Goal: Information Seeking & Learning: Learn about a topic

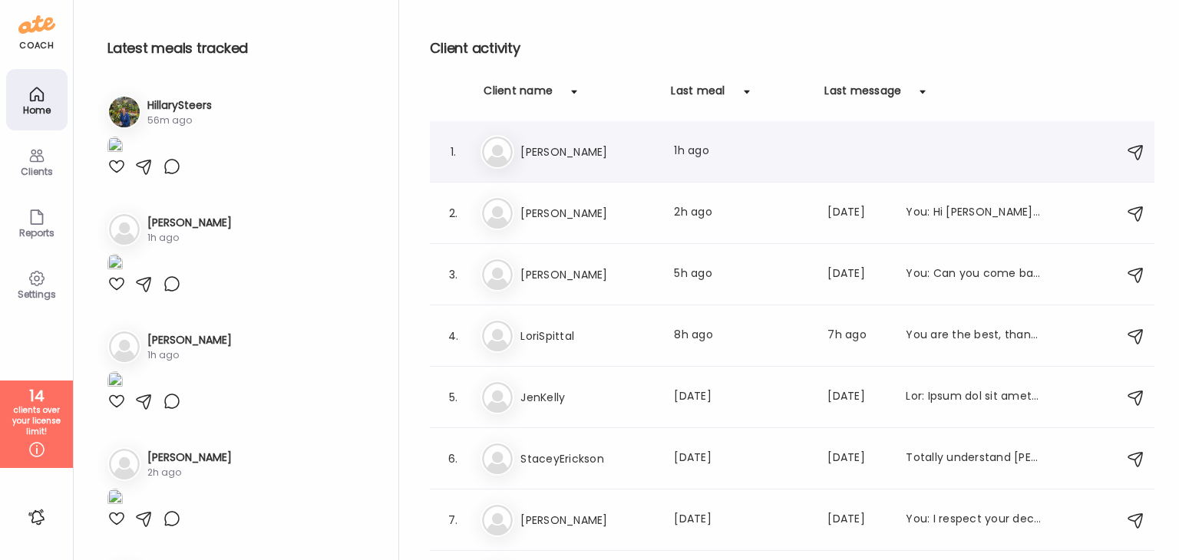
click at [571, 143] on h3 "[PERSON_NAME]" at bounding box center [587, 152] width 135 height 18
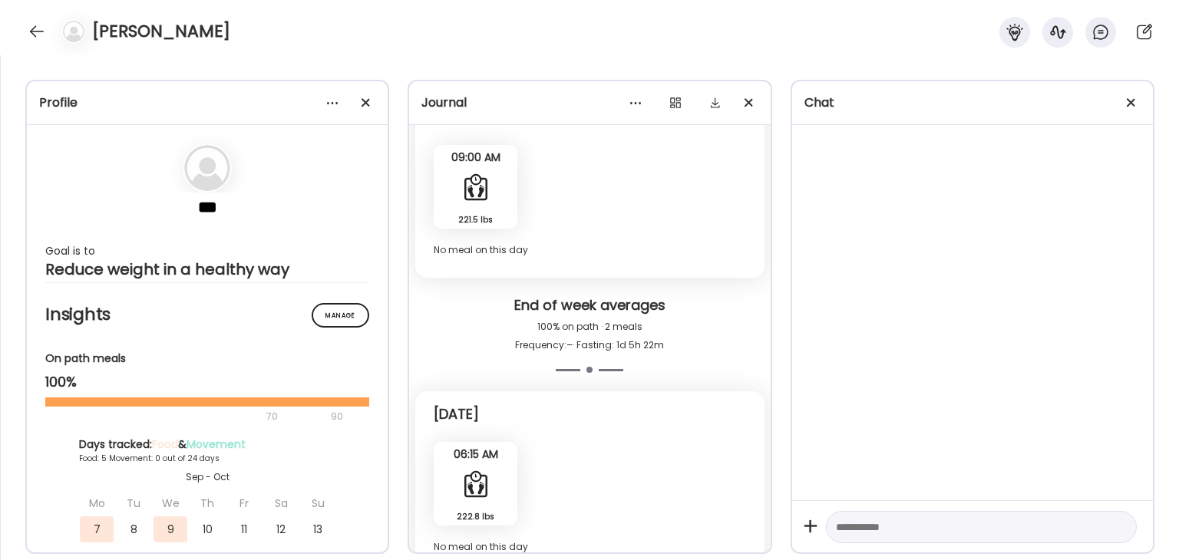
scroll to position [5131, 0]
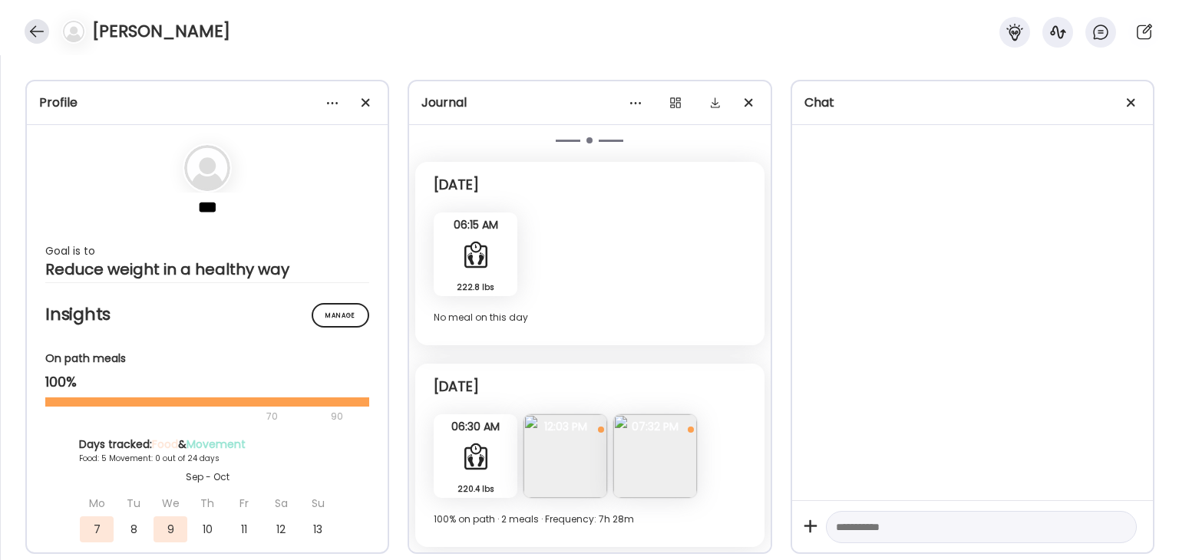
click at [39, 24] on div at bounding box center [37, 31] width 25 height 25
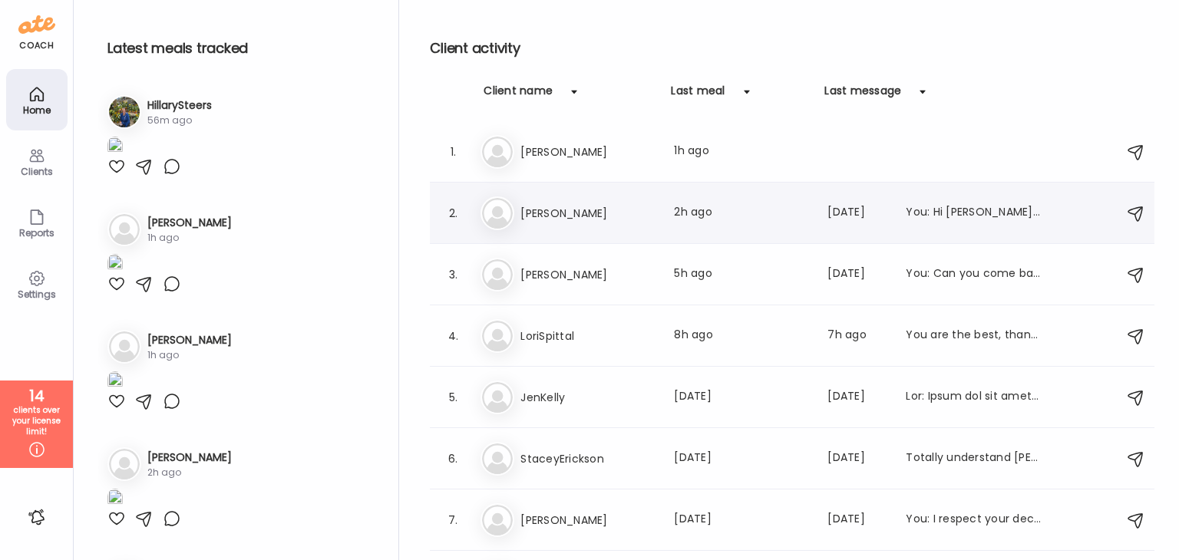
click at [560, 209] on h3 "[PERSON_NAME]" at bounding box center [587, 213] width 135 height 18
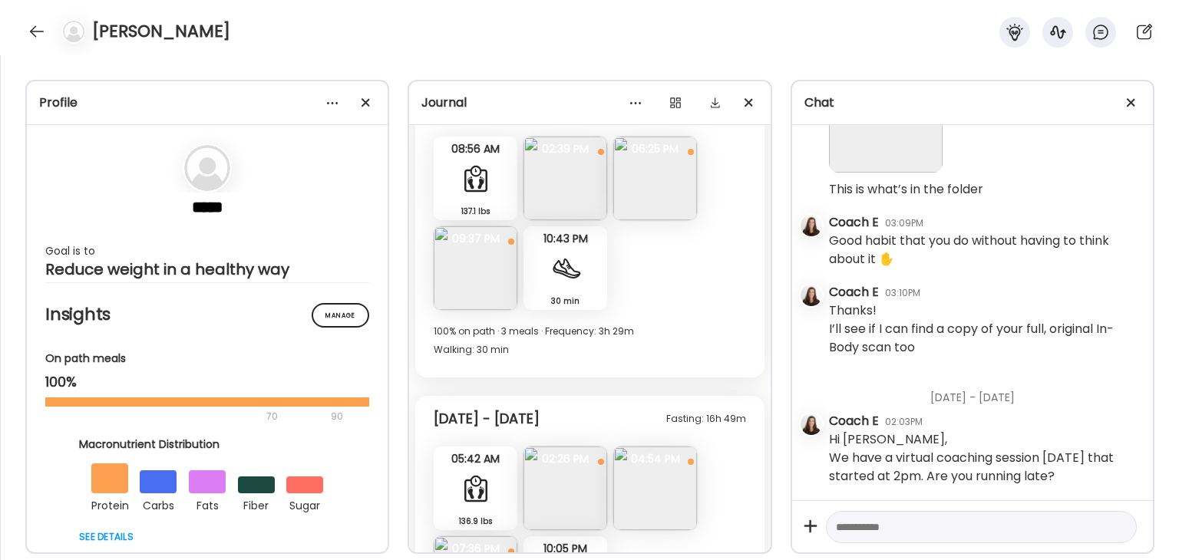
scroll to position [8679, 0]
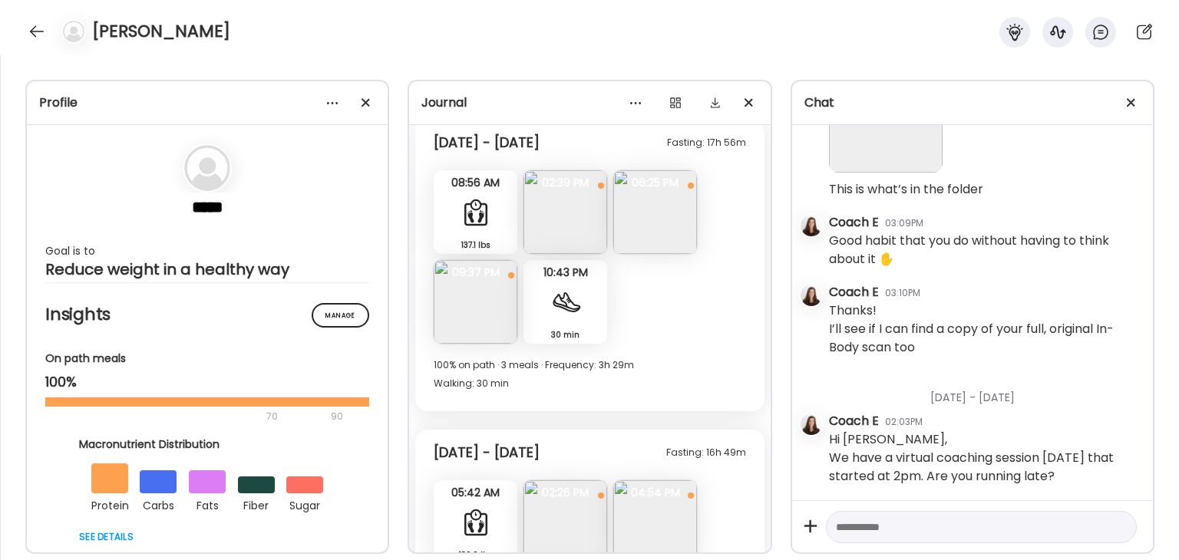
click at [571, 305] on div at bounding box center [565, 302] width 31 height 31
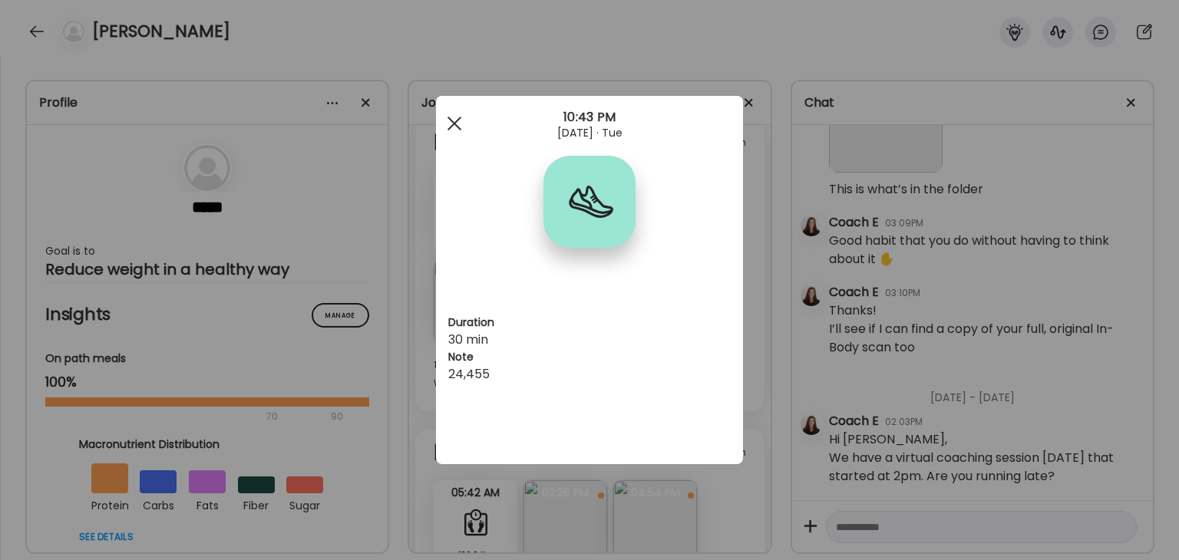
click at [454, 128] on div at bounding box center [454, 123] width 31 height 31
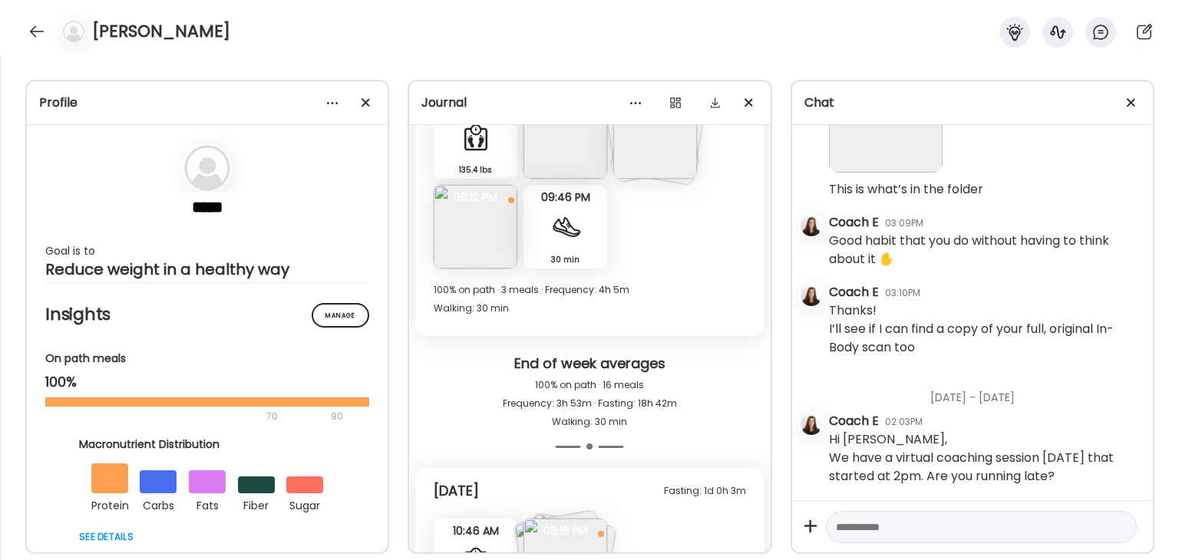
scroll to position [10138, 0]
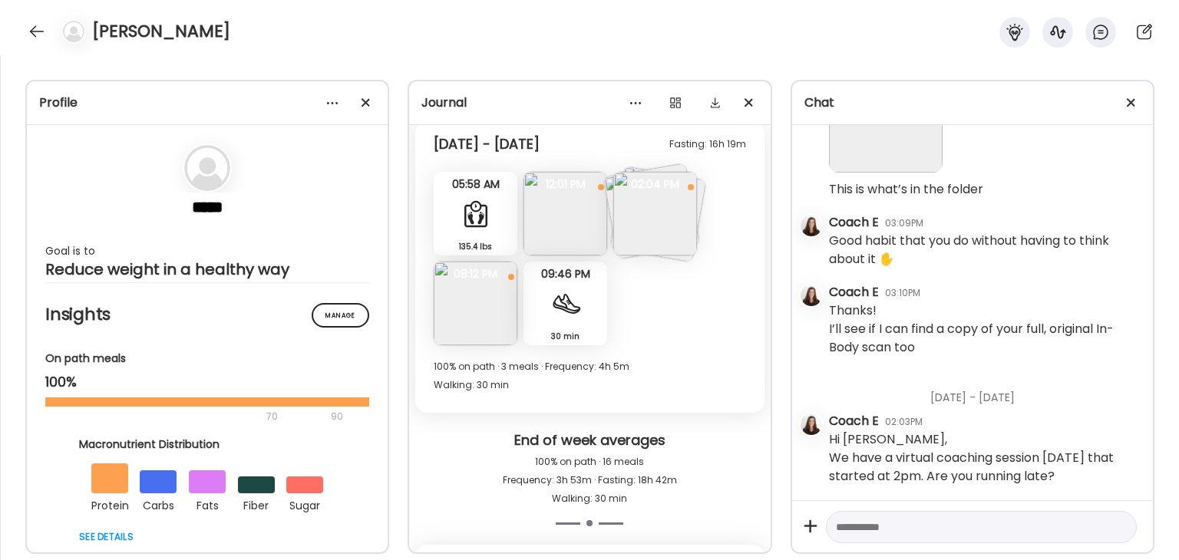
click at [580, 295] on div "30 min Walking" at bounding box center [565, 304] width 84 height 84
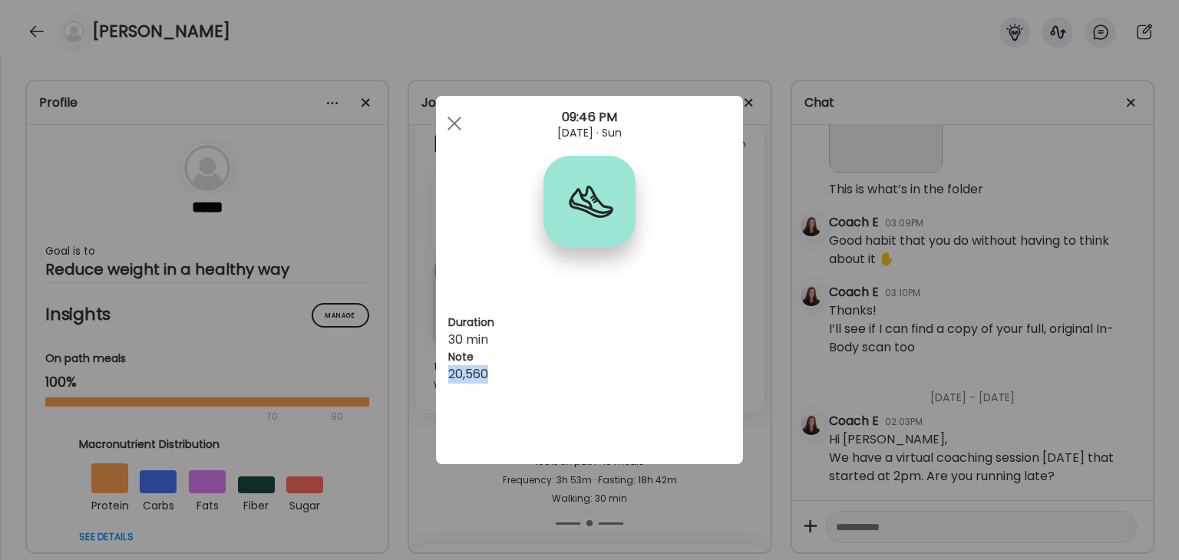
drag, startPoint x: 495, startPoint y: 372, endPoint x: 439, endPoint y: 374, distance: 56.0
click at [439, 374] on div "Duration 30 min Note 20,560" at bounding box center [589, 280] width 307 height 368
copy div "20,560"
click at [454, 127] on div at bounding box center [454, 123] width 31 height 31
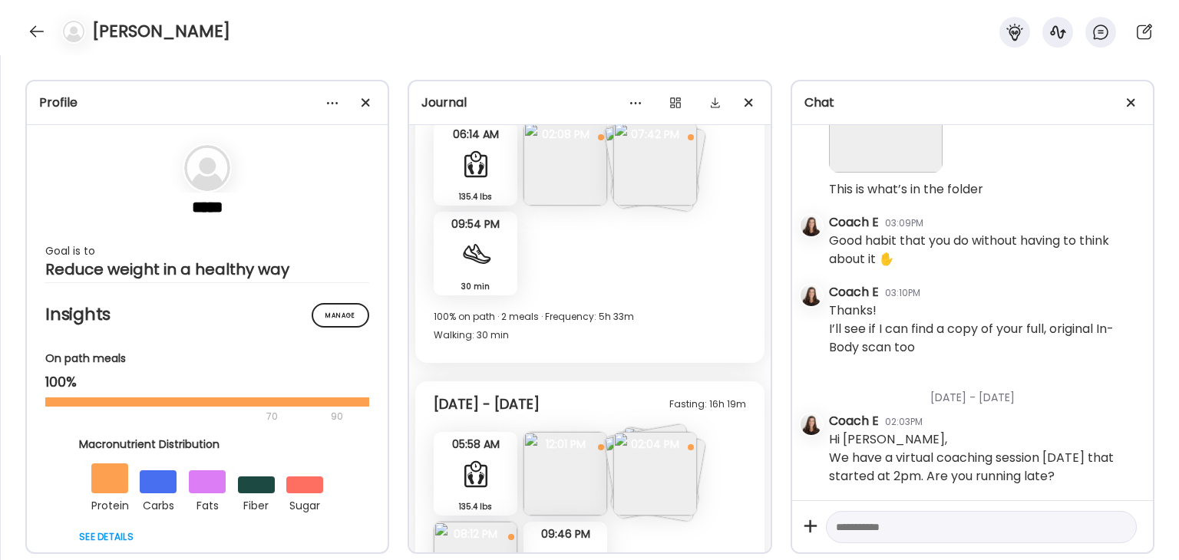
scroll to position [9831, 0]
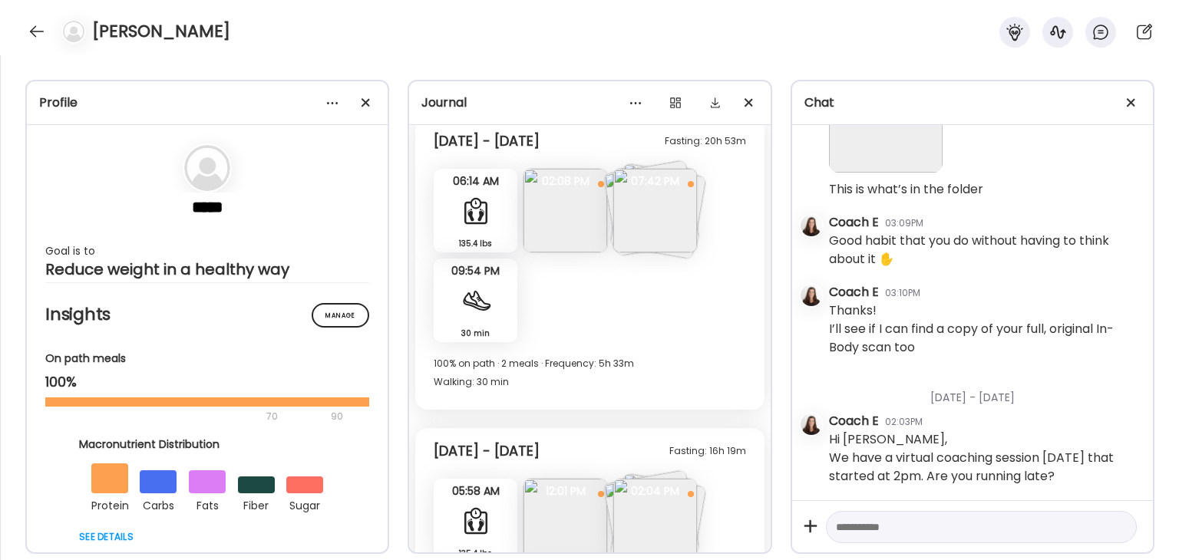
click at [484, 311] on div at bounding box center [475, 300] width 31 height 31
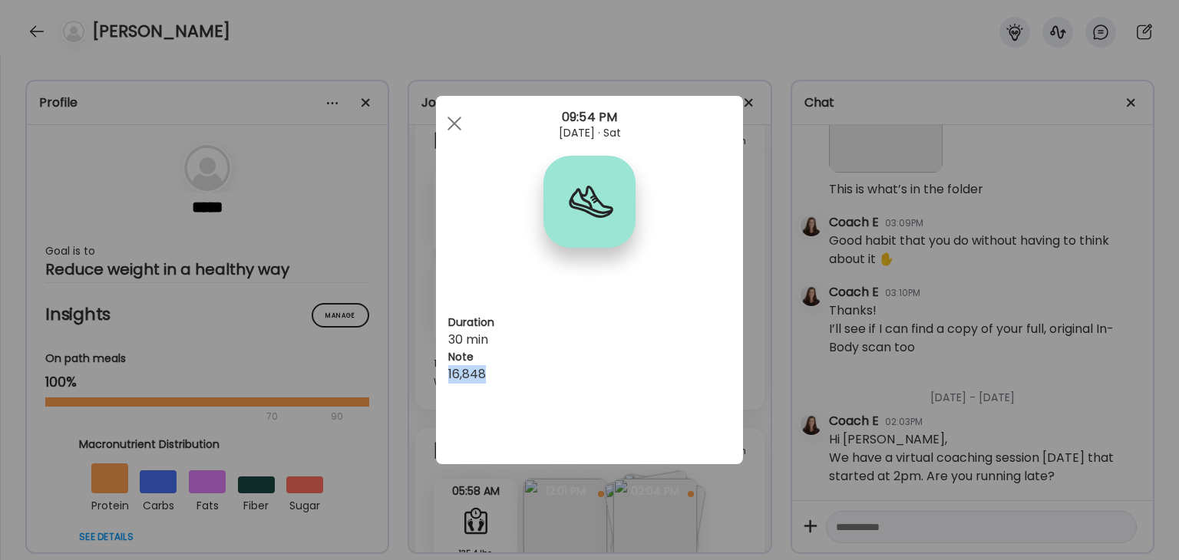
drag, startPoint x: 502, startPoint y: 376, endPoint x: 437, endPoint y: 370, distance: 65.5
click at [437, 370] on div "Duration 30 min Note 16,848" at bounding box center [589, 280] width 307 height 368
copy div "16,848"
click at [454, 120] on div at bounding box center [454, 123] width 31 height 31
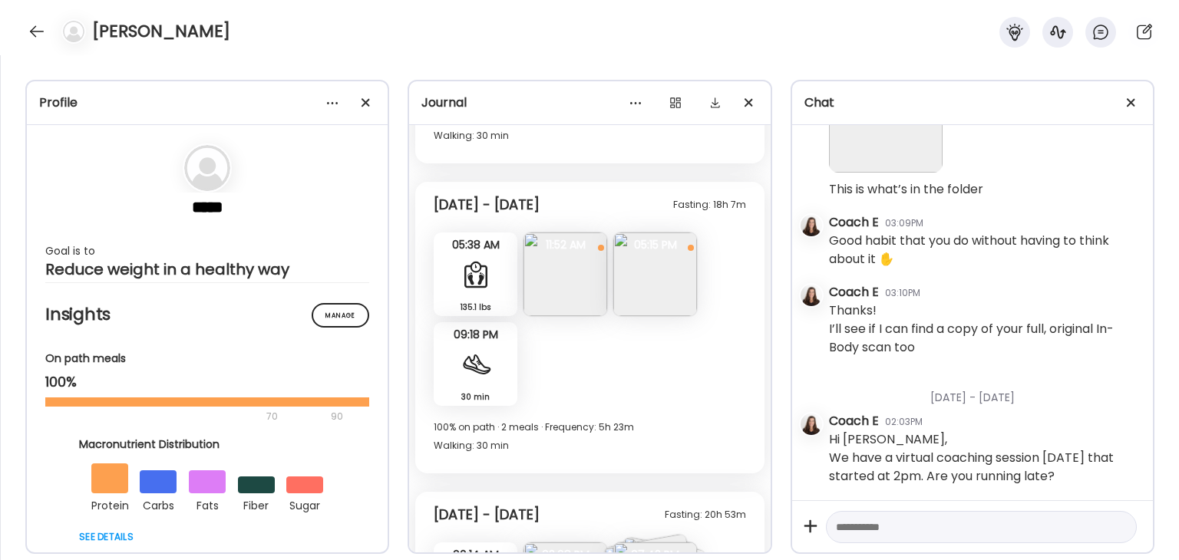
scroll to position [9447, 0]
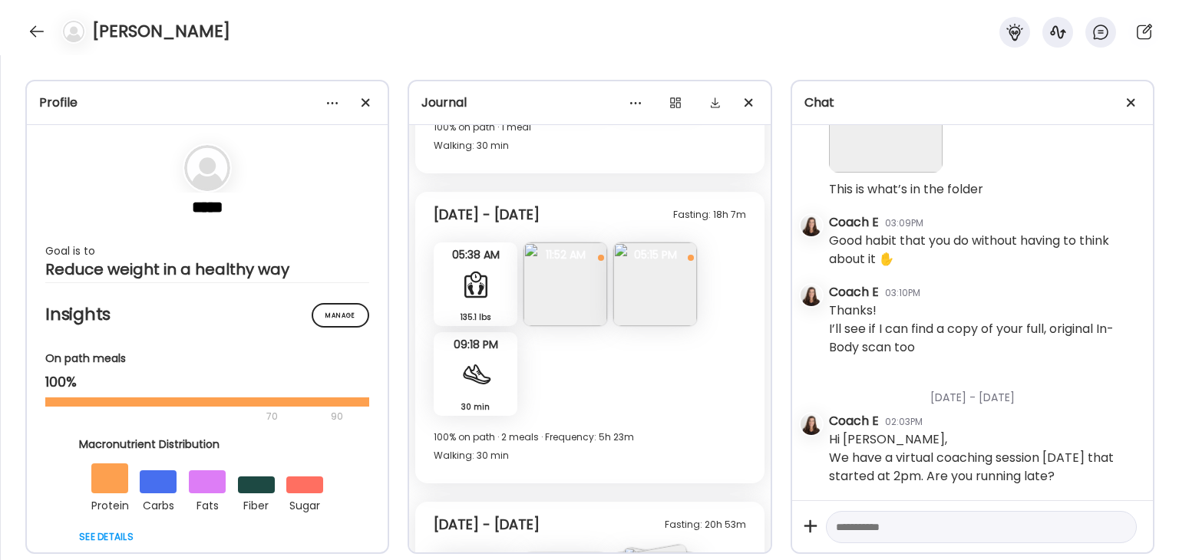
click at [500, 364] on div "30 min Walking" at bounding box center [476, 374] width 84 height 84
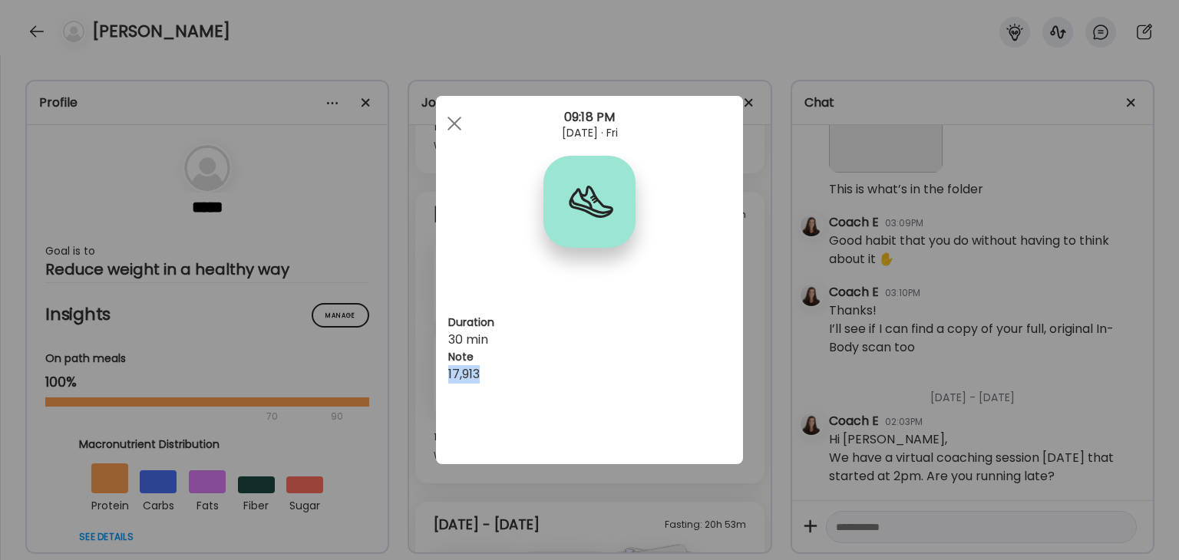
drag, startPoint x: 501, startPoint y: 372, endPoint x: 439, endPoint y: 368, distance: 62.3
click at [439, 368] on div "Duration 30 min Note 17,913" at bounding box center [589, 280] width 307 height 368
copy div "17,913"
click at [463, 117] on div at bounding box center [454, 123] width 31 height 31
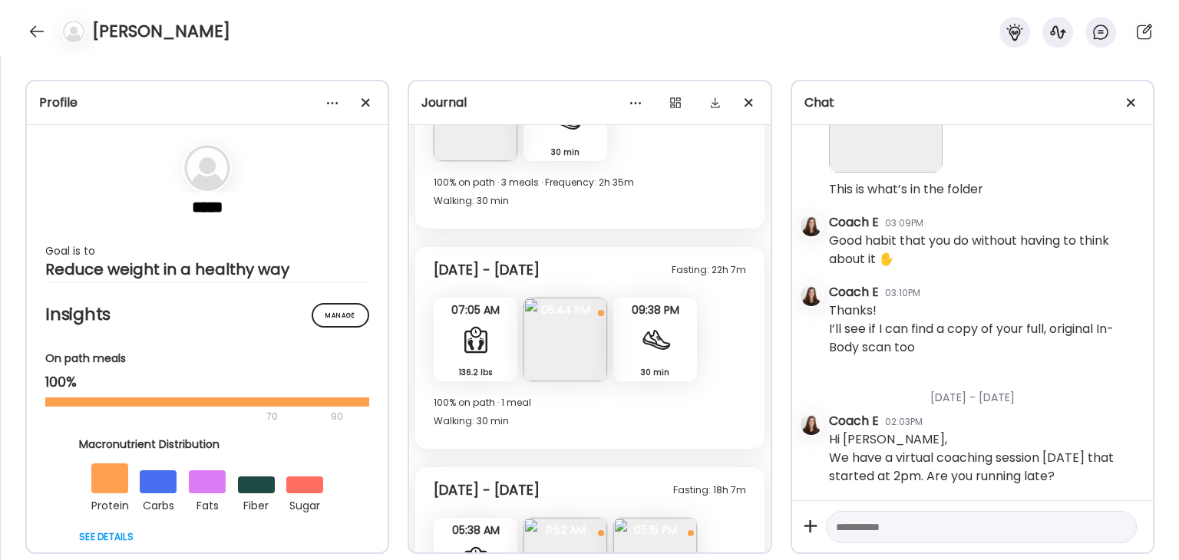
scroll to position [9140, 0]
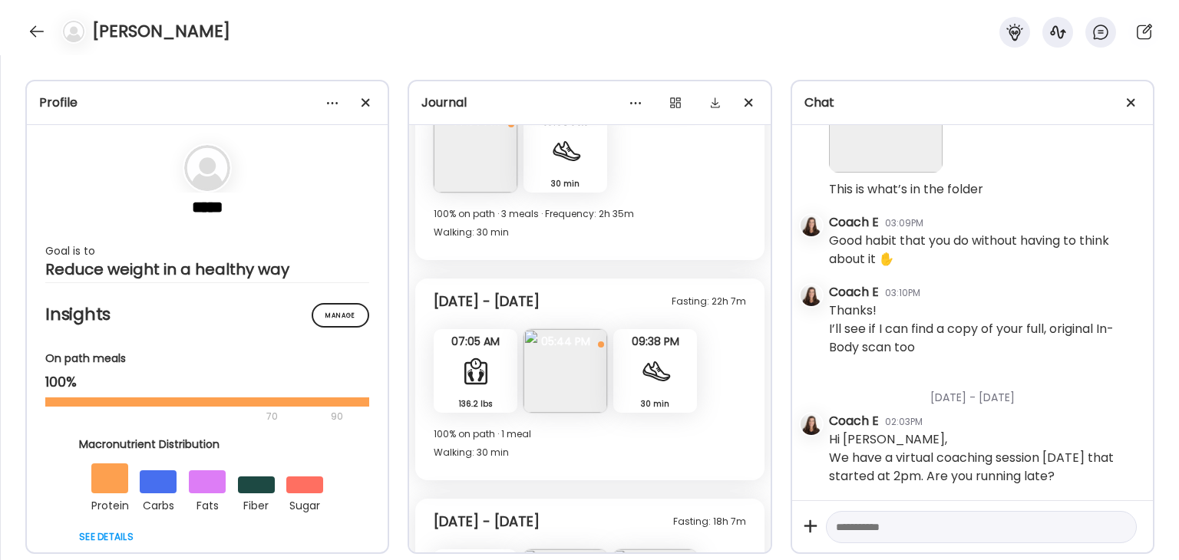
click at [656, 366] on div at bounding box center [655, 371] width 31 height 31
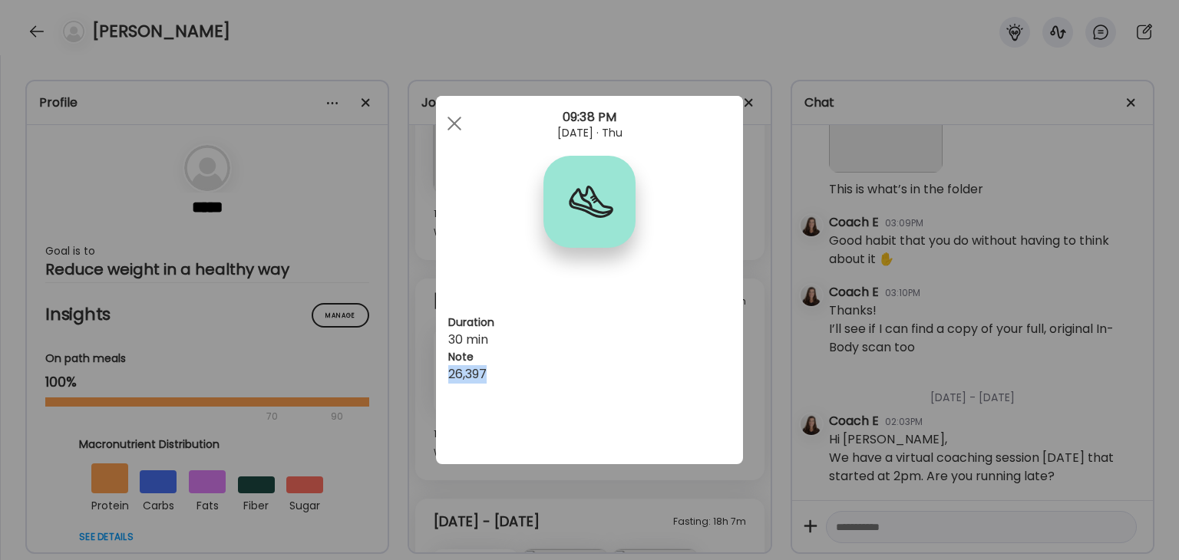
drag, startPoint x: 495, startPoint y: 369, endPoint x: 445, endPoint y: 374, distance: 50.2
click at [445, 374] on div "Duration 30 min Note 26,397" at bounding box center [589, 280] width 307 height 368
copy div "26,397"
click at [453, 127] on div at bounding box center [454, 123] width 31 height 31
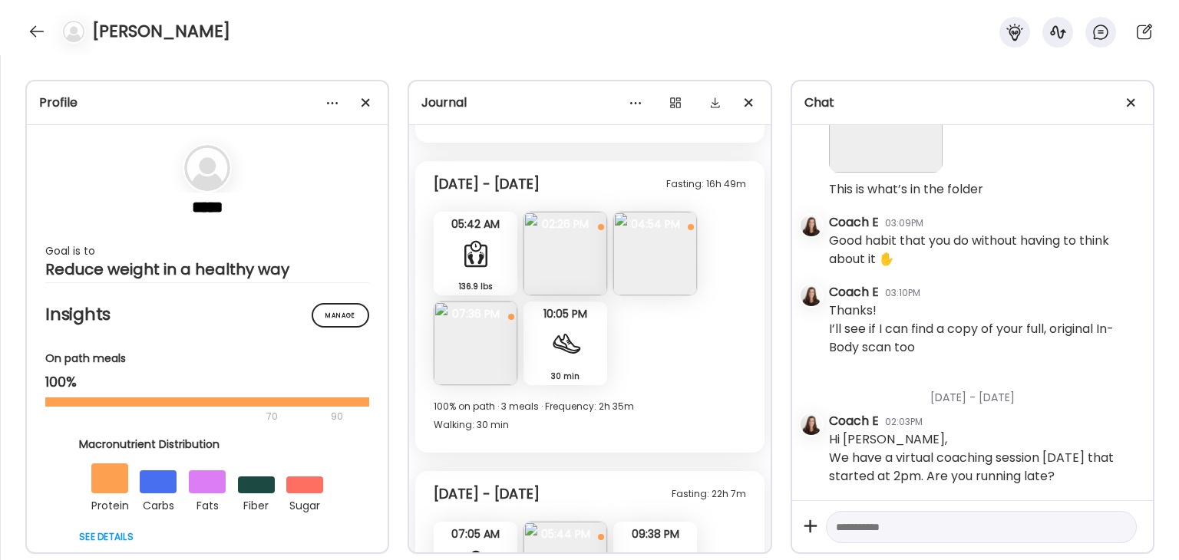
scroll to position [8910, 0]
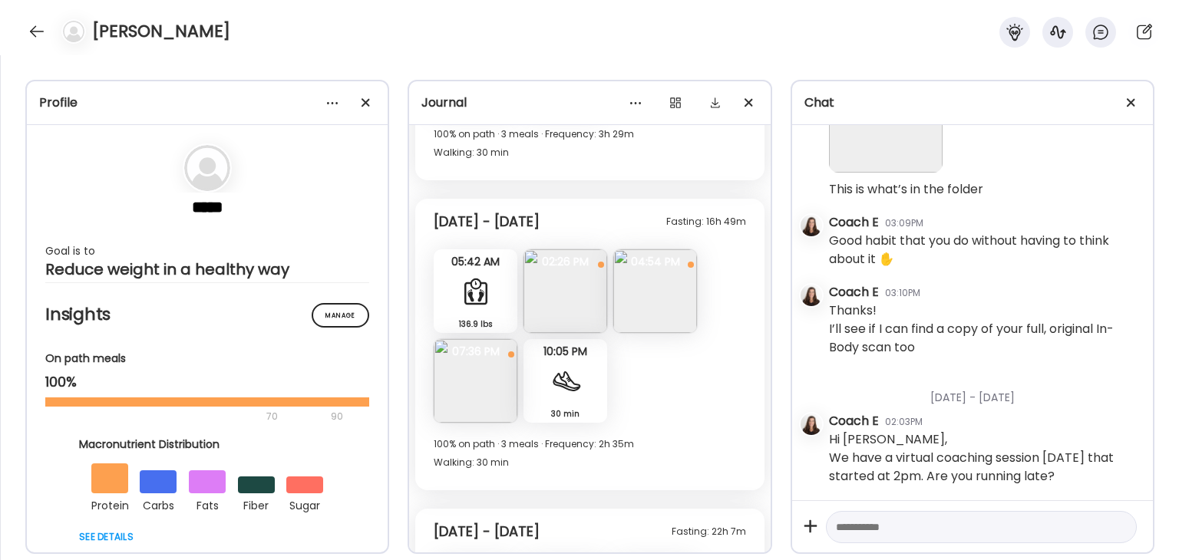
click at [564, 393] on div at bounding box center [565, 381] width 31 height 31
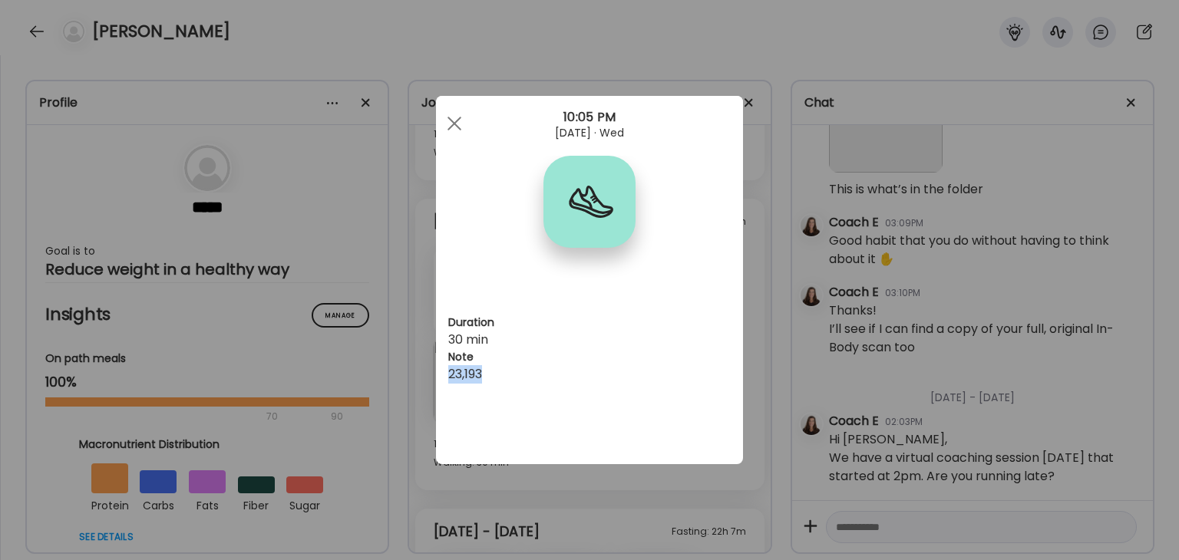
drag, startPoint x: 516, startPoint y: 381, endPoint x: 444, endPoint y: 375, distance: 73.1
click at [444, 375] on div "Duration 30 min Note 23,193" at bounding box center [589, 280] width 307 height 368
copy div "23,193"
click at [455, 124] on span at bounding box center [454, 124] width 14 height 14
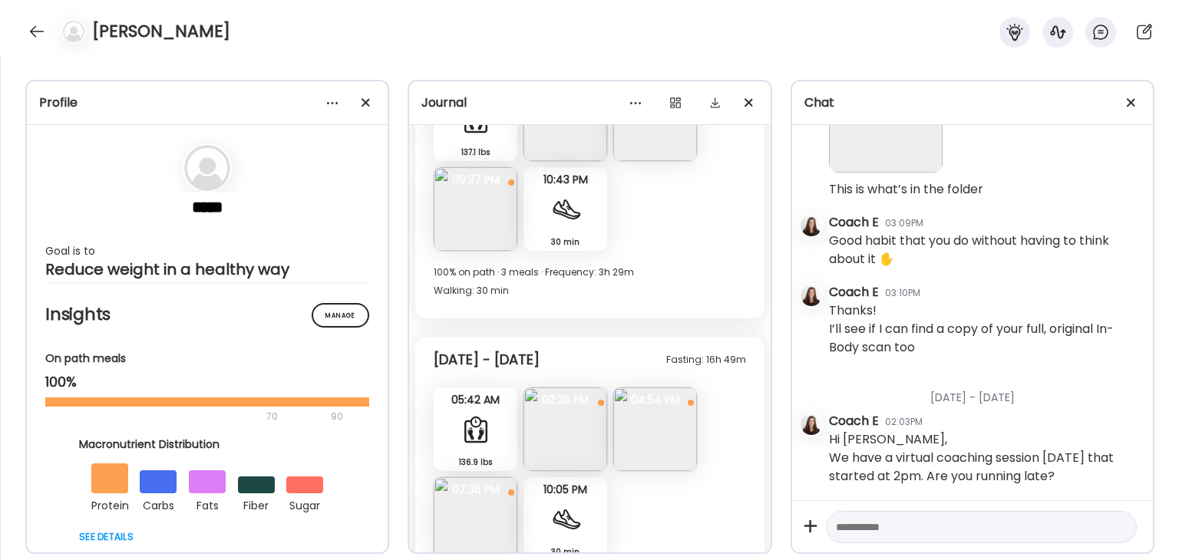
scroll to position [8757, 0]
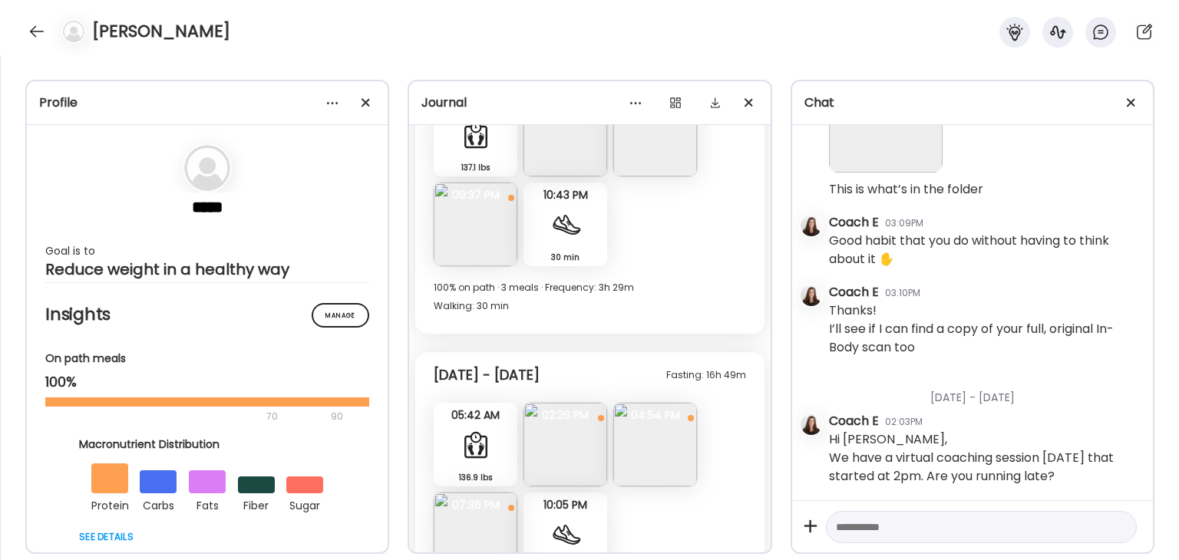
click at [544, 239] on div "30 min Walking" at bounding box center [565, 225] width 84 height 84
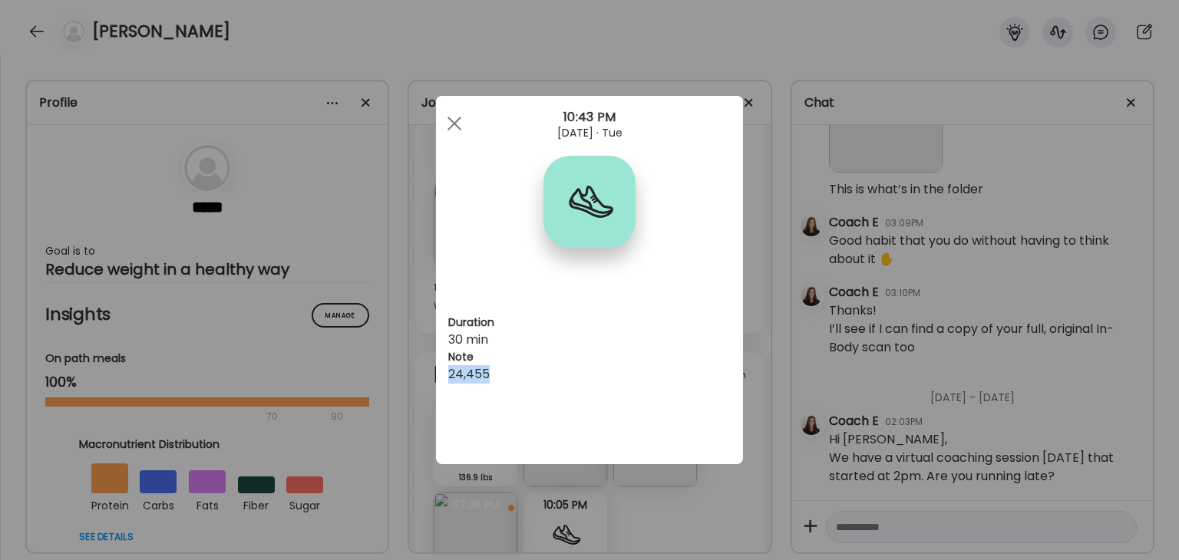
drag, startPoint x: 506, startPoint y: 372, endPoint x: 445, endPoint y: 377, distance: 60.8
click at [439, 376] on div "Duration 30 min Note 24,455" at bounding box center [589, 280] width 307 height 368
copy div "24,455"
click at [457, 114] on div at bounding box center [454, 123] width 31 height 31
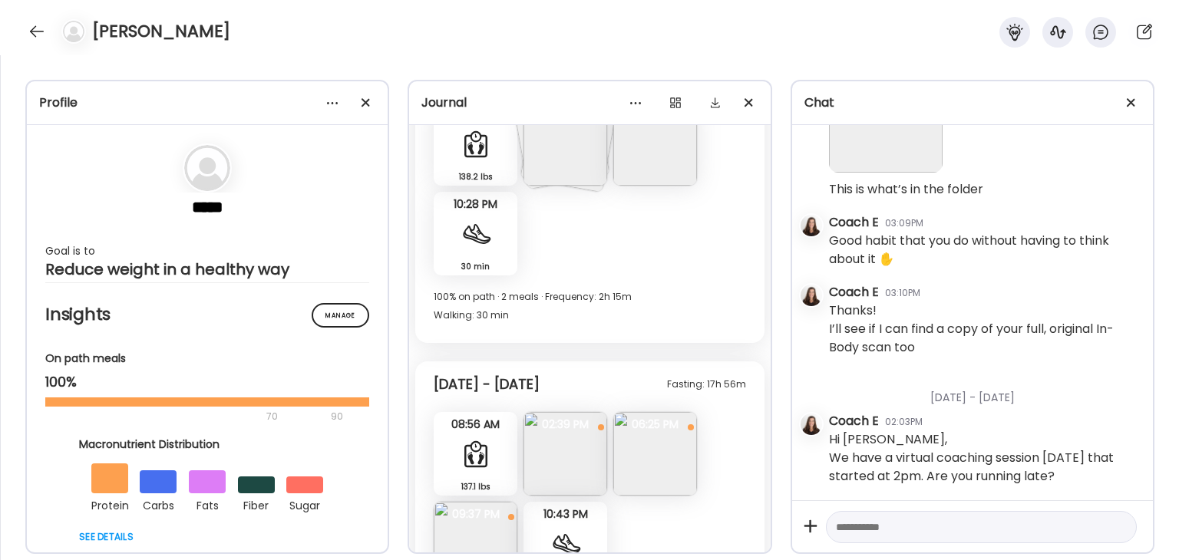
scroll to position [8373, 0]
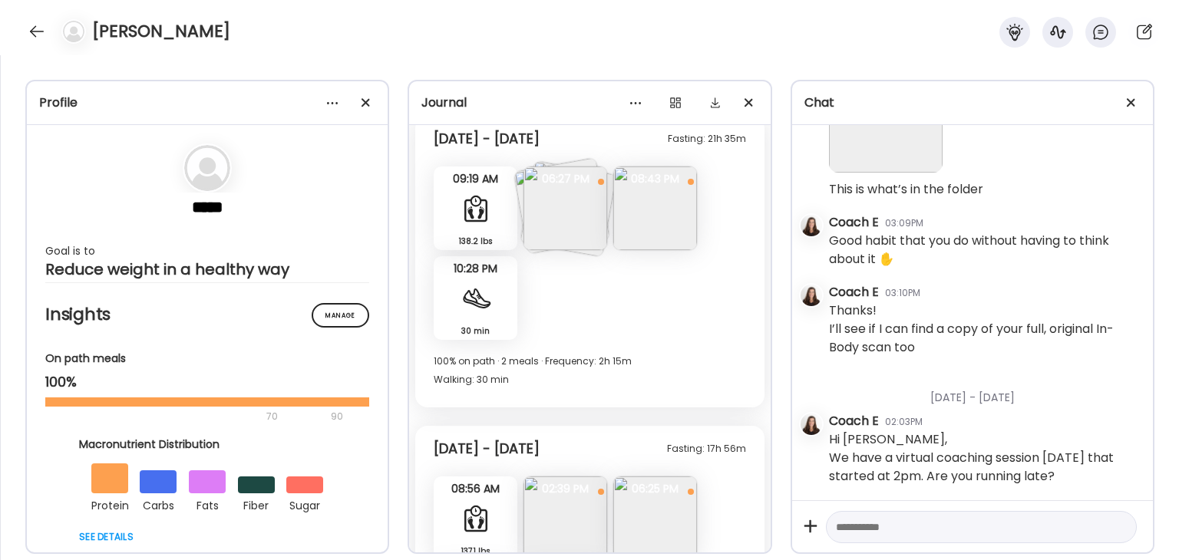
drag, startPoint x: 467, startPoint y: 295, endPoint x: 494, endPoint y: 311, distance: 32.0
click at [473, 295] on div at bounding box center [475, 298] width 31 height 31
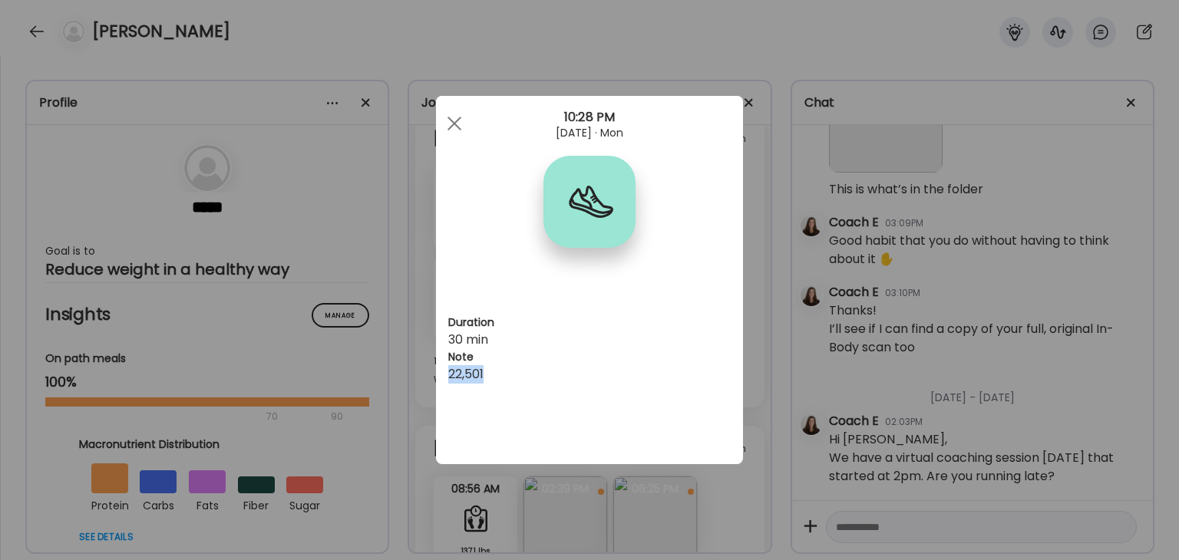
drag, startPoint x: 487, startPoint y: 374, endPoint x: 445, endPoint y: 381, distance: 42.0
click at [445, 381] on div "Duration 30 min Note 22,501" at bounding box center [589, 280] width 307 height 368
copy div "22,501"
click at [454, 121] on span at bounding box center [454, 124] width 14 height 14
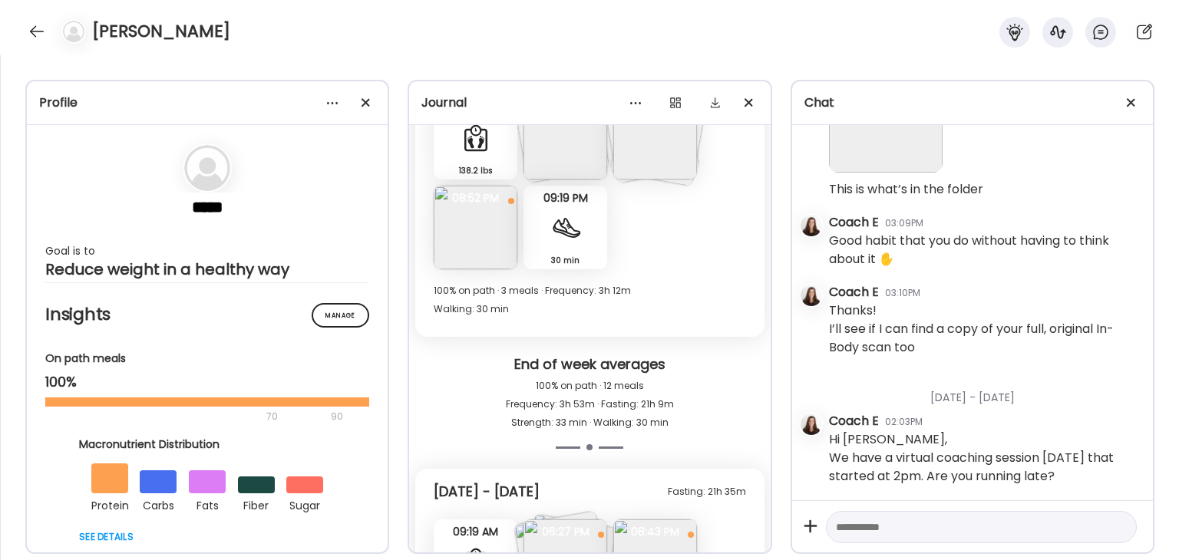
scroll to position [7989, 0]
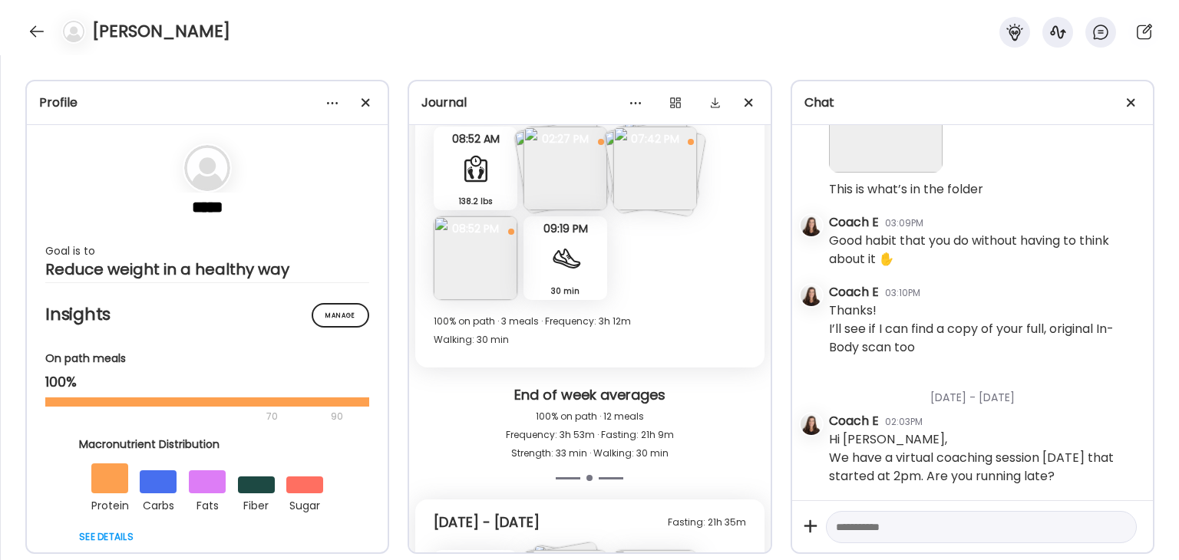
click at [570, 250] on div at bounding box center [565, 258] width 31 height 31
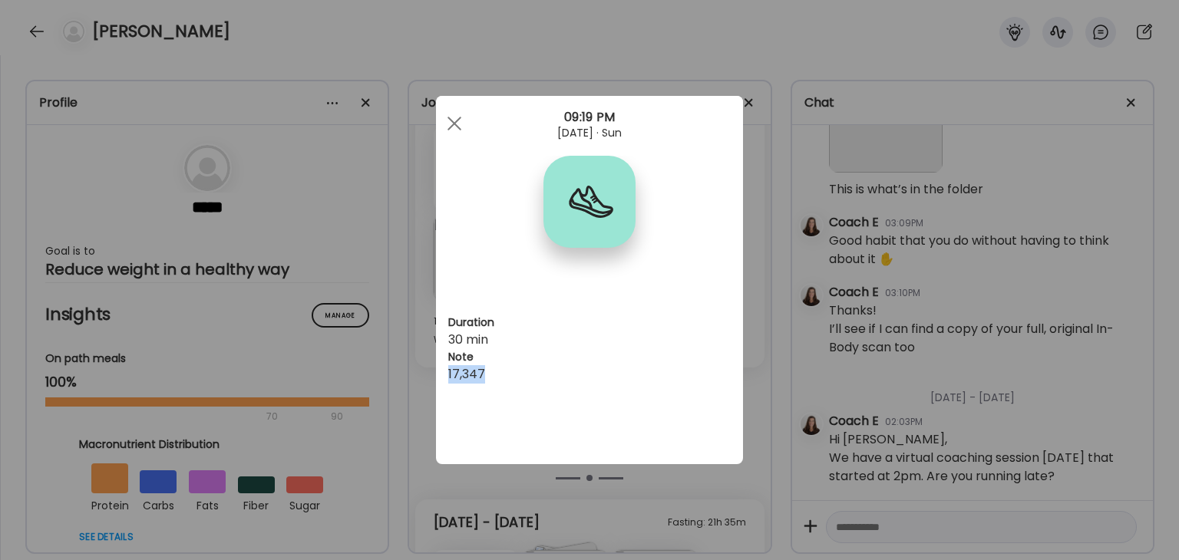
drag, startPoint x: 491, startPoint y: 371, endPoint x: 449, endPoint y: 373, distance: 42.3
click at [449, 373] on div "17,347" at bounding box center [589, 374] width 282 height 18
copy div "17,347"
click at [455, 125] on span at bounding box center [454, 124] width 14 height 14
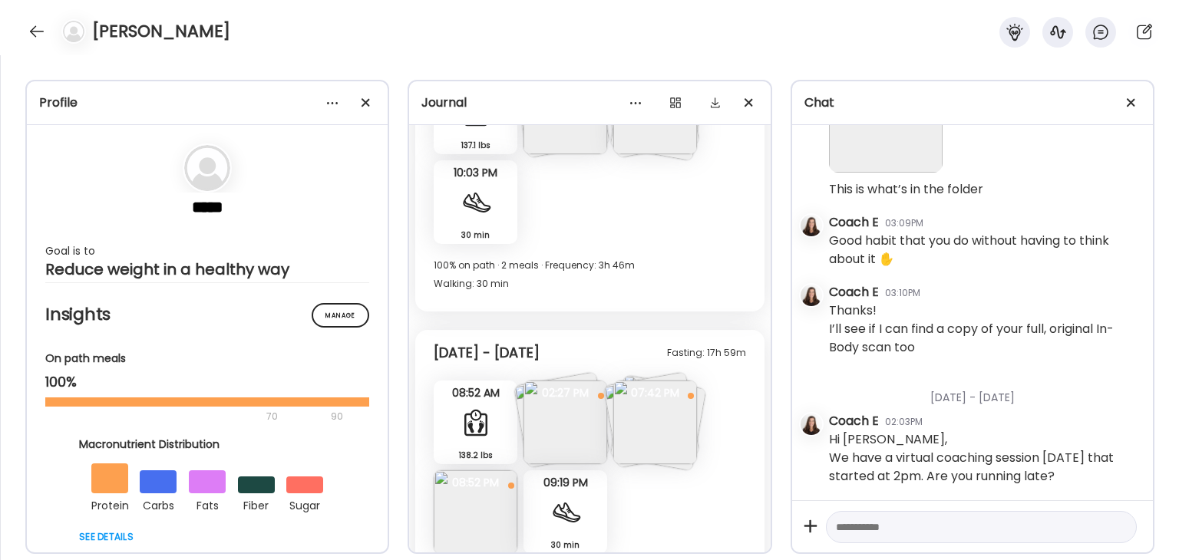
scroll to position [7682, 0]
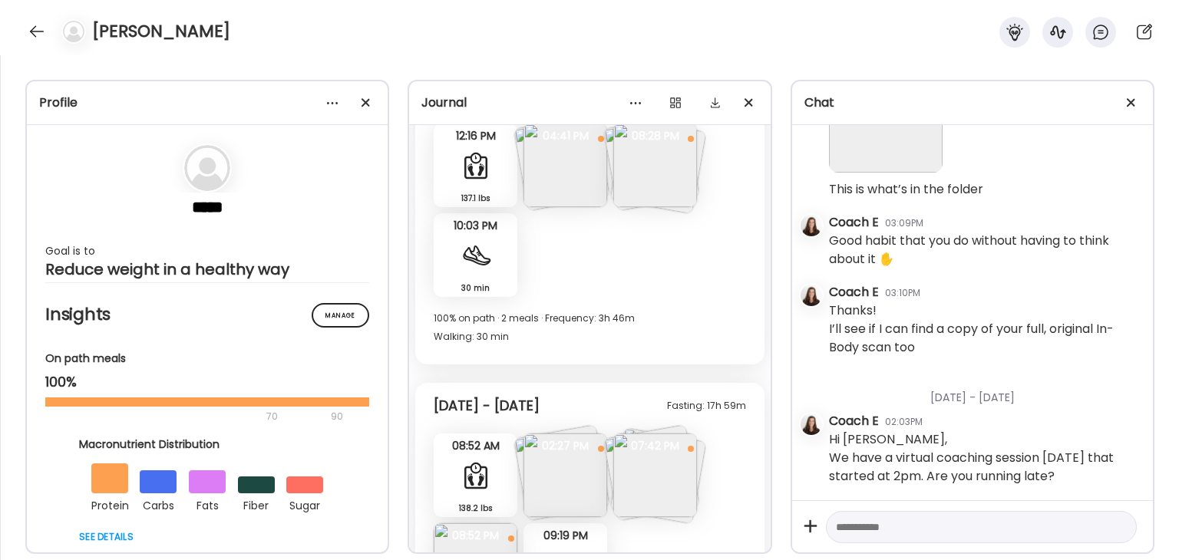
click at [493, 249] on div "30 min Walking" at bounding box center [476, 255] width 84 height 84
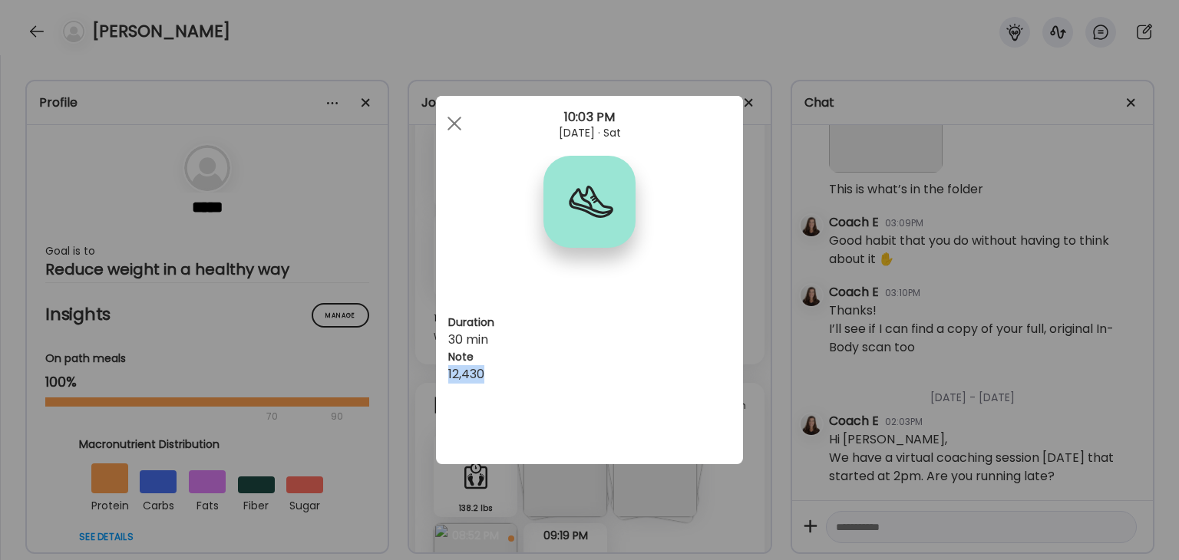
drag, startPoint x: 490, startPoint y: 375, endPoint x: 450, endPoint y: 374, distance: 40.7
click at [450, 374] on div "12,430" at bounding box center [589, 374] width 282 height 18
copy div "12,430"
click at [454, 120] on div at bounding box center [454, 123] width 31 height 31
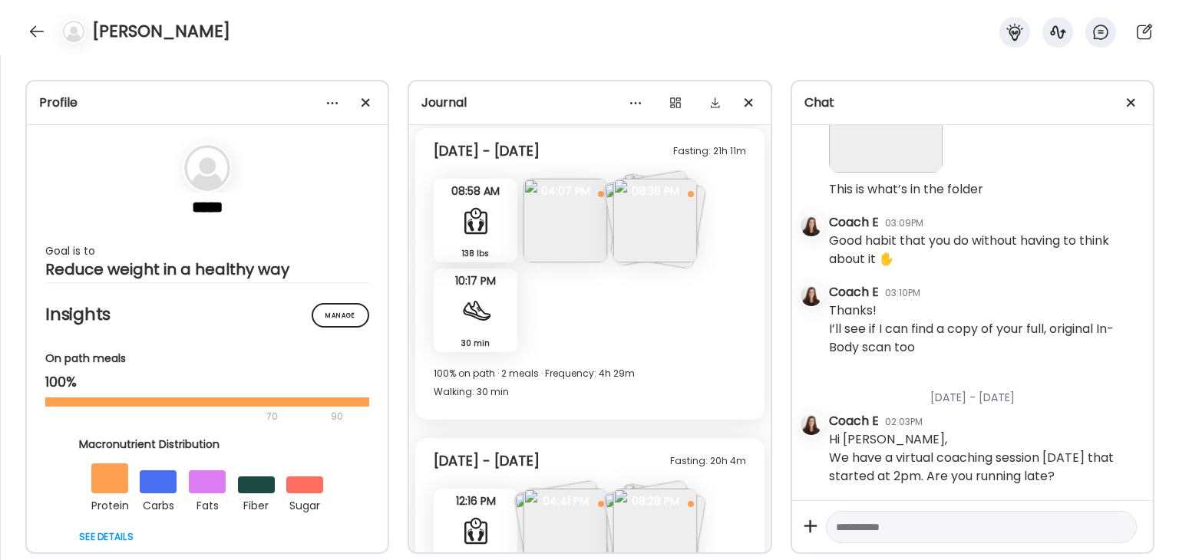
scroll to position [7299, 0]
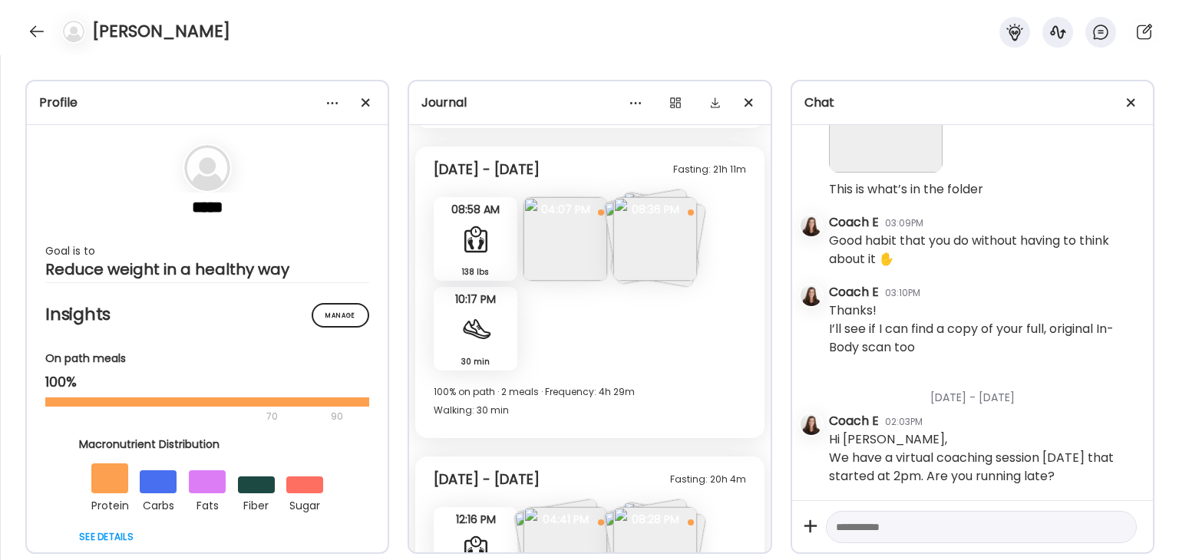
click at [491, 328] on div "30 min Walking" at bounding box center [476, 329] width 84 height 84
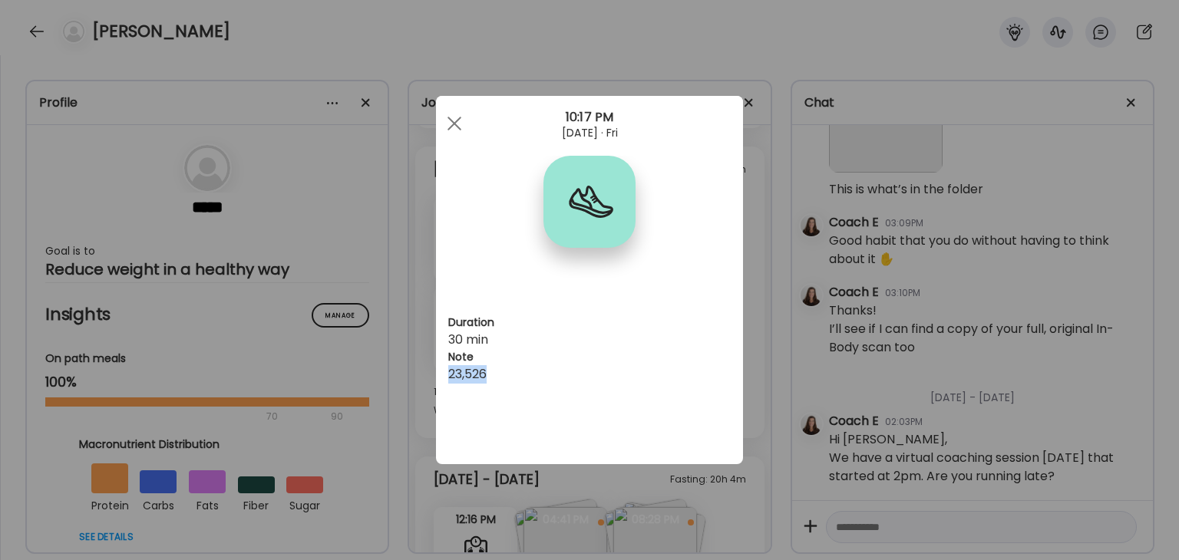
drag, startPoint x: 486, startPoint y: 371, endPoint x: 448, endPoint y: 369, distance: 37.7
click at [443, 373] on div "Duration 30 min Note 23,526" at bounding box center [589, 280] width 307 height 368
copy div "23,526"
click at [454, 124] on span at bounding box center [454, 124] width 14 height 14
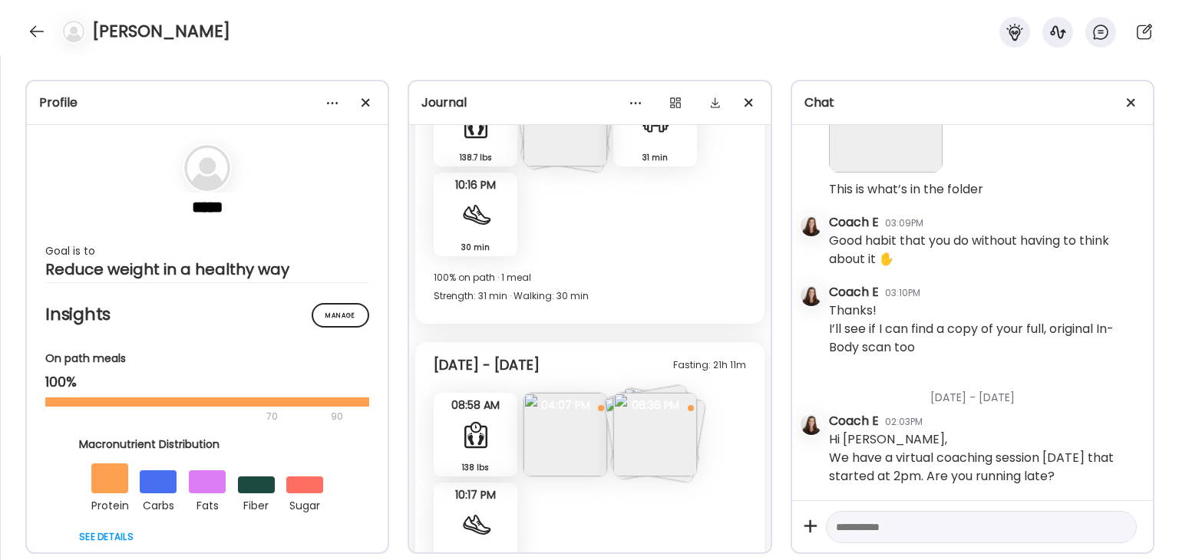
scroll to position [7068, 0]
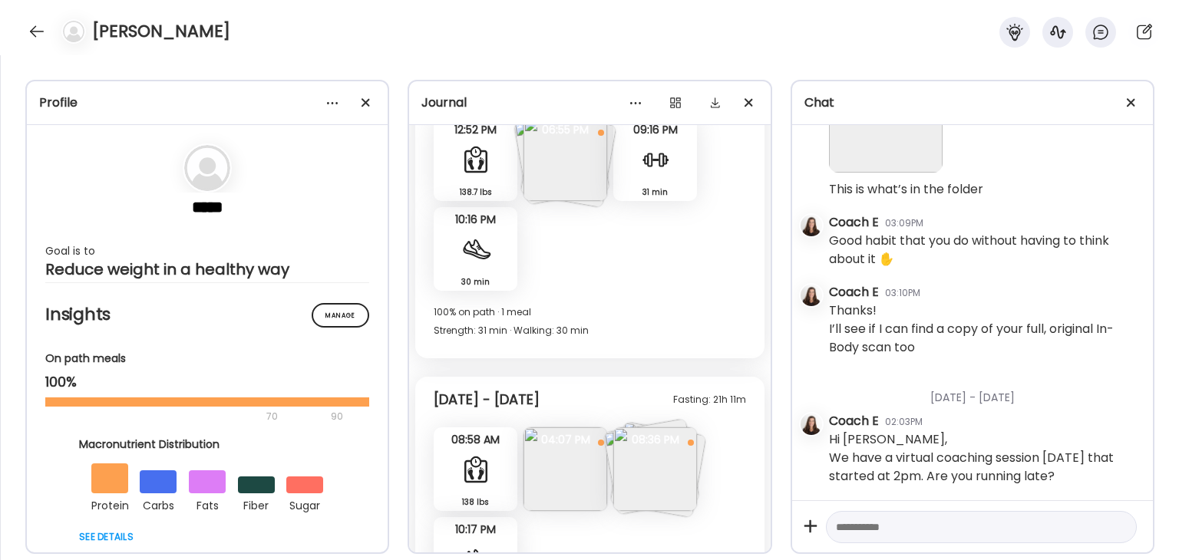
click at [490, 252] on div at bounding box center [475, 249] width 31 height 31
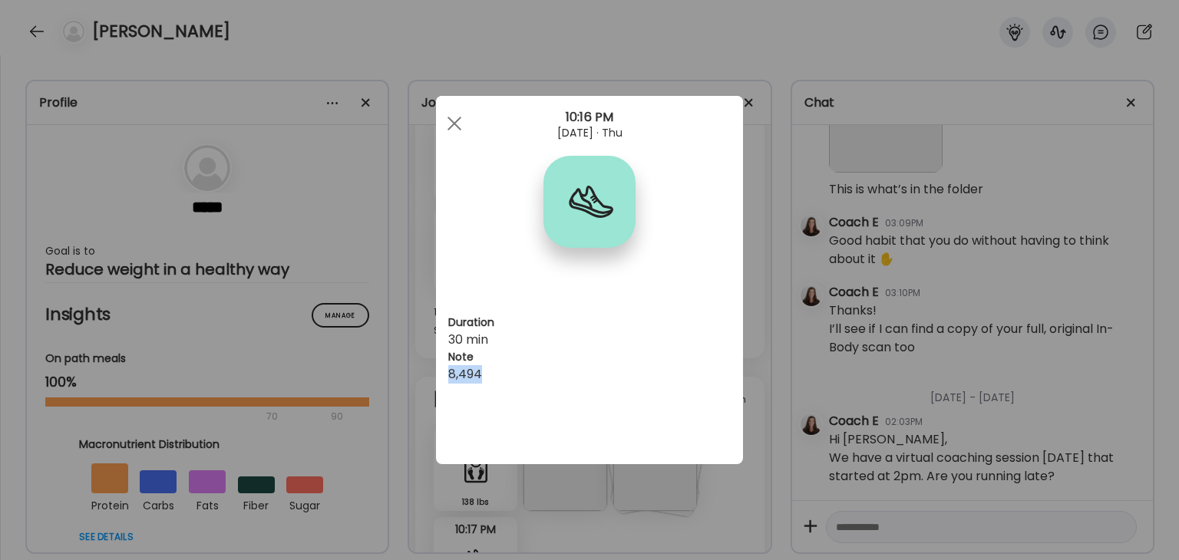
drag, startPoint x: 486, startPoint y: 371, endPoint x: 447, endPoint y: 368, distance: 39.2
click at [447, 368] on div "Duration 30 min Note 8,494" at bounding box center [589, 280] width 307 height 368
click at [455, 120] on div at bounding box center [454, 123] width 31 height 31
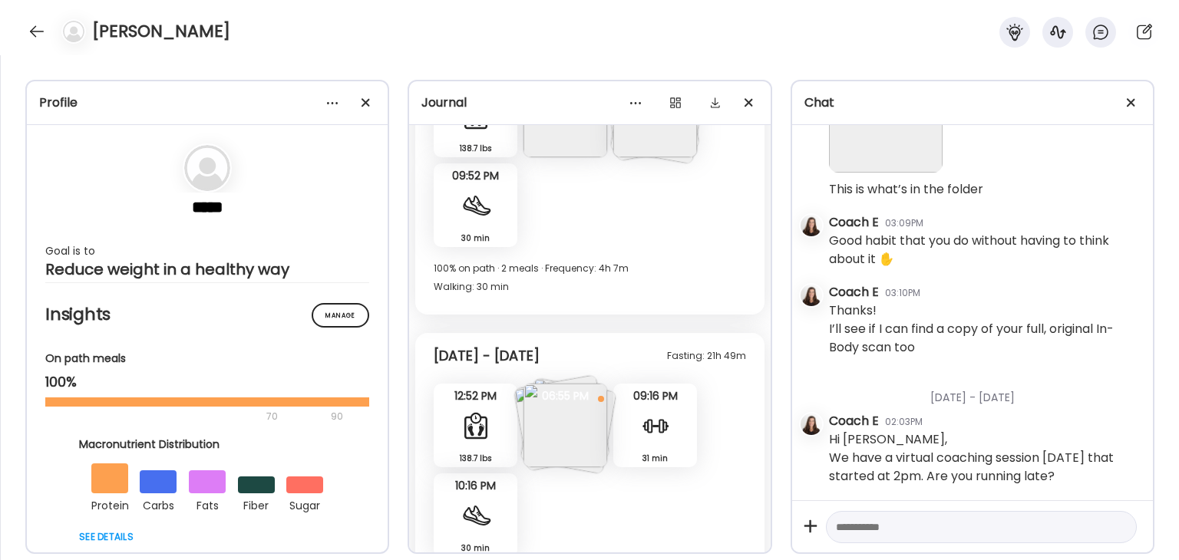
scroll to position [6761, 0]
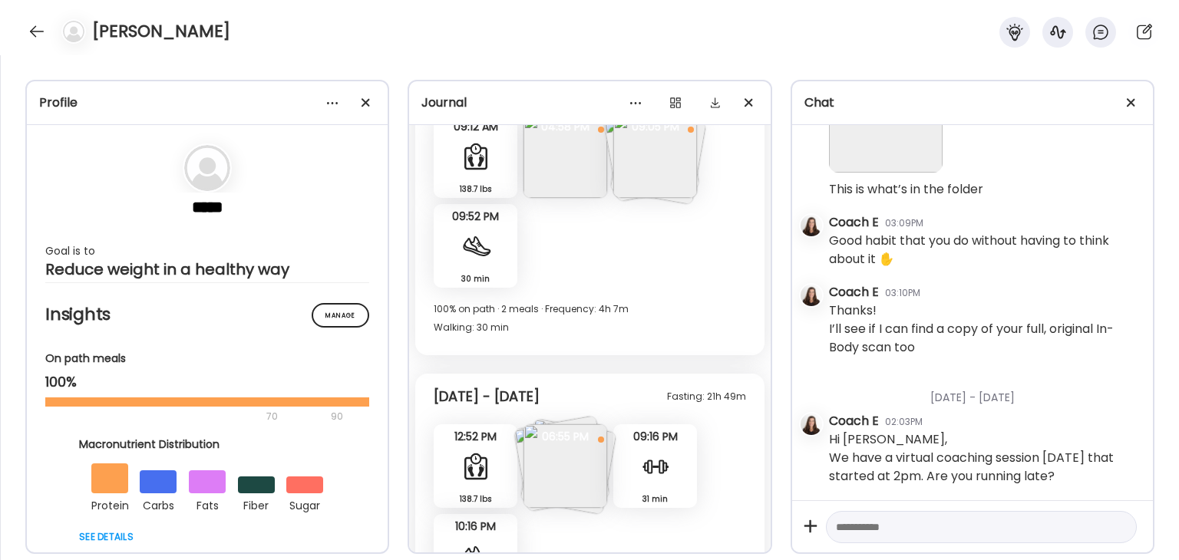
click at [476, 262] on div "30 min Walking" at bounding box center [476, 246] width 84 height 84
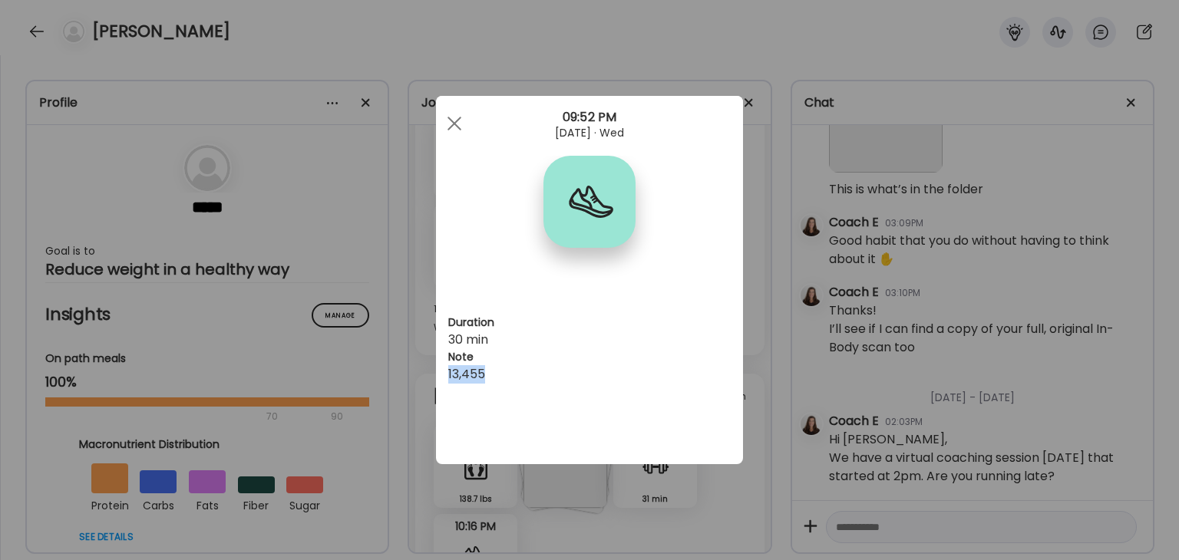
drag, startPoint x: 493, startPoint y: 374, endPoint x: 436, endPoint y: 375, distance: 56.8
click at [436, 375] on div "Duration 30 min Note 13,455" at bounding box center [589, 280] width 307 height 368
drag, startPoint x: 455, startPoint y: 367, endPoint x: 539, endPoint y: 381, distance: 84.8
click at [539, 381] on div "13,455" at bounding box center [589, 374] width 282 height 18
drag, startPoint x: 503, startPoint y: 377, endPoint x: 450, endPoint y: 377, distance: 53.0
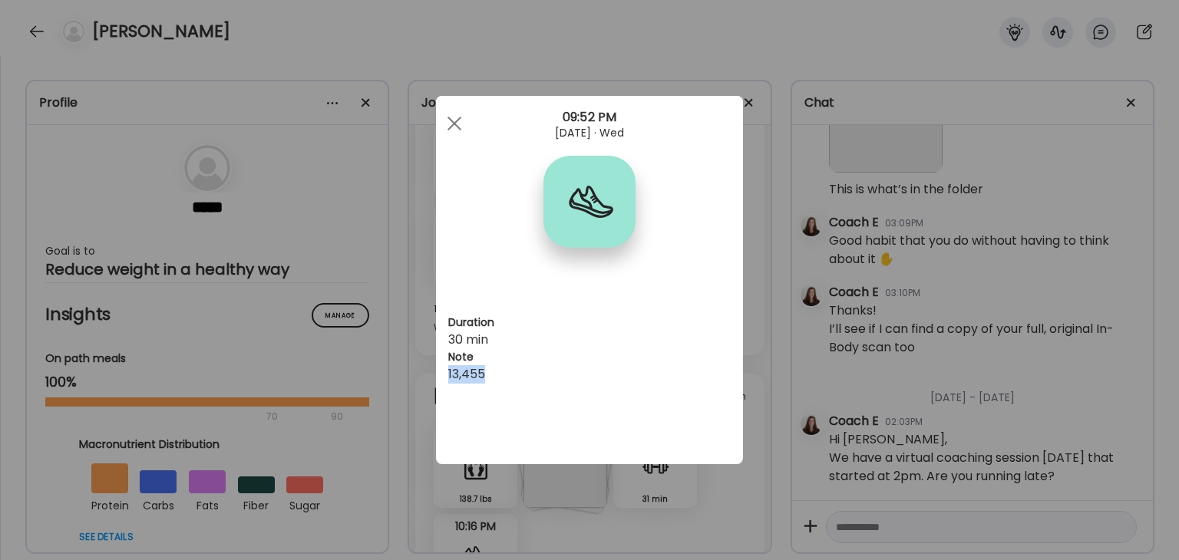
click at [449, 377] on div "13,455" at bounding box center [589, 374] width 282 height 18
click at [458, 120] on div at bounding box center [454, 123] width 31 height 31
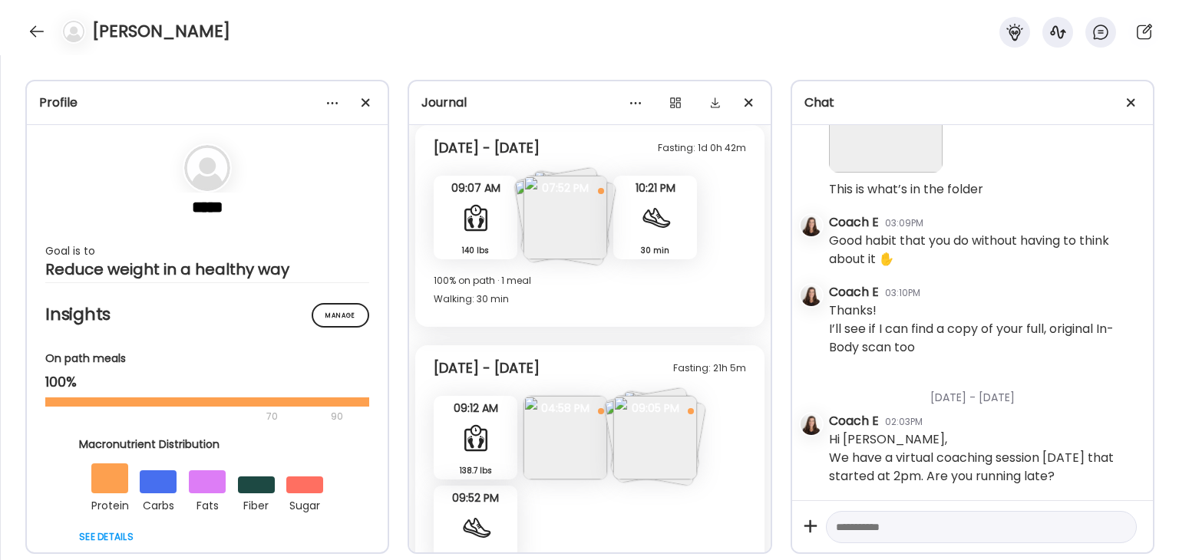
scroll to position [6455, 0]
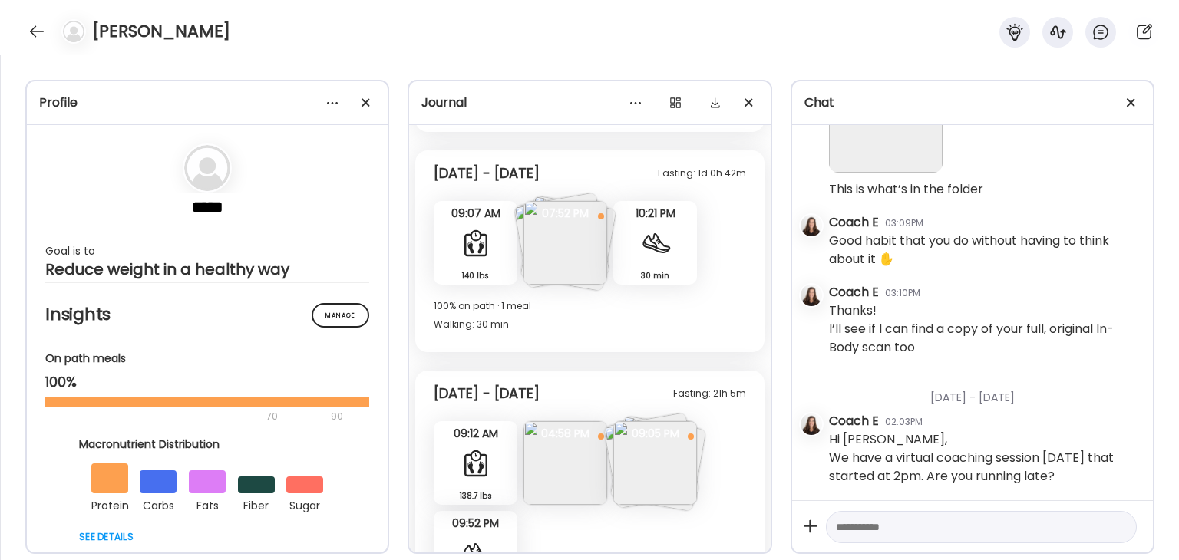
click at [638, 252] on div "30 min Walking" at bounding box center [655, 243] width 84 height 84
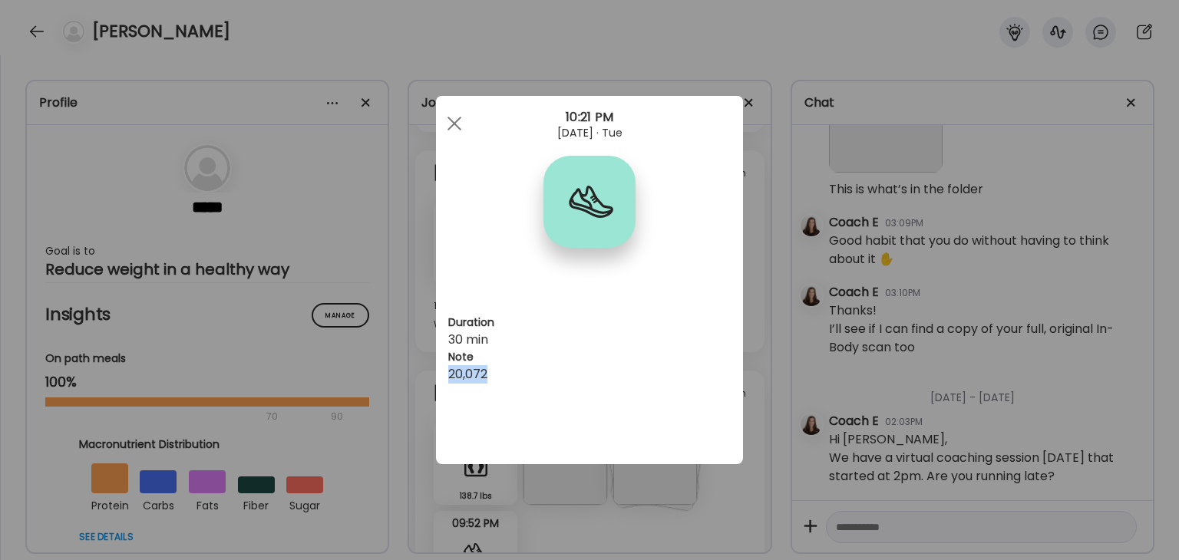
drag, startPoint x: 506, startPoint y: 374, endPoint x: 445, endPoint y: 372, distance: 61.4
click at [445, 372] on div "Duration 30 min Note 20,072" at bounding box center [589, 280] width 307 height 368
click at [458, 121] on div at bounding box center [454, 123] width 31 height 31
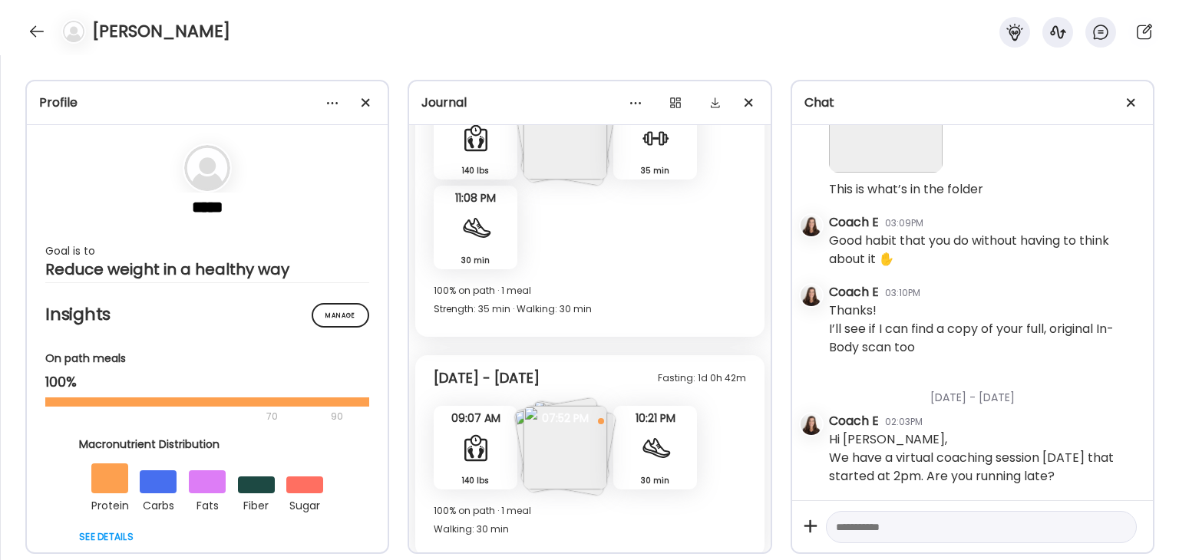
scroll to position [6148, 0]
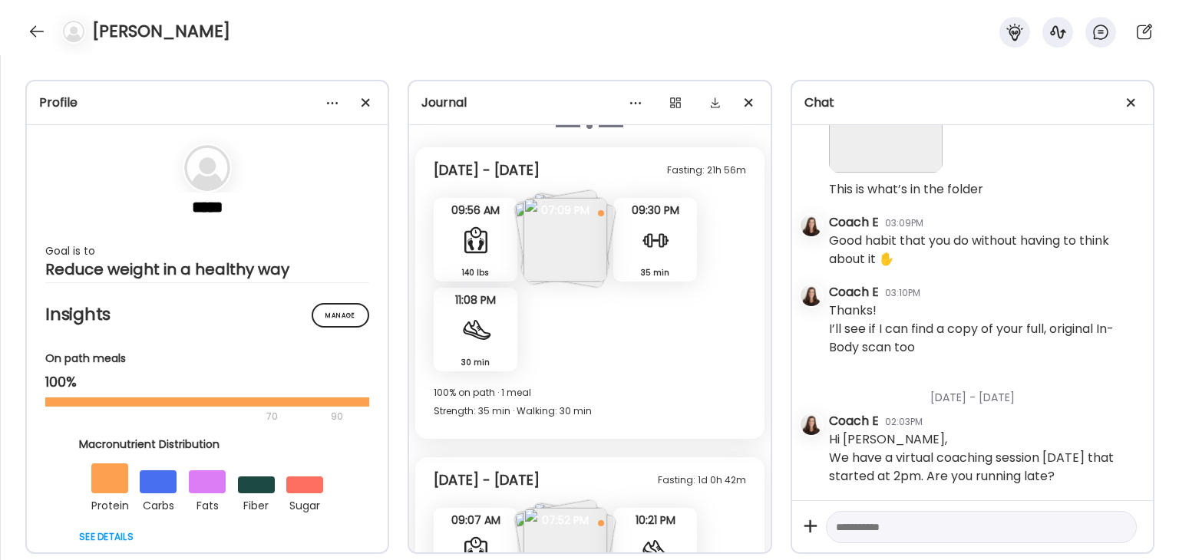
click at [470, 345] on div "30 min Walking" at bounding box center [476, 330] width 84 height 84
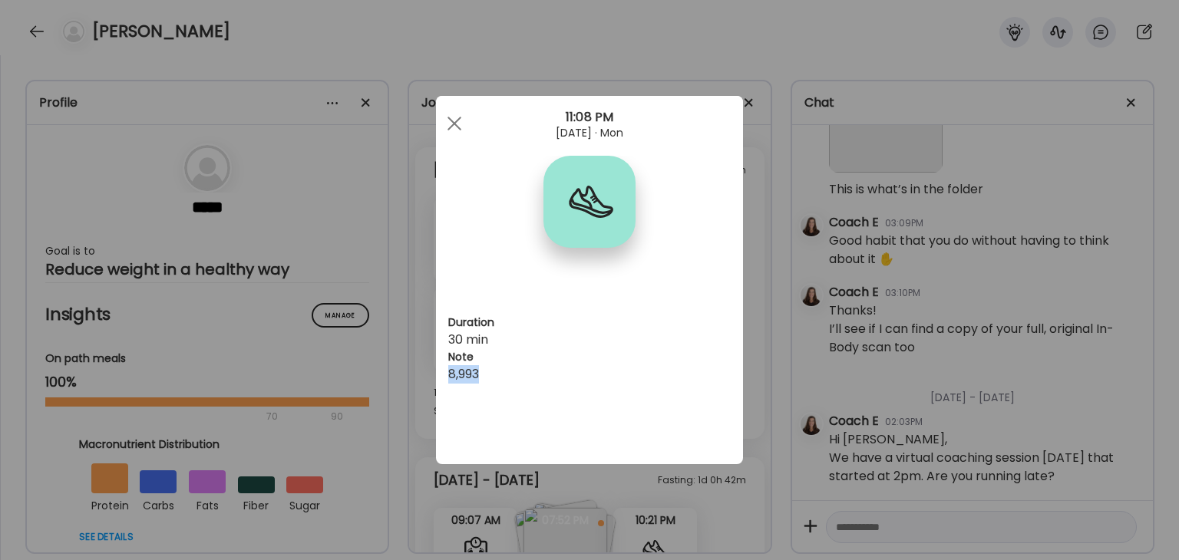
drag, startPoint x: 494, startPoint y: 369, endPoint x: 468, endPoint y: 369, distance: 26.1
click at [443, 378] on div "Duration 30 min Note 8,993" at bounding box center [589, 280] width 307 height 368
drag, startPoint x: 454, startPoint y: 117, endPoint x: 485, endPoint y: 151, distance: 45.6
click at [455, 117] on div at bounding box center [454, 123] width 31 height 31
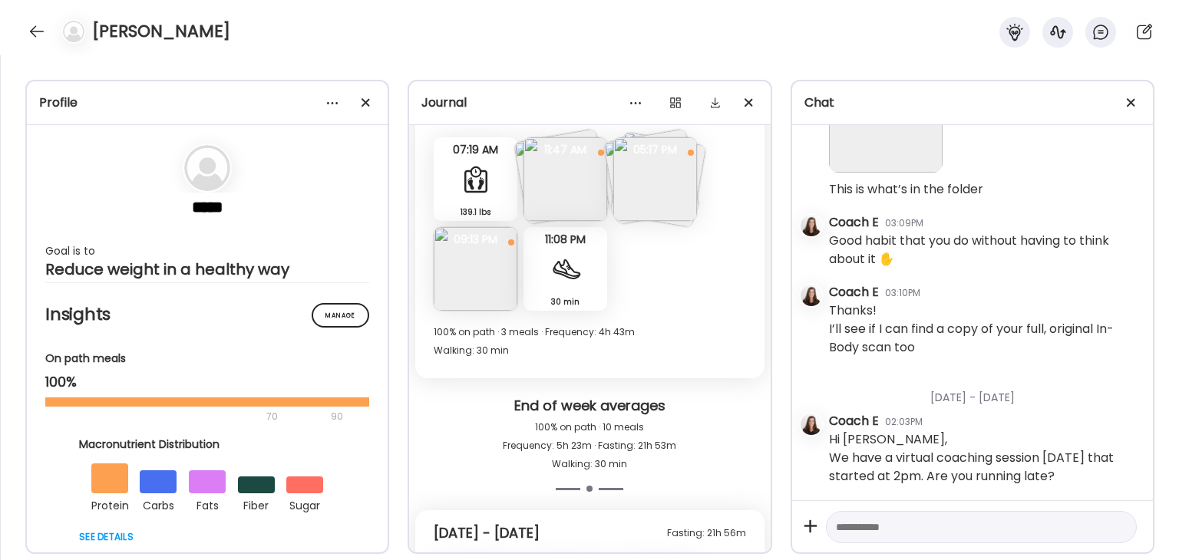
scroll to position [5764, 0]
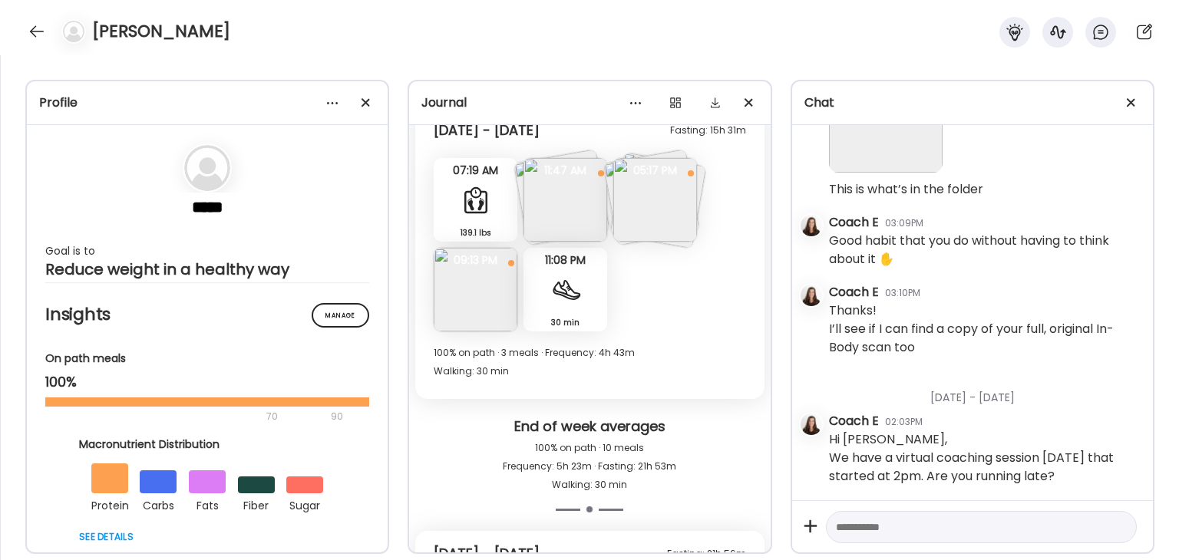
drag, startPoint x: 571, startPoint y: 308, endPoint x: 567, endPoint y: 292, distance: 15.8
click at [571, 308] on div "30 min Walking" at bounding box center [565, 290] width 84 height 84
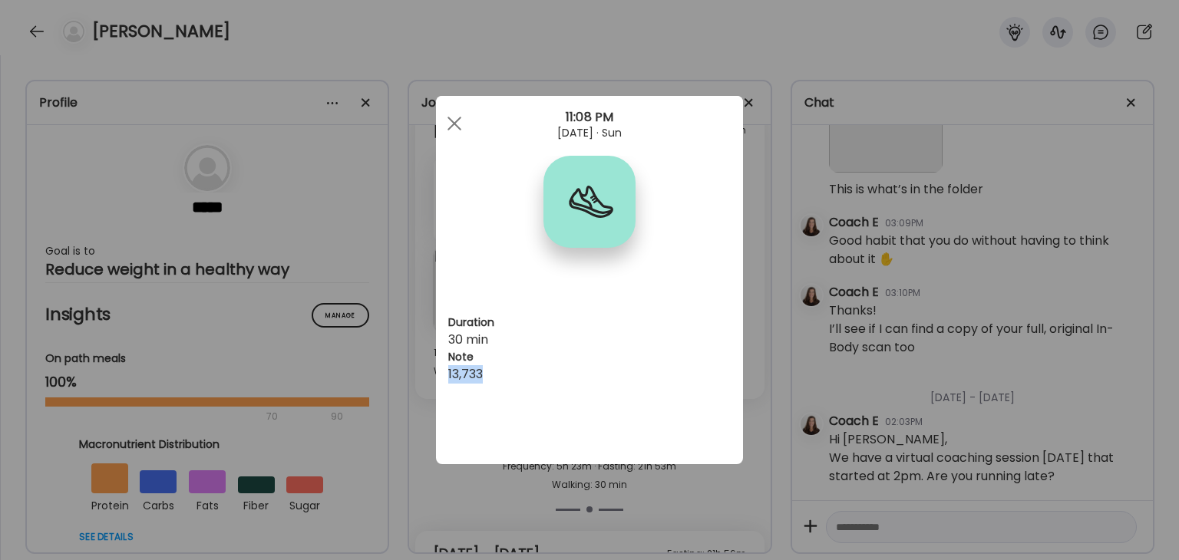
drag, startPoint x: 497, startPoint y: 374, endPoint x: 446, endPoint y: 368, distance: 51.0
click at [443, 373] on div "Duration 30 min Note 13,733" at bounding box center [589, 280] width 307 height 368
click at [457, 120] on span at bounding box center [454, 124] width 14 height 14
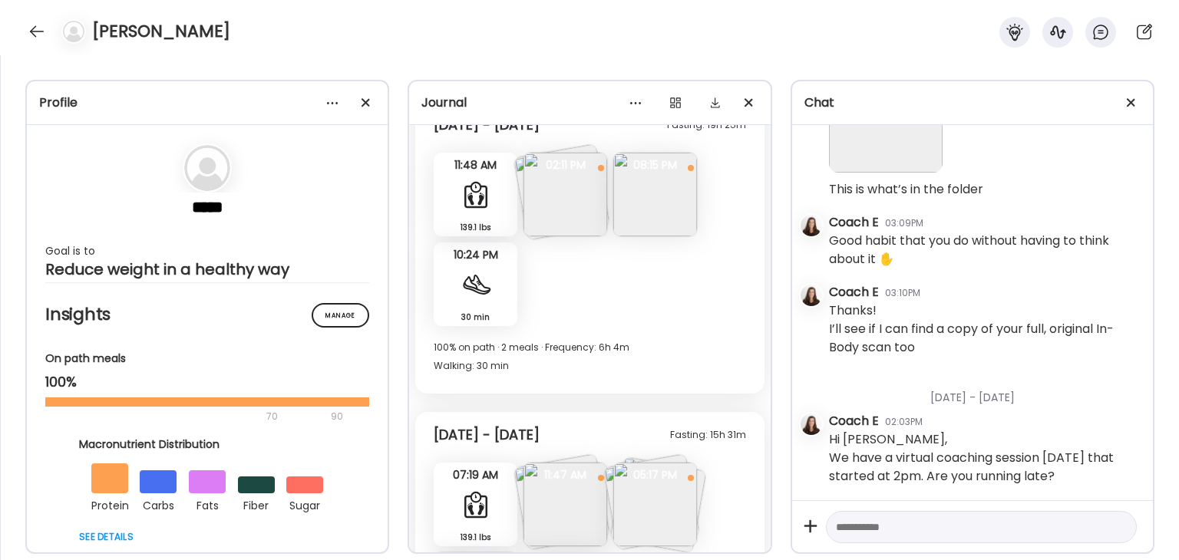
scroll to position [5457, 0]
click at [483, 302] on div "30 min Walking" at bounding box center [476, 287] width 84 height 84
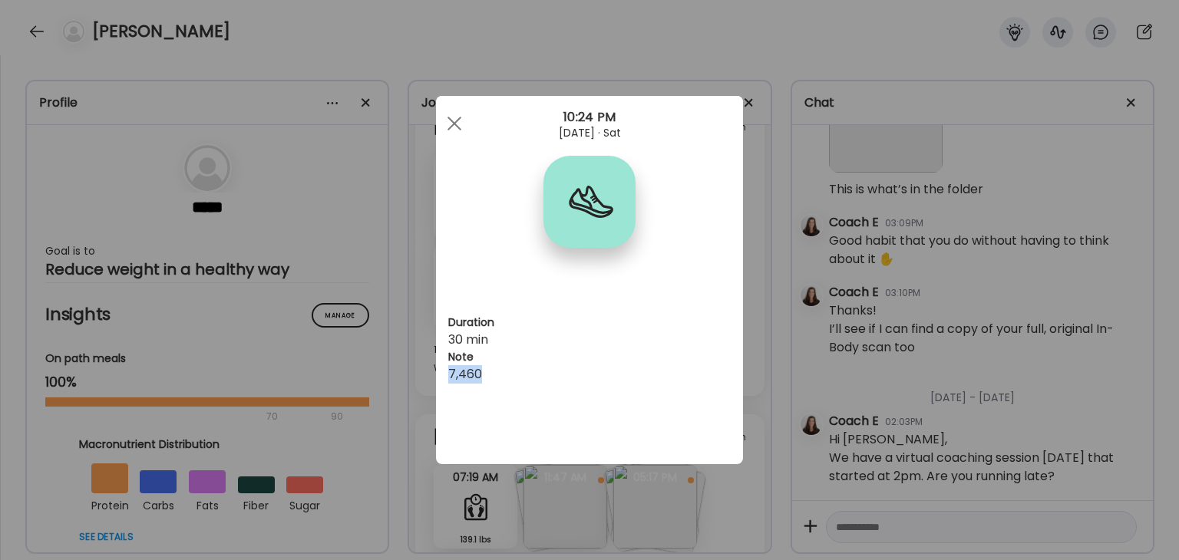
drag, startPoint x: 500, startPoint y: 372, endPoint x: 439, endPoint y: 375, distance: 61.5
click at [439, 375] on div "Duration 30 min Note 7,460" at bounding box center [589, 280] width 307 height 368
click at [457, 120] on span at bounding box center [454, 124] width 14 height 14
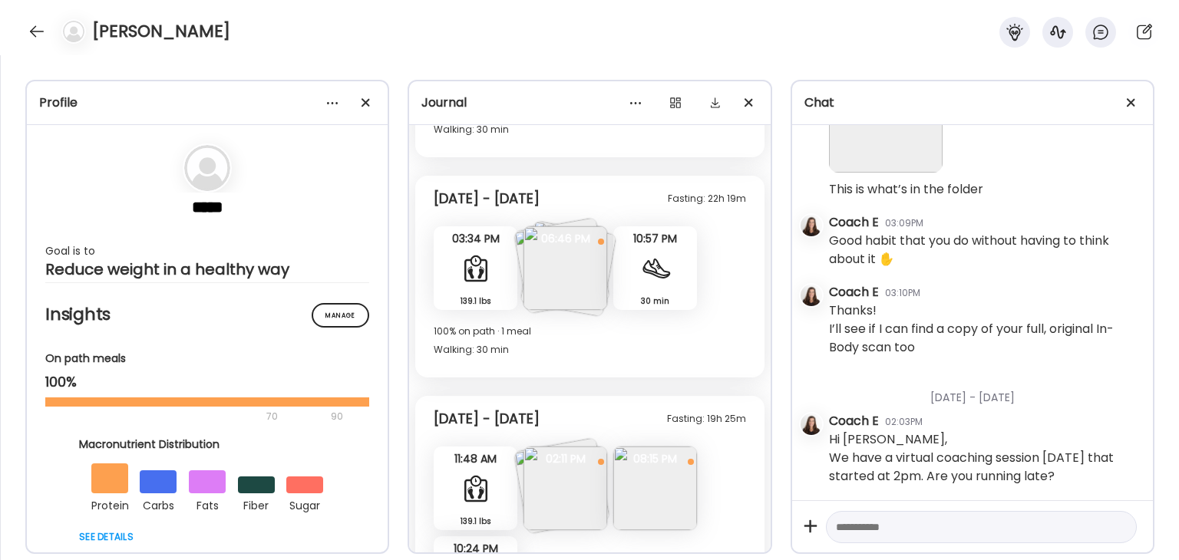
scroll to position [5150, 0]
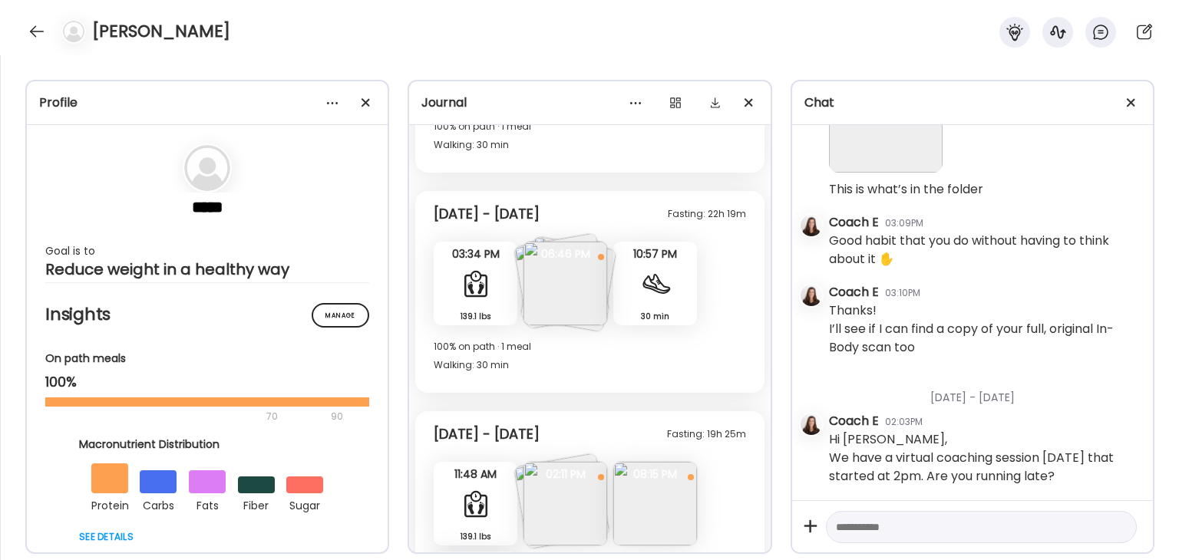
click at [654, 286] on div at bounding box center [655, 284] width 31 height 31
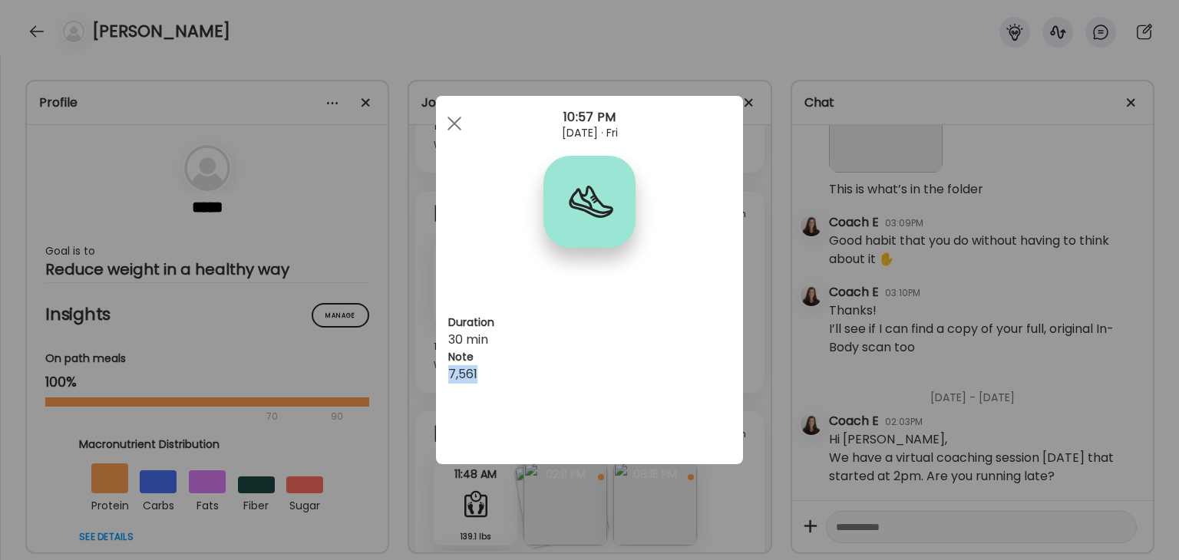
drag, startPoint x: 485, startPoint y: 375, endPoint x: 439, endPoint y: 376, distance: 46.0
click at [439, 376] on div "Duration 30 min Note 7,561" at bounding box center [589, 280] width 307 height 368
click at [452, 124] on span at bounding box center [454, 124] width 14 height 14
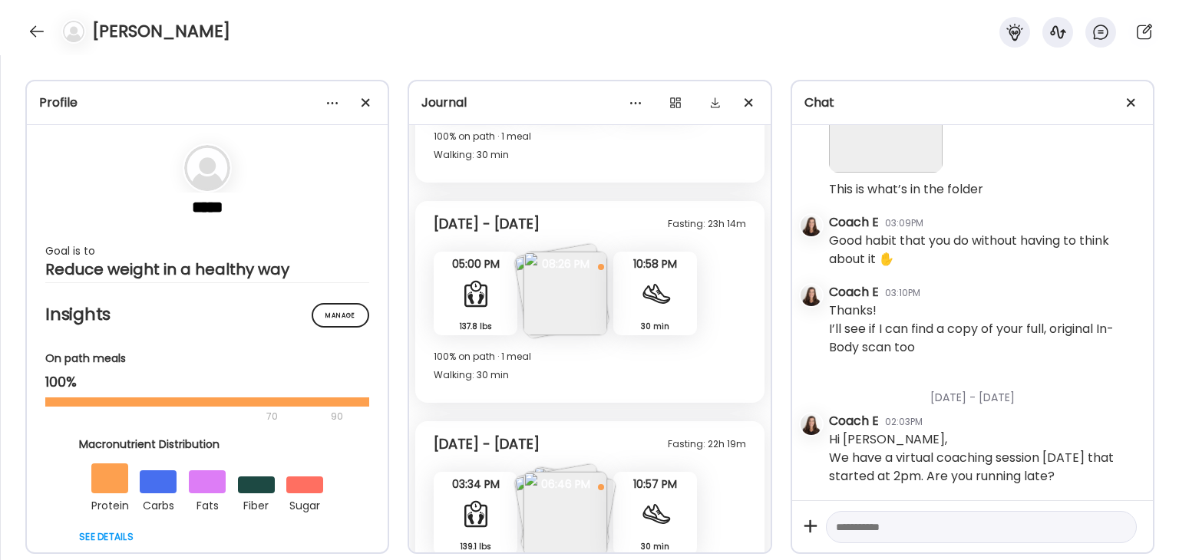
scroll to position [4843, 0]
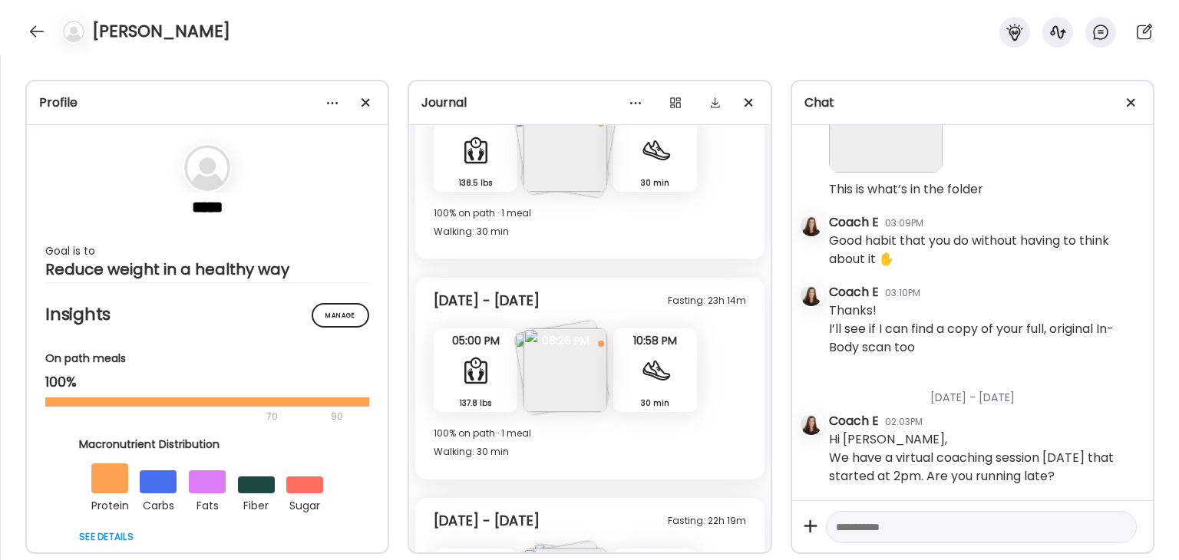
click at [666, 386] on div "30 min Walking" at bounding box center [655, 370] width 84 height 84
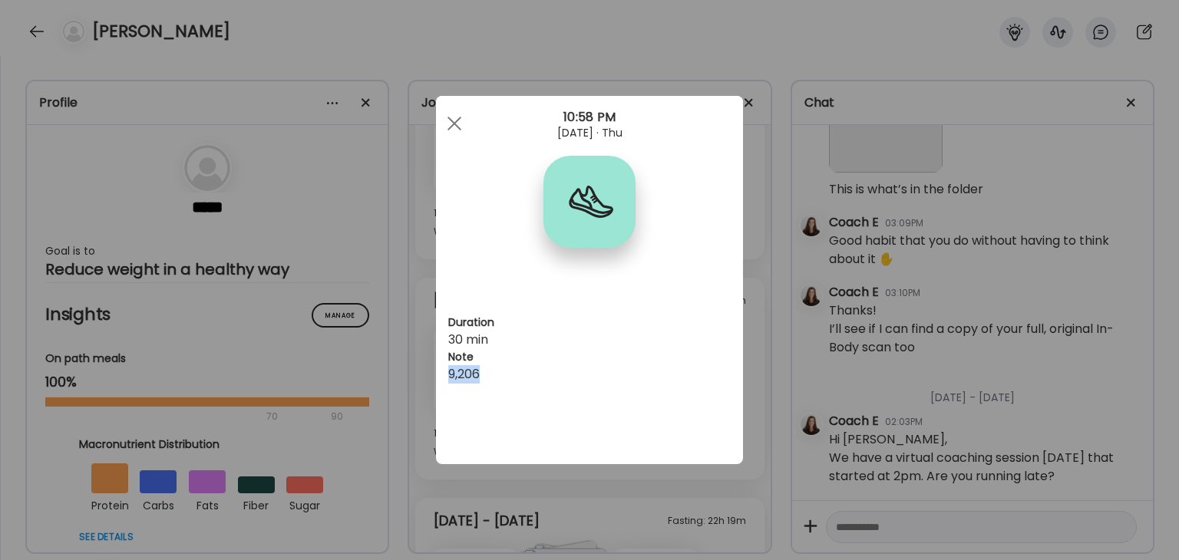
drag, startPoint x: 497, startPoint y: 368, endPoint x: 443, endPoint y: 378, distance: 55.4
click at [443, 378] on div "Duration 30 min Note 9,206" at bounding box center [589, 280] width 307 height 368
drag, startPoint x: 461, startPoint y: 377, endPoint x: 488, endPoint y: 385, distance: 28.2
click at [488, 385] on div "Duration 30 min Note 9,206" at bounding box center [589, 280] width 307 height 368
click at [451, 120] on span at bounding box center [454, 124] width 14 height 14
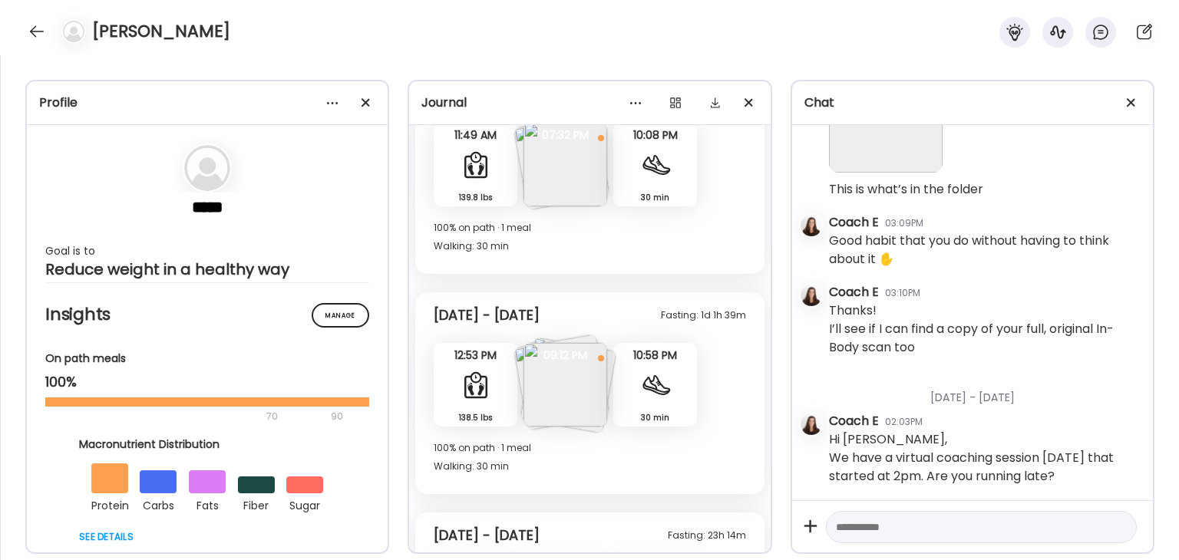
scroll to position [4536, 0]
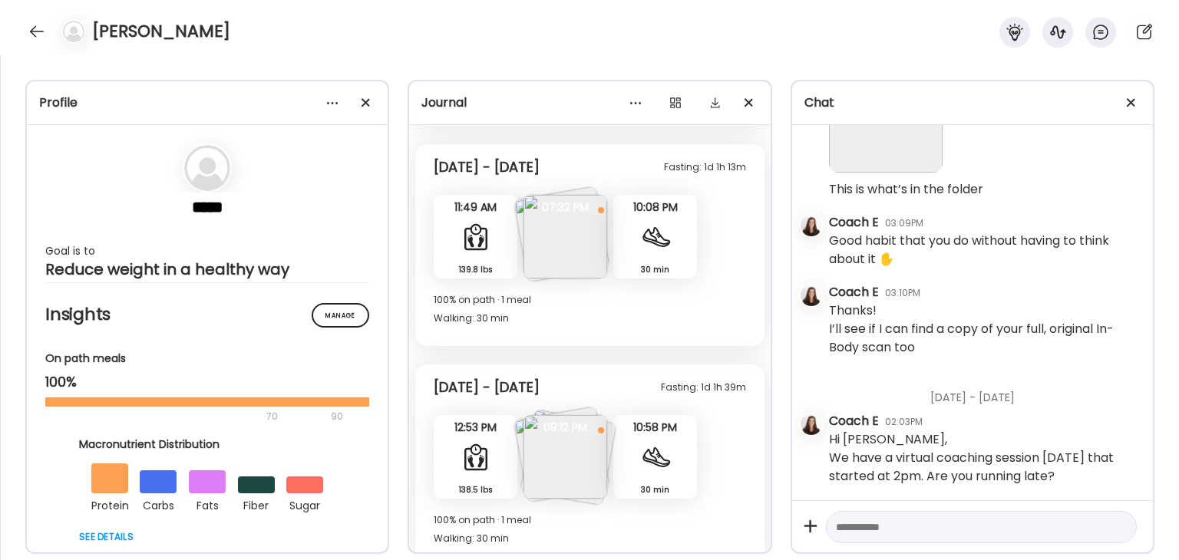
click at [669, 479] on div "30 min Walking" at bounding box center [655, 457] width 84 height 84
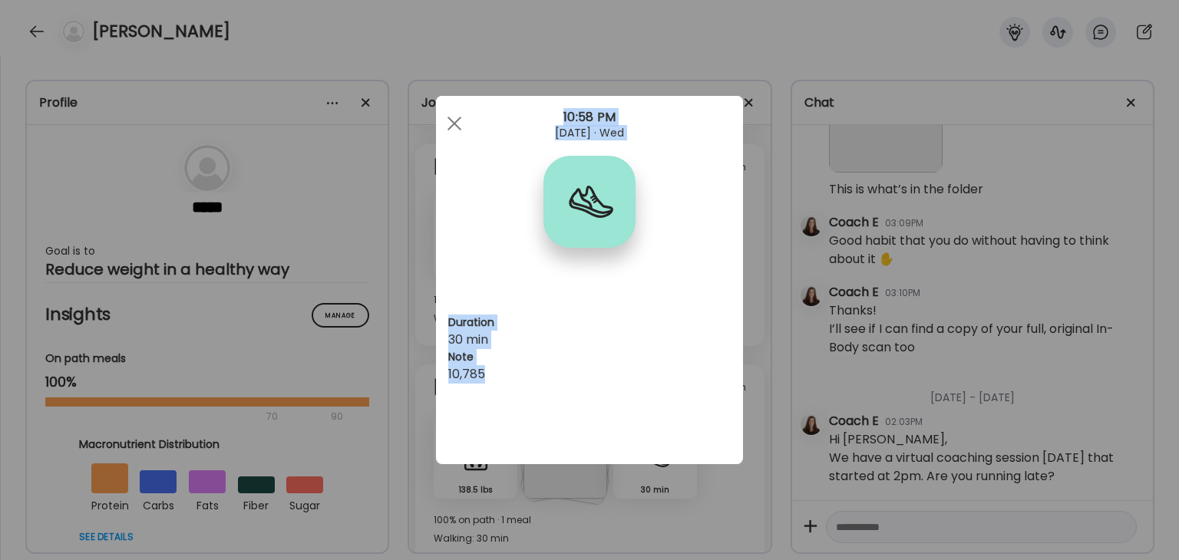
drag, startPoint x: 493, startPoint y: 374, endPoint x: 454, endPoint y: 381, distance: 39.7
click at [435, 382] on div "Ate Coach Dashboard Wahoo! It’s official Take a moment to set up your Coach Pro…" at bounding box center [589, 280] width 1179 height 560
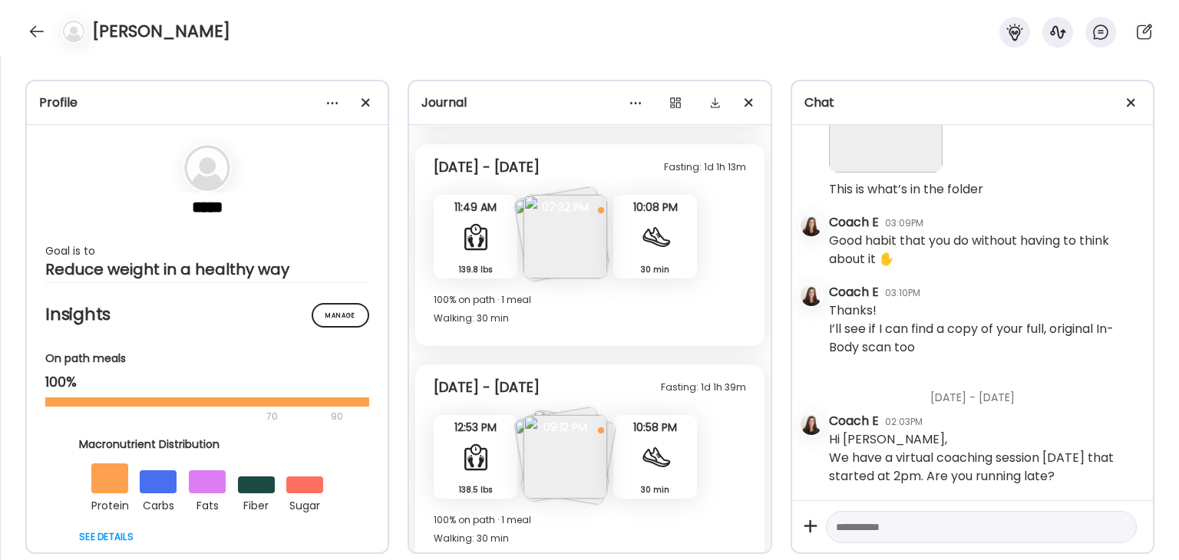
click at [658, 462] on div at bounding box center [655, 457] width 31 height 31
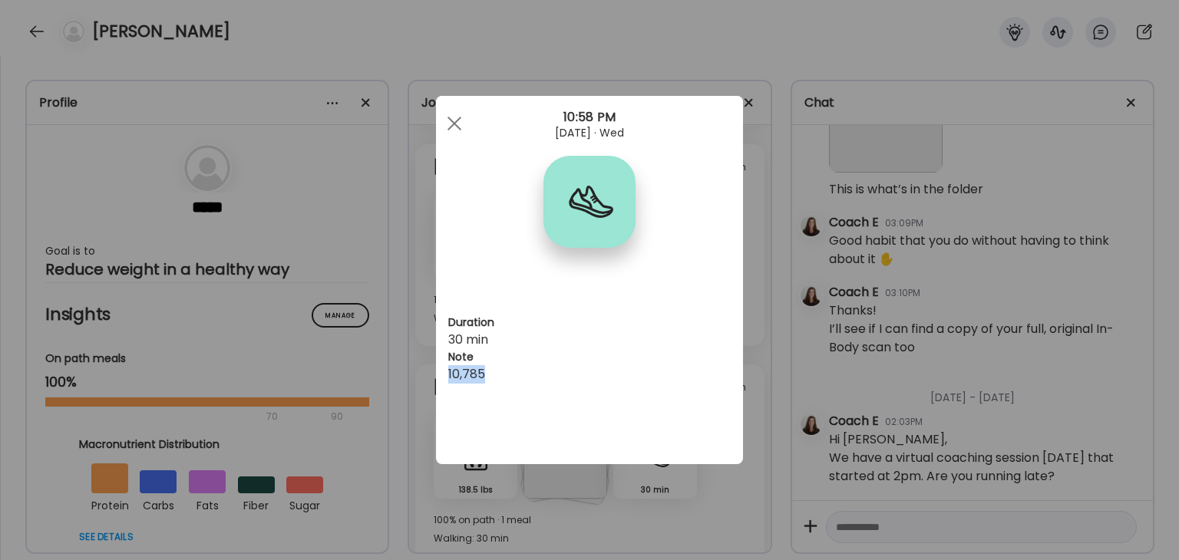
drag, startPoint x: 490, startPoint y: 372, endPoint x: 448, endPoint y: 378, distance: 42.7
click at [448, 378] on div "10,785" at bounding box center [589, 374] width 282 height 18
click at [450, 127] on span at bounding box center [454, 124] width 14 height 14
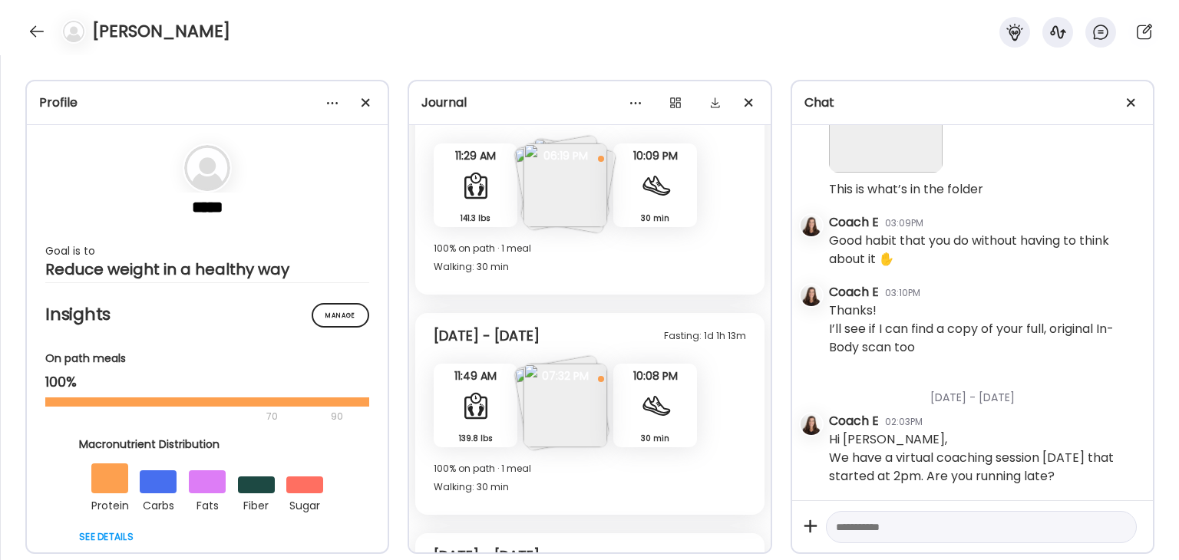
scroll to position [4306, 0]
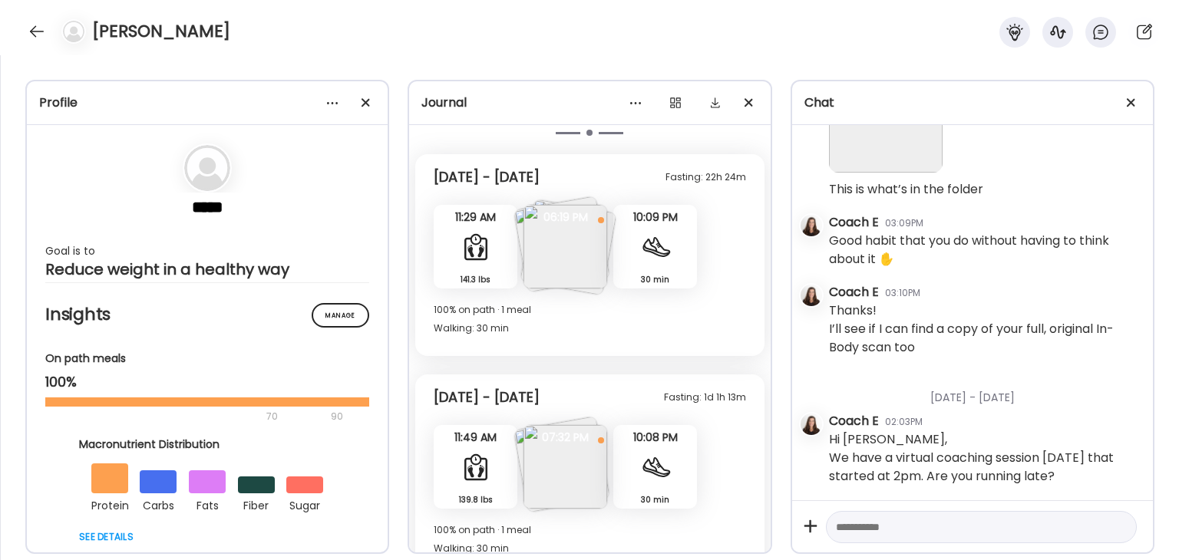
click at [674, 252] on div "30 min Walking" at bounding box center [655, 247] width 84 height 84
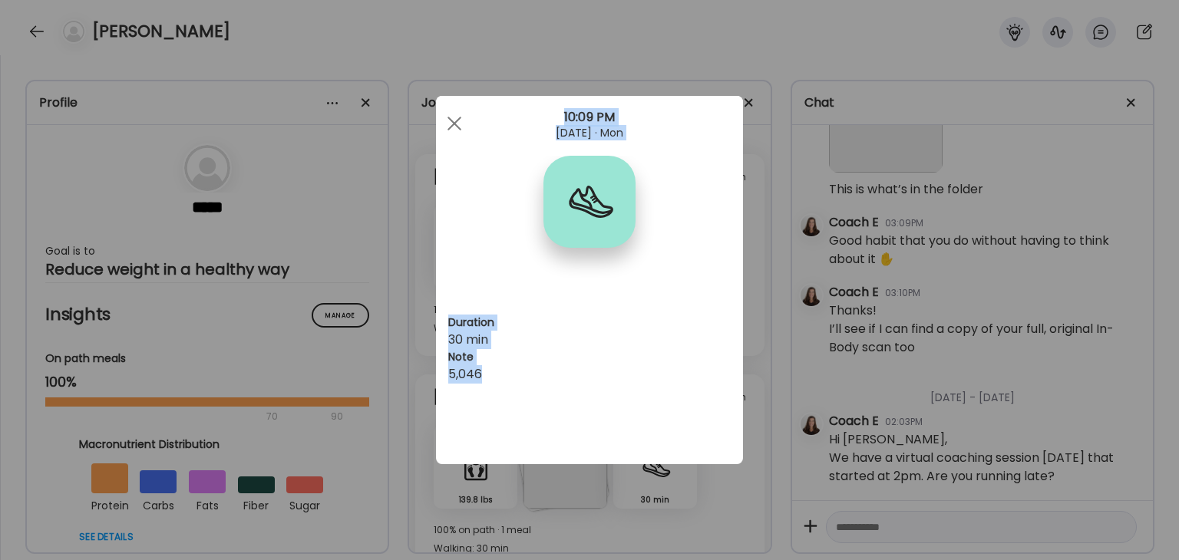
drag, startPoint x: 490, startPoint y: 370, endPoint x: 427, endPoint y: 382, distance: 64.1
click at [427, 382] on div "Ate Coach Dashboard Wahoo! It’s official Take a moment to set up your Coach Pro…" at bounding box center [589, 280] width 1179 height 560
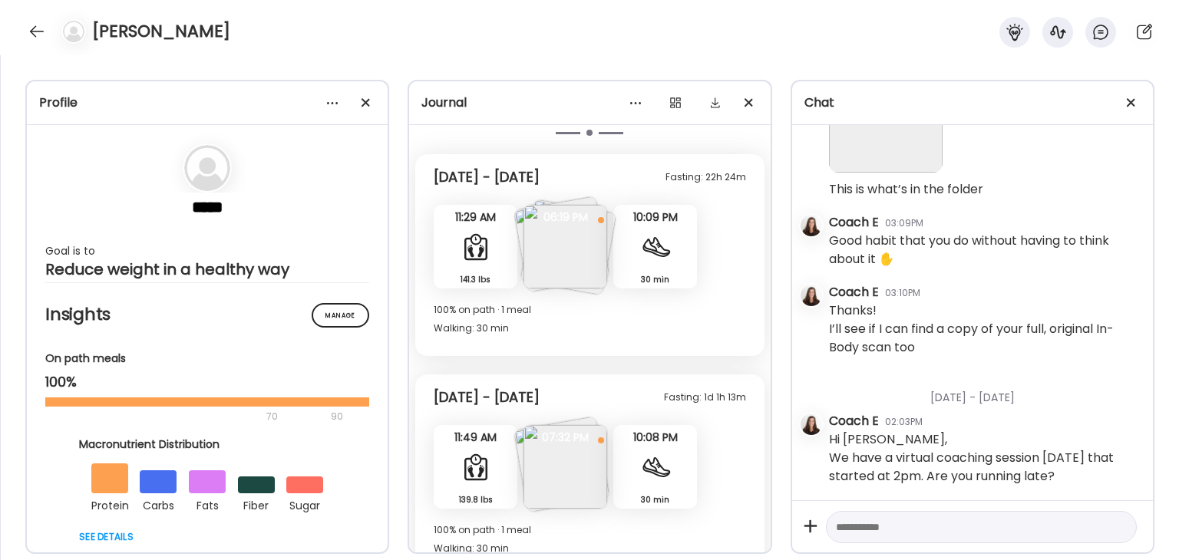
click at [668, 249] on div at bounding box center [655, 247] width 31 height 31
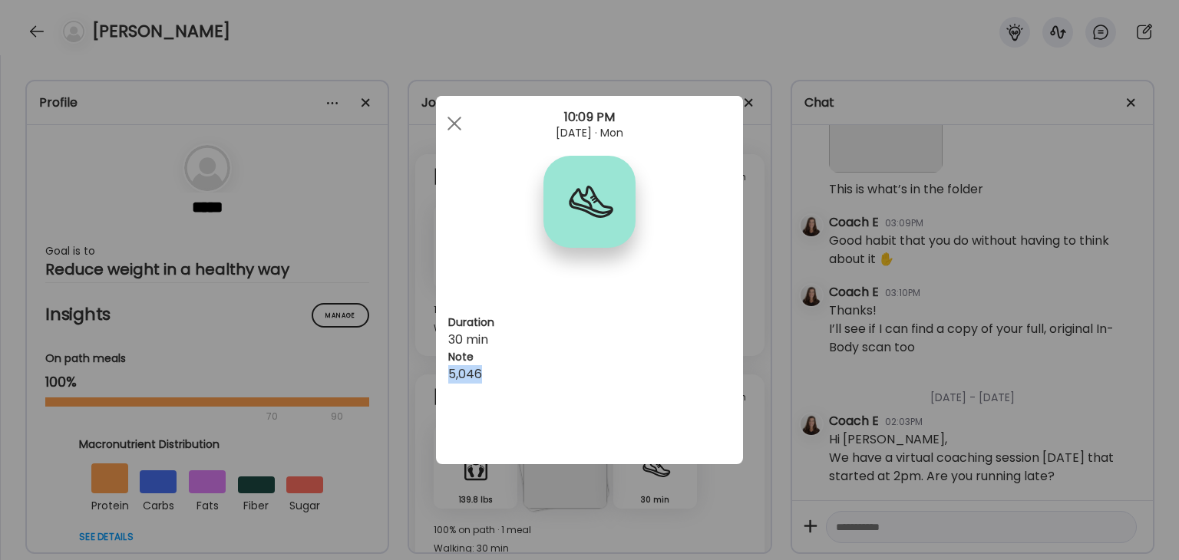
drag, startPoint x: 486, startPoint y: 373, endPoint x: 441, endPoint y: 378, distance: 44.8
click at [441, 378] on div "Duration 30 min Note 5,046" at bounding box center [589, 280] width 307 height 368
click at [453, 121] on span at bounding box center [454, 124] width 14 height 14
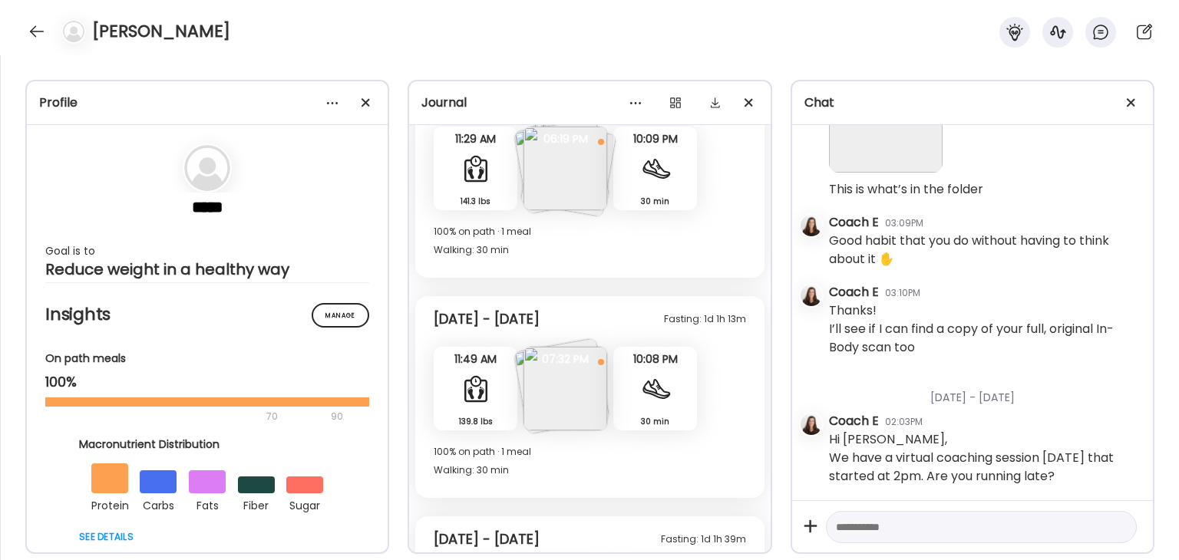
scroll to position [4613, 0]
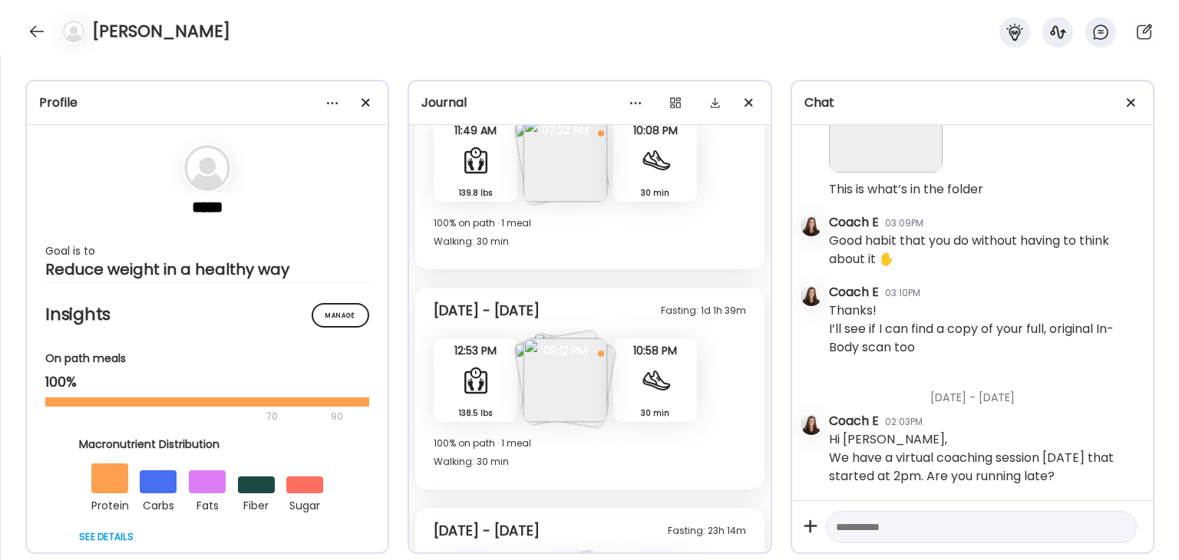
click at [665, 388] on div at bounding box center [655, 380] width 31 height 31
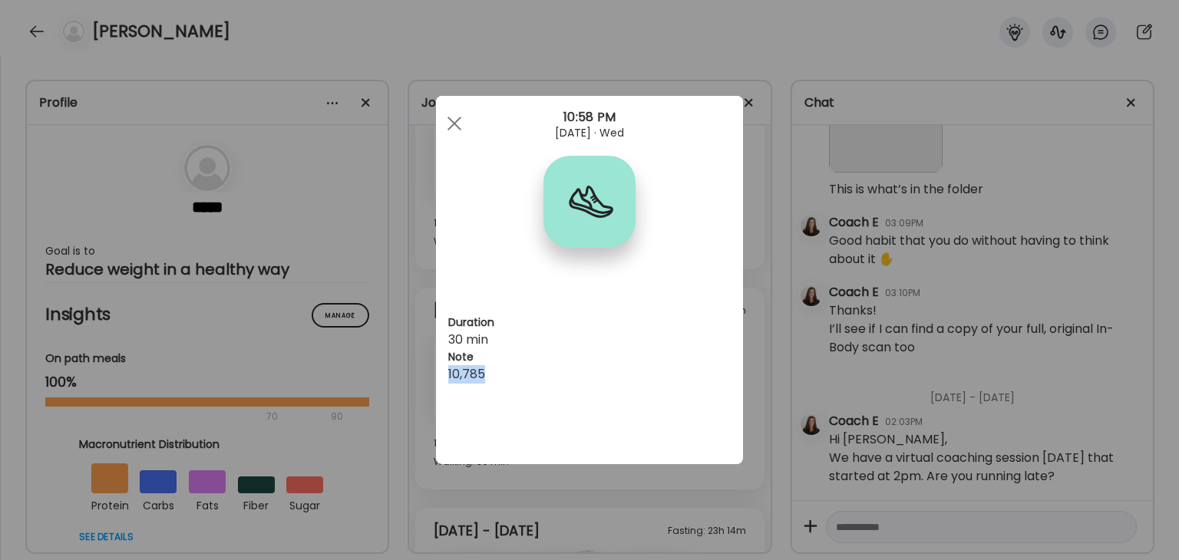
drag, startPoint x: 495, startPoint y: 371, endPoint x: 449, endPoint y: 372, distance: 46.1
click at [449, 372] on div "10,785" at bounding box center [589, 374] width 282 height 18
click at [457, 124] on div at bounding box center [454, 123] width 31 height 31
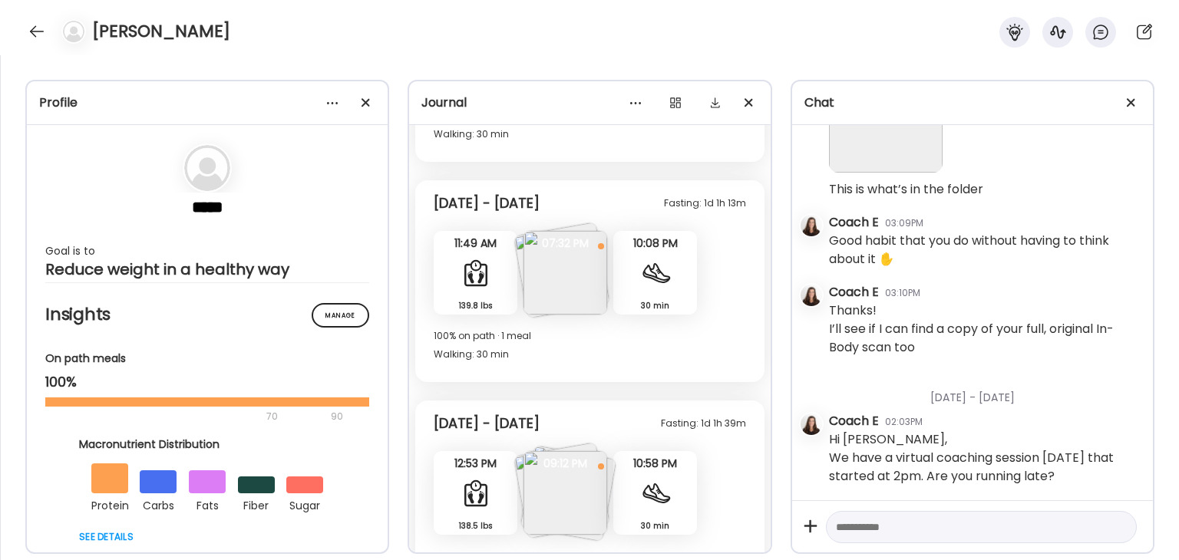
scroll to position [4459, 0]
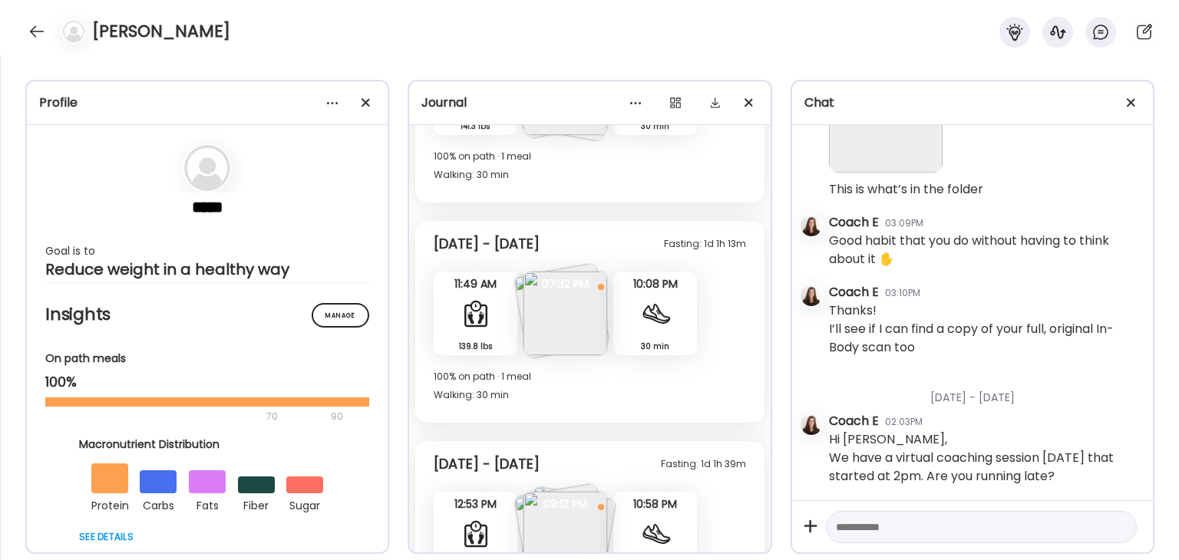
click at [655, 310] on div at bounding box center [655, 314] width 31 height 31
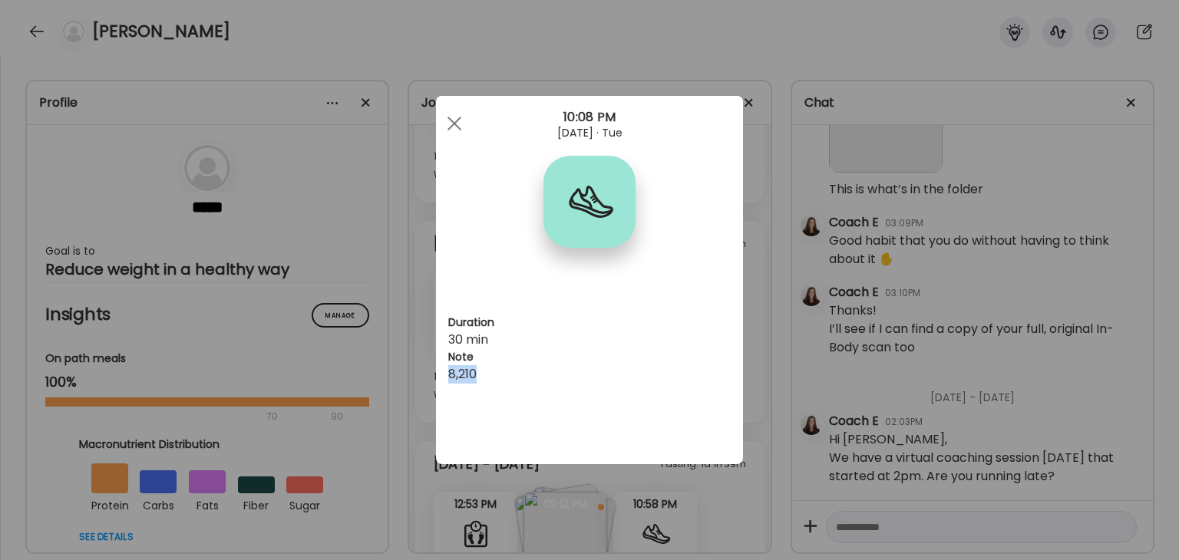
drag, startPoint x: 483, startPoint y: 370, endPoint x: 453, endPoint y: 374, distance: 31.0
click at [442, 375] on div "Duration 30 min Note 8,210" at bounding box center [589, 280] width 307 height 368
click at [457, 128] on div at bounding box center [454, 123] width 31 height 31
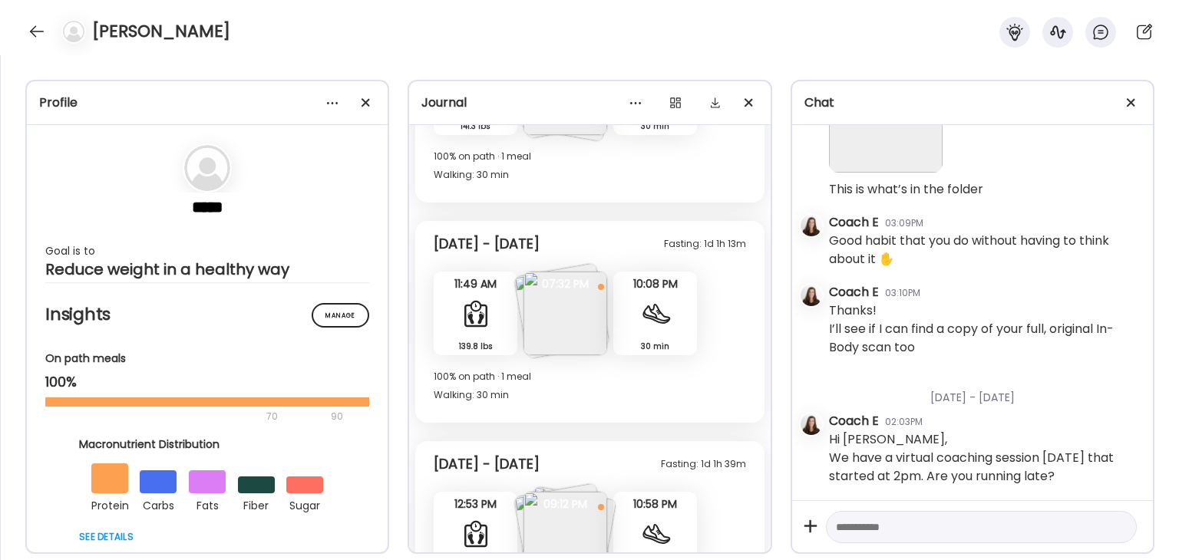
scroll to position [4306, 0]
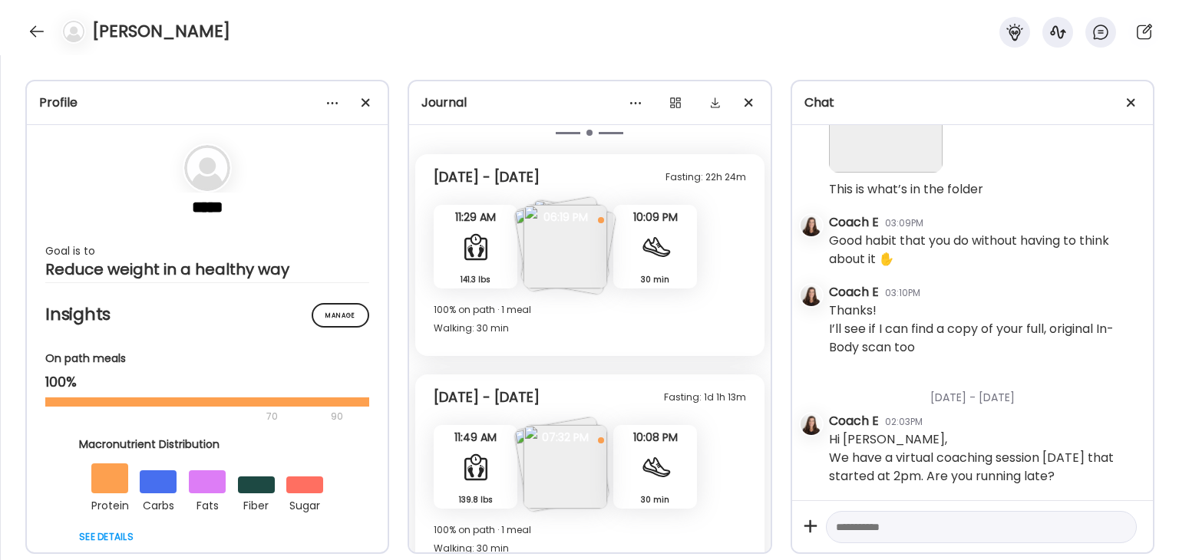
click at [667, 257] on div at bounding box center [655, 247] width 31 height 31
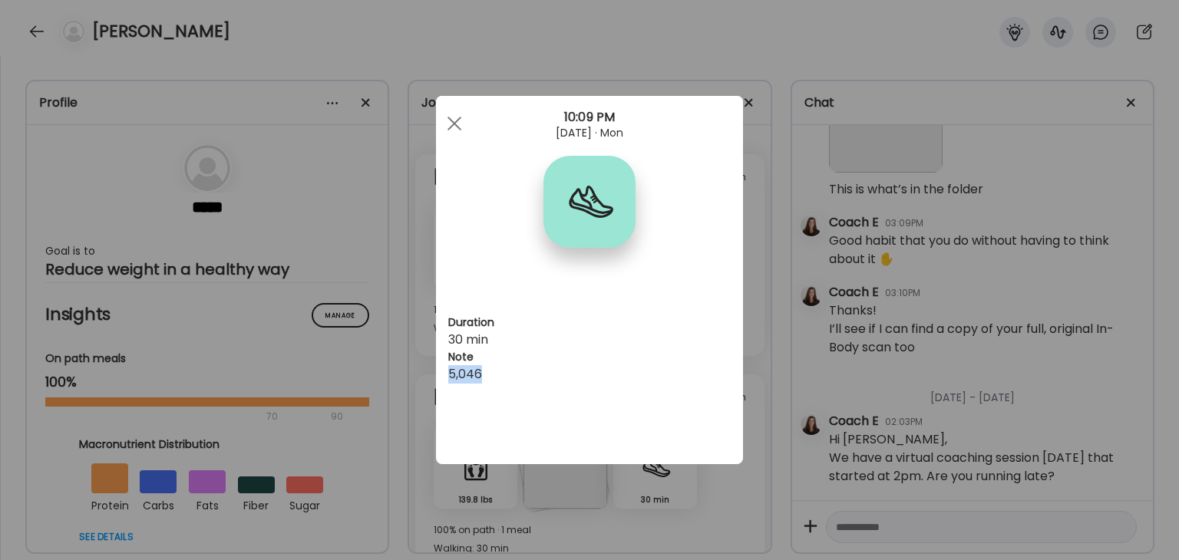
drag, startPoint x: 496, startPoint y: 370, endPoint x: 450, endPoint y: 381, distance: 46.7
click at [450, 381] on div "5,046" at bounding box center [589, 374] width 282 height 18
click at [457, 124] on div at bounding box center [454, 123] width 31 height 31
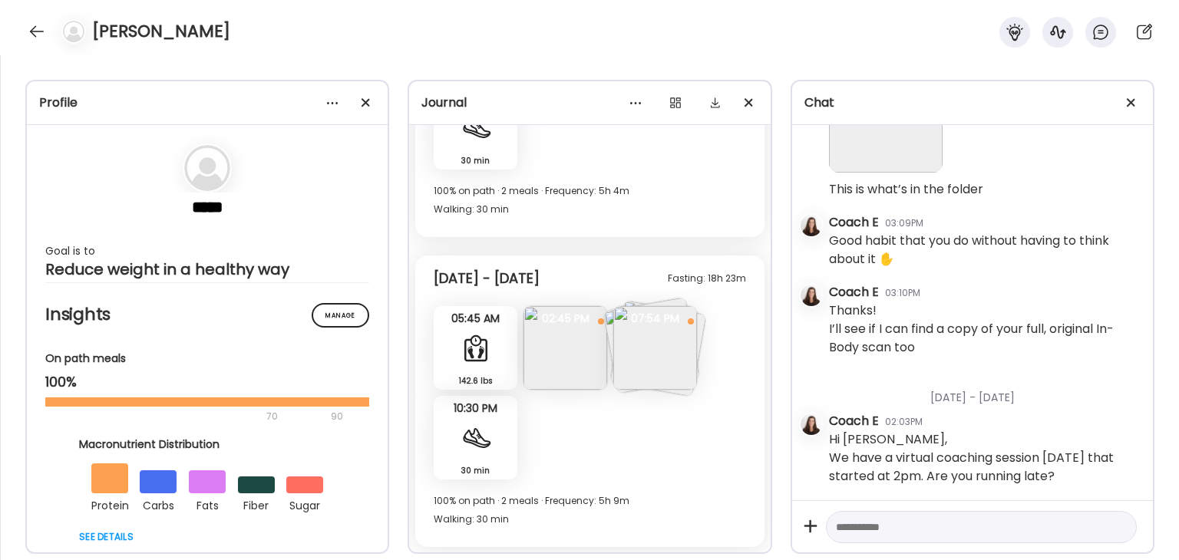
scroll to position [3769, 0]
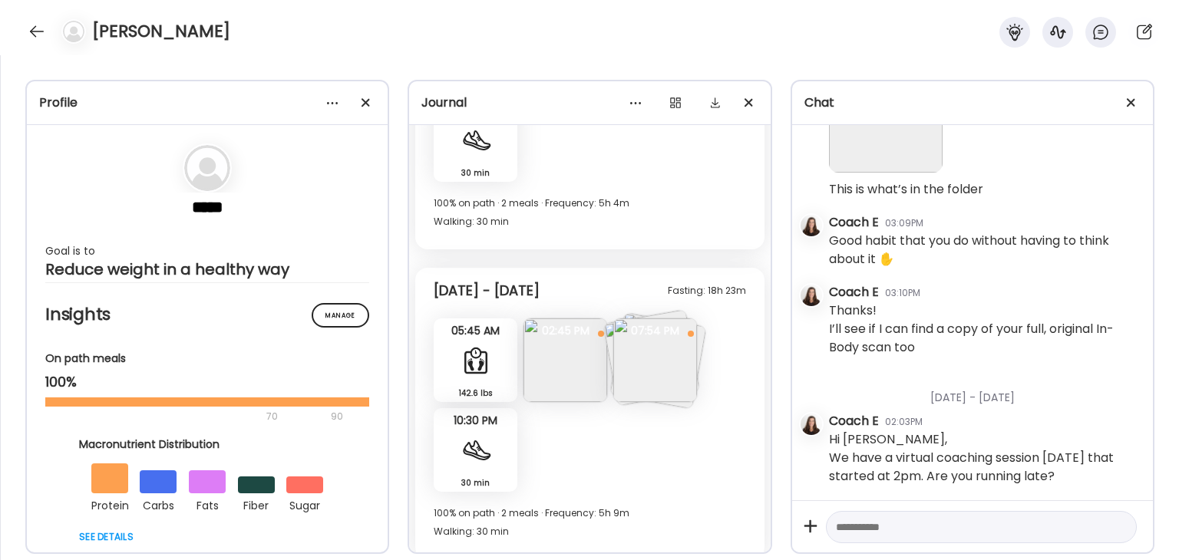
click at [486, 420] on span "10:30 PM" at bounding box center [476, 421] width 84 height 14
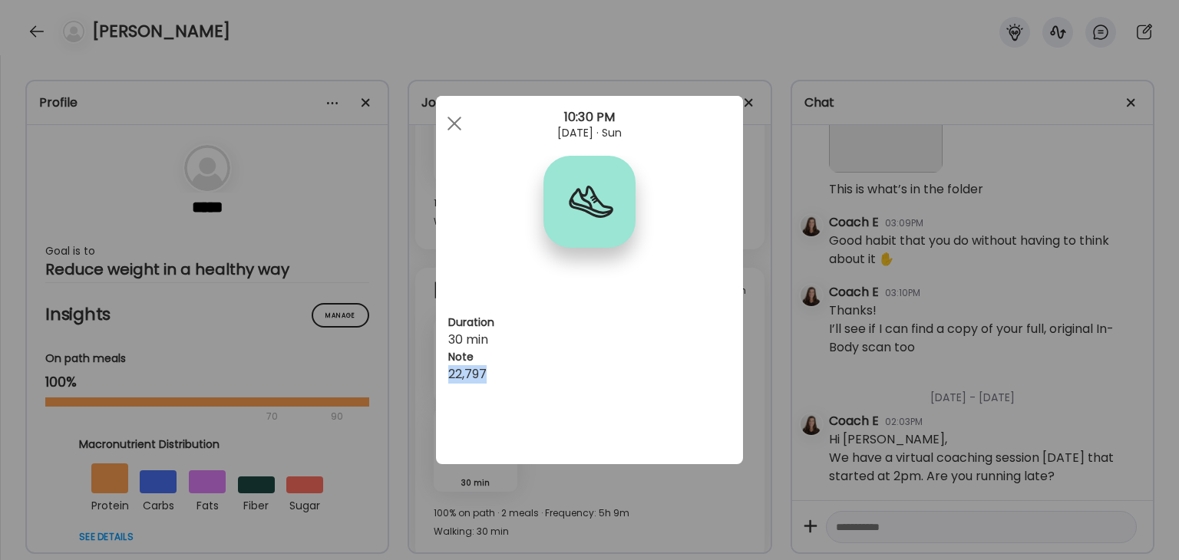
drag, startPoint x: 494, startPoint y: 371, endPoint x: 442, endPoint y: 381, distance: 53.3
click at [442, 381] on div "Duration 30 min Note 22,797" at bounding box center [589, 280] width 307 height 368
click at [453, 124] on span at bounding box center [454, 124] width 14 height 14
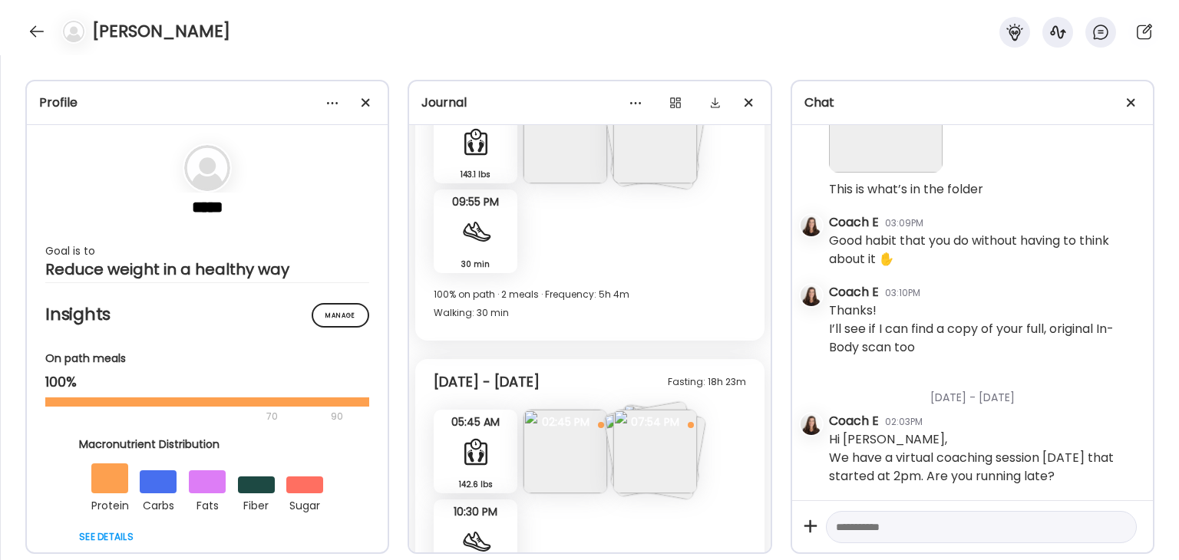
scroll to position [3615, 0]
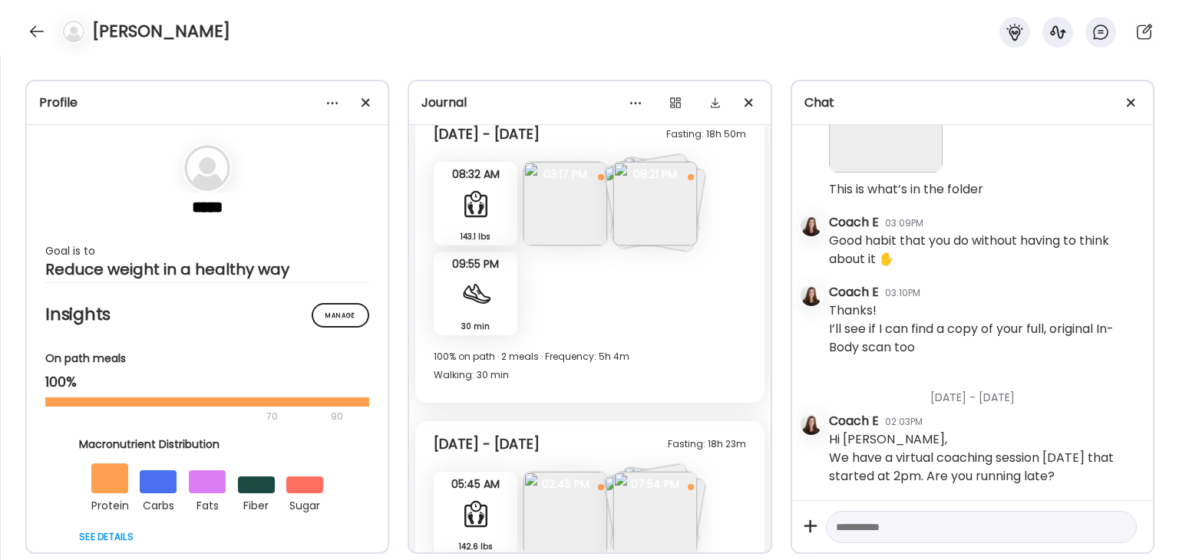
click at [457, 309] on div "30 min Walking" at bounding box center [476, 294] width 84 height 84
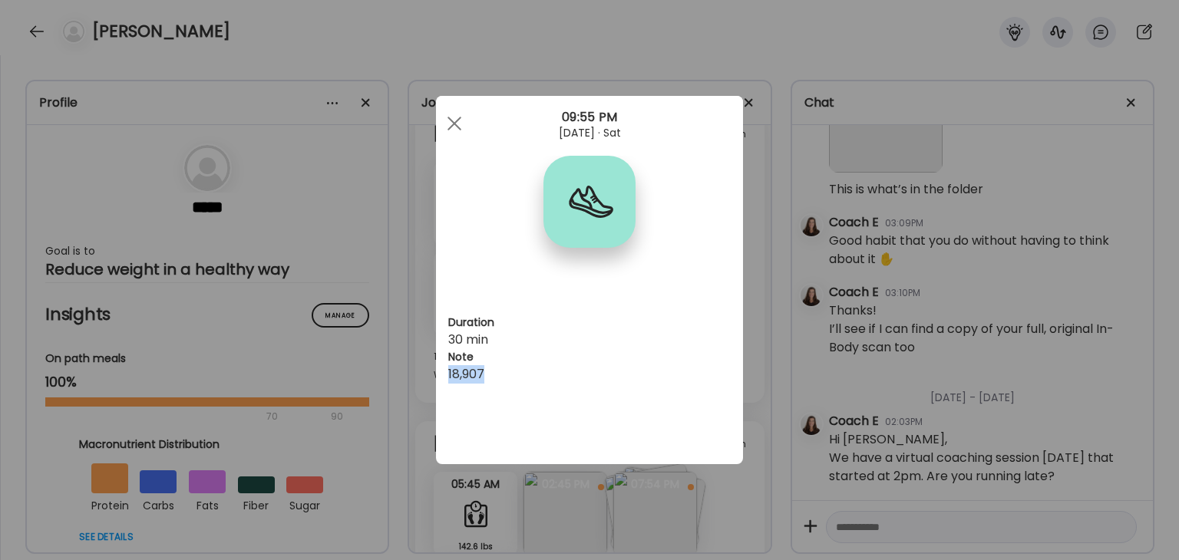
drag, startPoint x: 503, startPoint y: 371, endPoint x: 450, endPoint y: 372, distance: 53.0
click at [450, 372] on div "18,907" at bounding box center [589, 374] width 282 height 18
click at [457, 124] on div at bounding box center [454, 123] width 31 height 31
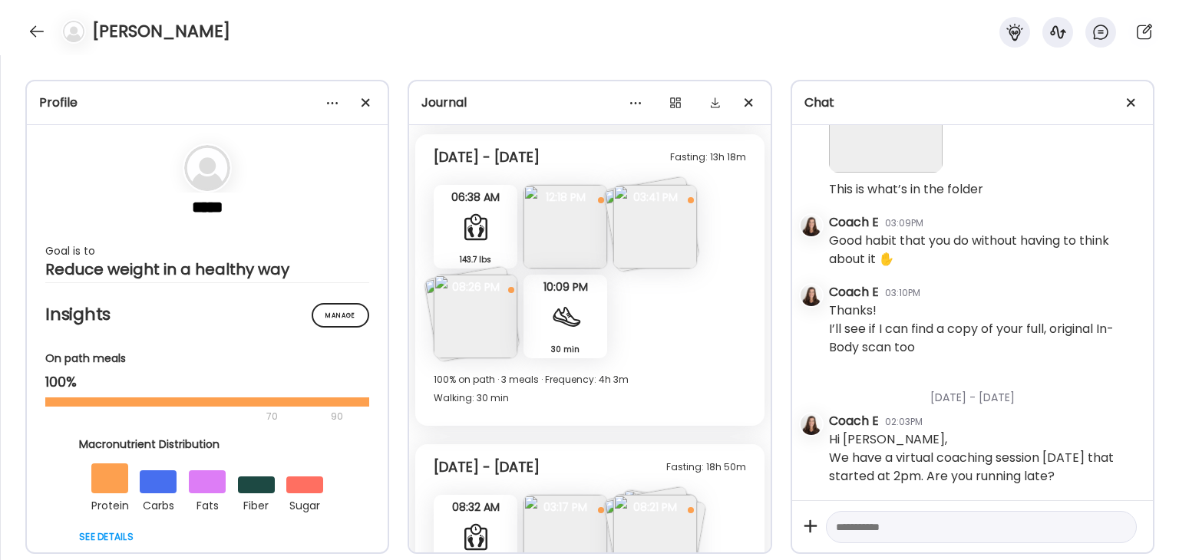
scroll to position [3231, 0]
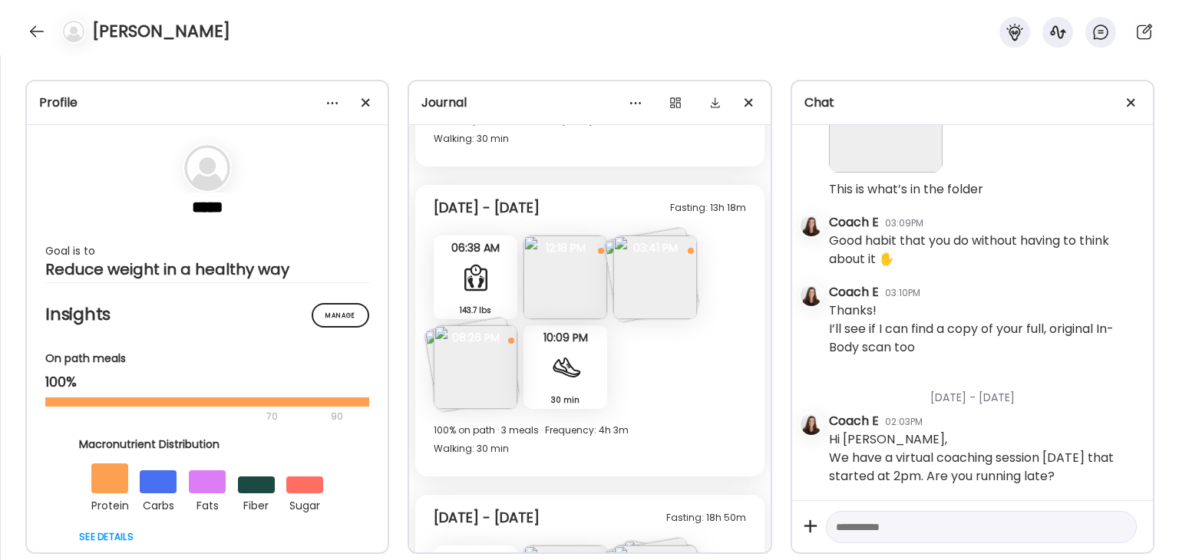
click at [555, 368] on div at bounding box center [565, 367] width 31 height 31
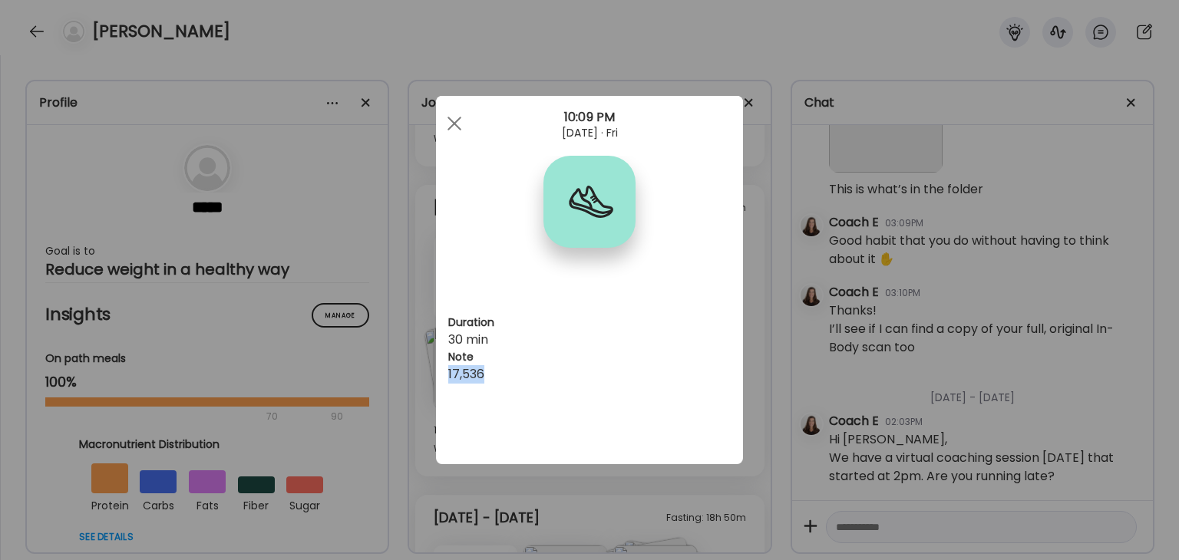
drag, startPoint x: 497, startPoint y: 367, endPoint x: 448, endPoint y: 376, distance: 50.0
click at [448, 376] on div "17,536" at bounding box center [589, 374] width 282 height 18
click at [463, 120] on div at bounding box center [454, 123] width 31 height 31
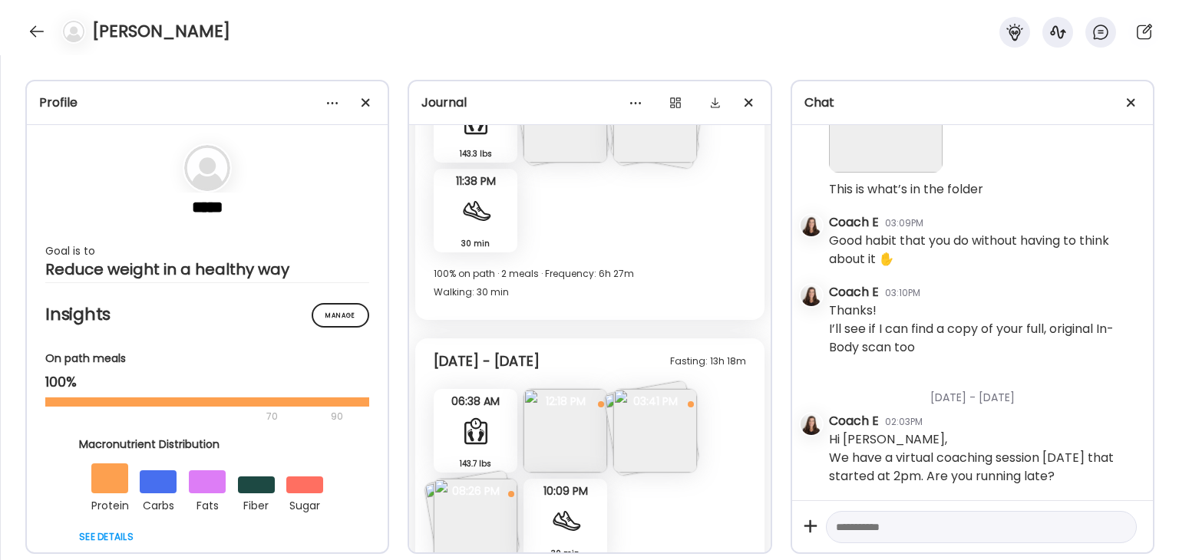
scroll to position [3001, 0]
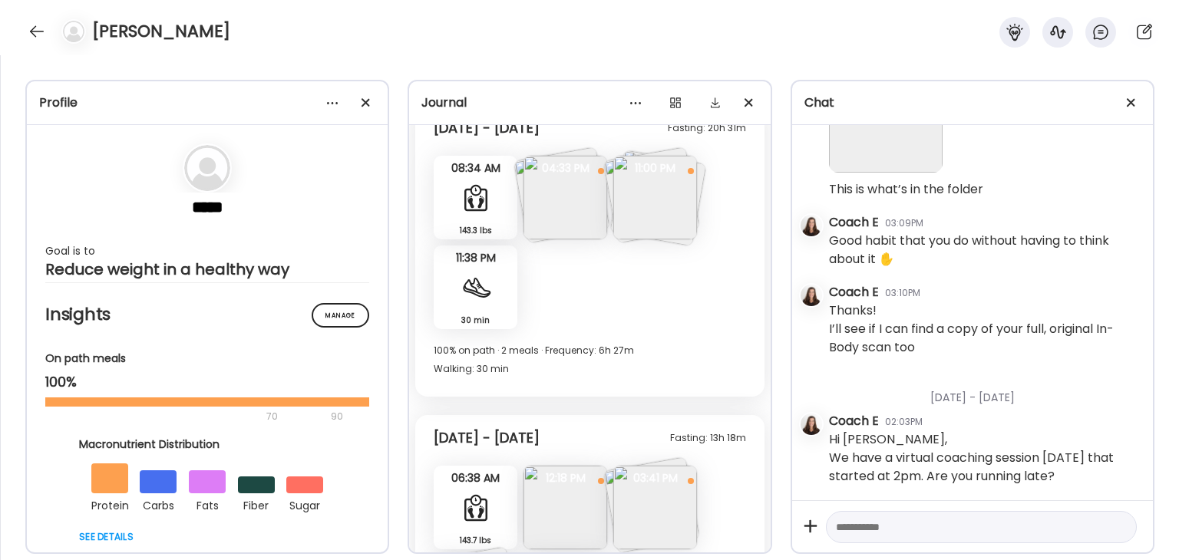
click at [488, 295] on div at bounding box center [475, 287] width 31 height 31
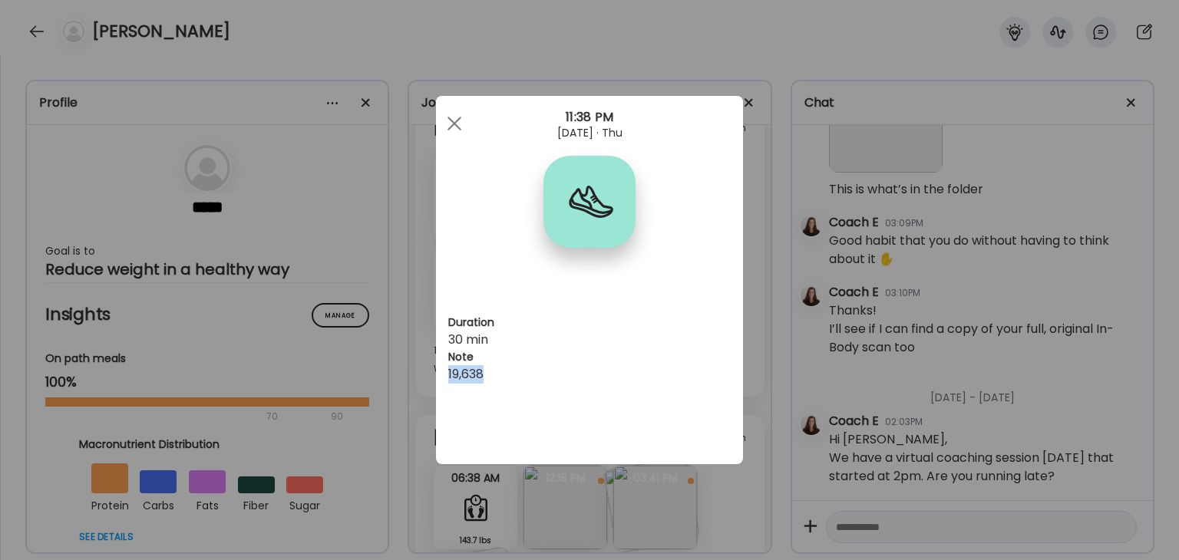
drag, startPoint x: 494, startPoint y: 375, endPoint x: 447, endPoint y: 367, distance: 47.6
click at [447, 367] on div "Duration 30 min Note 19,638" at bounding box center [589, 280] width 307 height 368
click at [454, 118] on div at bounding box center [454, 123] width 31 height 31
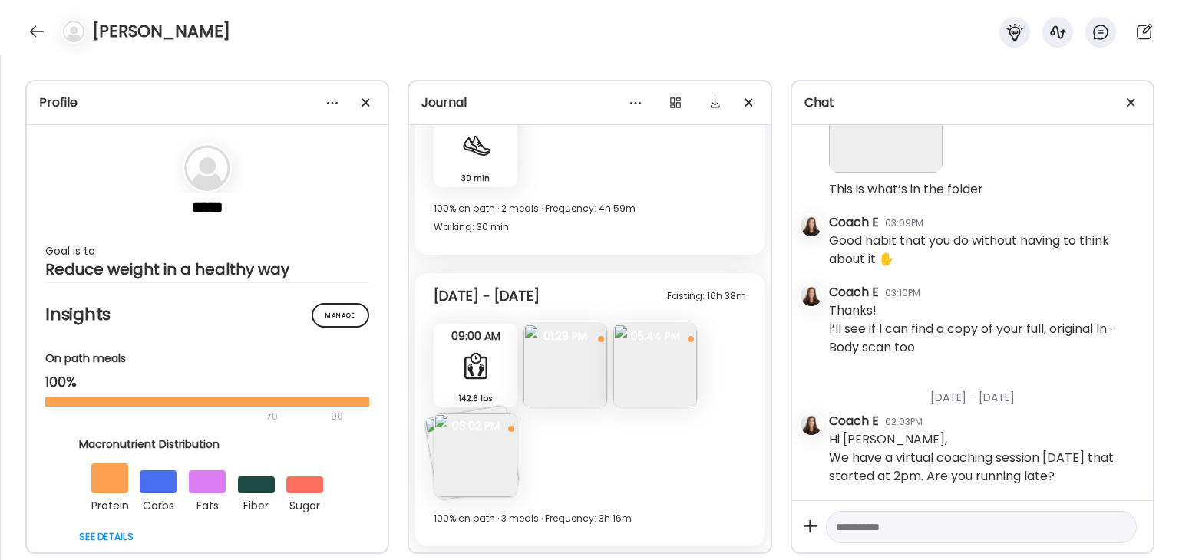
scroll to position [2464, 0]
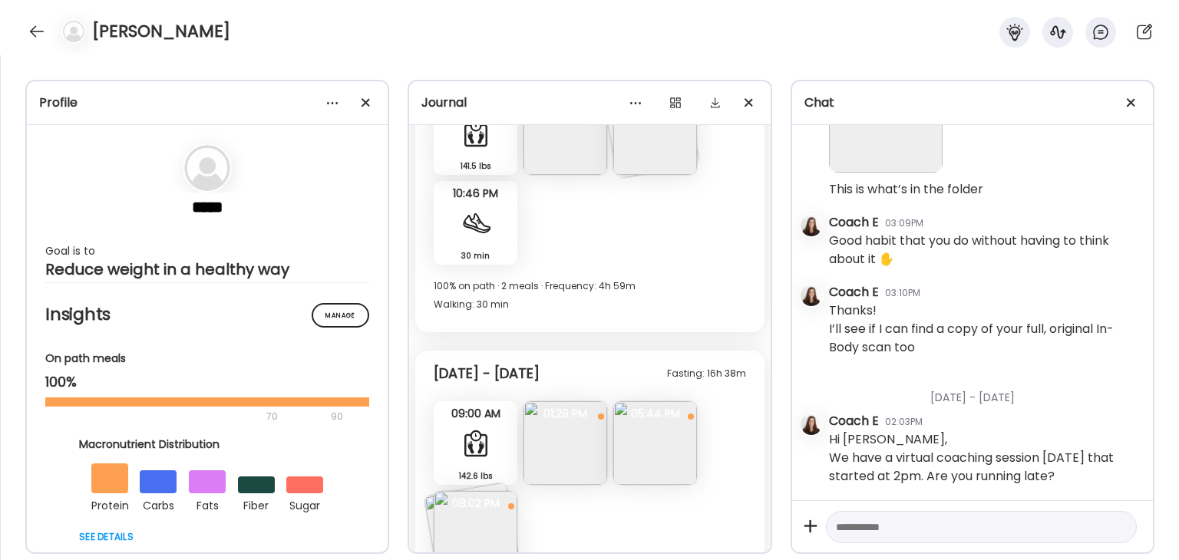
click at [482, 229] on div at bounding box center [475, 223] width 31 height 31
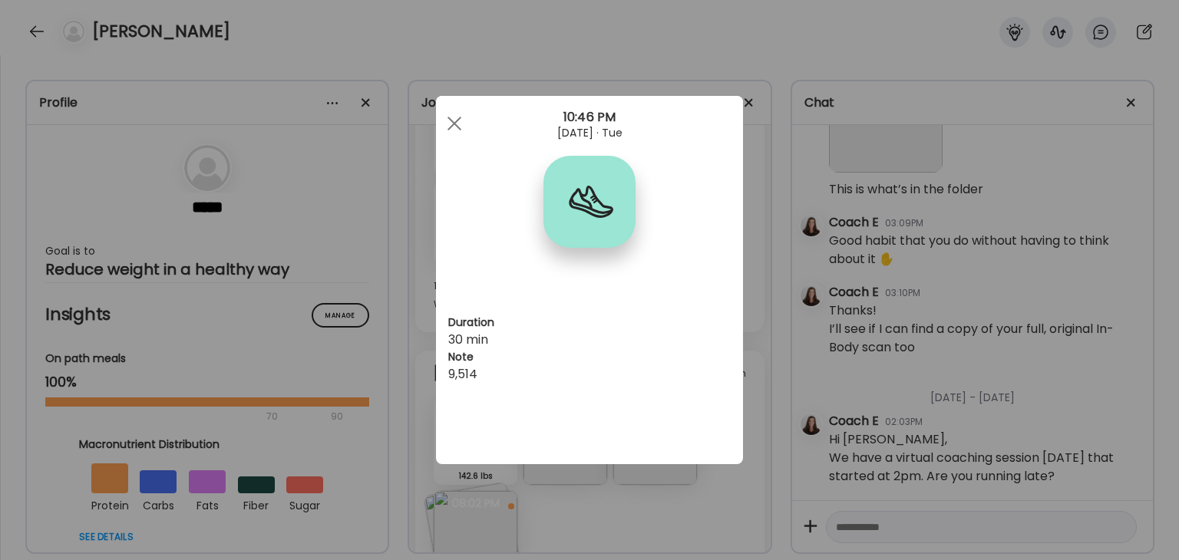
drag, startPoint x: 491, startPoint y: 368, endPoint x: 445, endPoint y: 371, distance: 46.1
click at [445, 371] on div "Duration 30 min Note 9,514" at bounding box center [589, 280] width 307 height 368
click at [457, 119] on span at bounding box center [454, 124] width 14 height 14
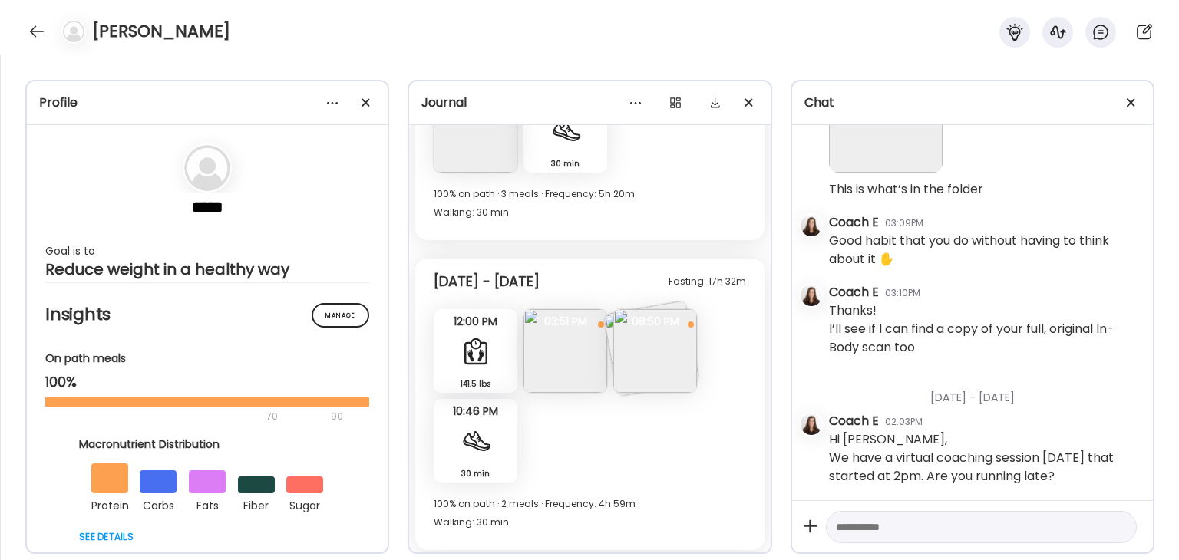
scroll to position [2157, 0]
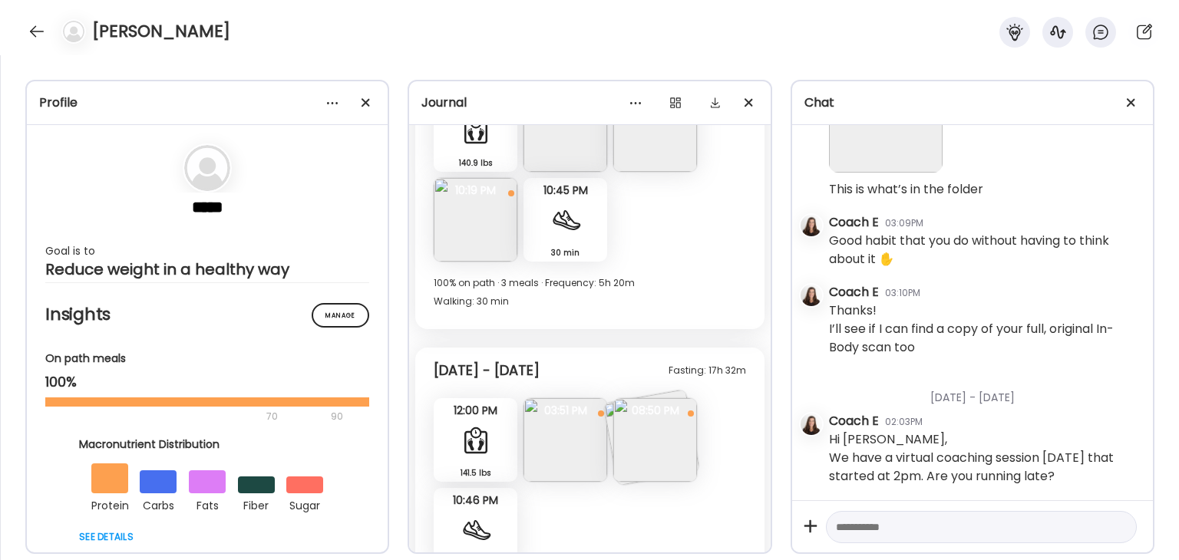
click at [571, 234] on div "30 min Walking" at bounding box center [565, 220] width 84 height 84
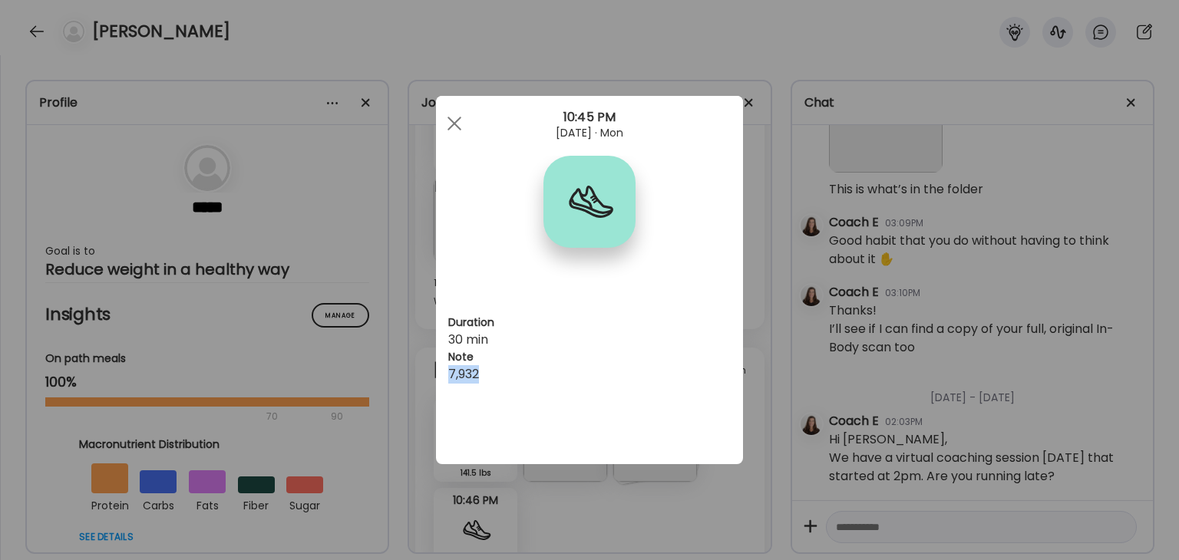
drag, startPoint x: 486, startPoint y: 375, endPoint x: 443, endPoint y: 374, distance: 43.0
click at [443, 374] on div "Duration 30 min Note 7,932" at bounding box center [589, 280] width 307 height 368
click at [454, 122] on span at bounding box center [454, 124] width 14 height 14
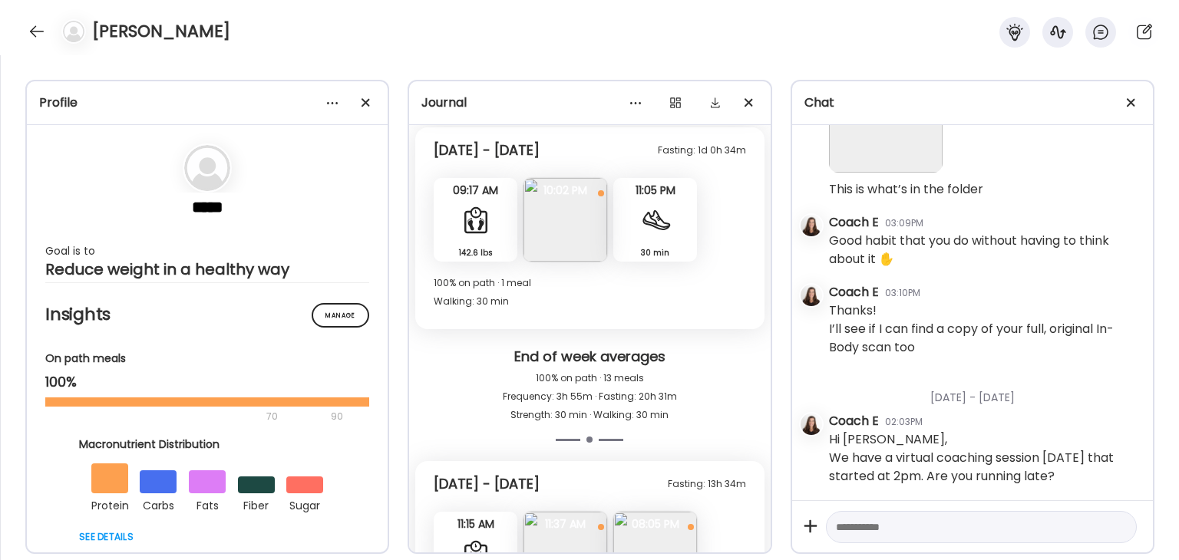
scroll to position [1697, 0]
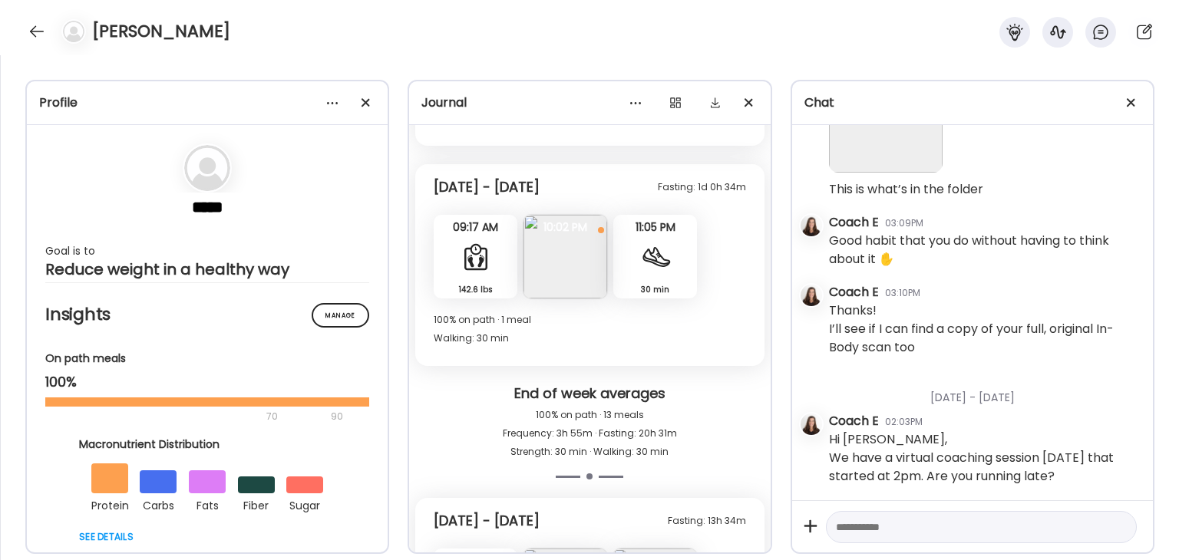
click at [648, 269] on div at bounding box center [655, 257] width 31 height 31
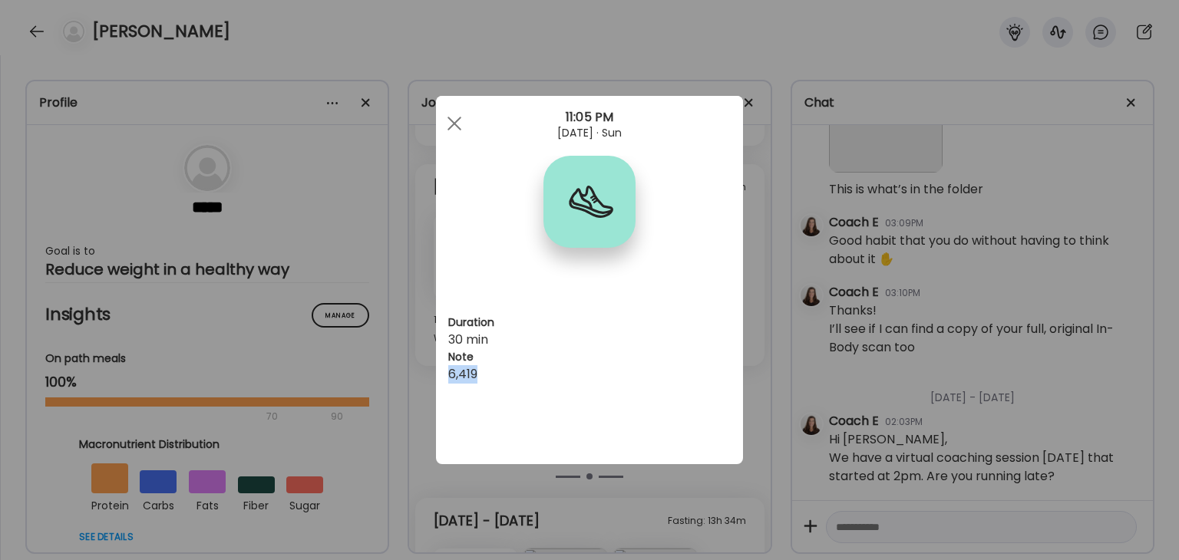
drag, startPoint x: 486, startPoint y: 371, endPoint x: 437, endPoint y: 374, distance: 48.5
click at [437, 374] on div "Duration 30 min Note 6,419" at bounding box center [589, 280] width 307 height 368
click at [454, 125] on span at bounding box center [454, 124] width 14 height 14
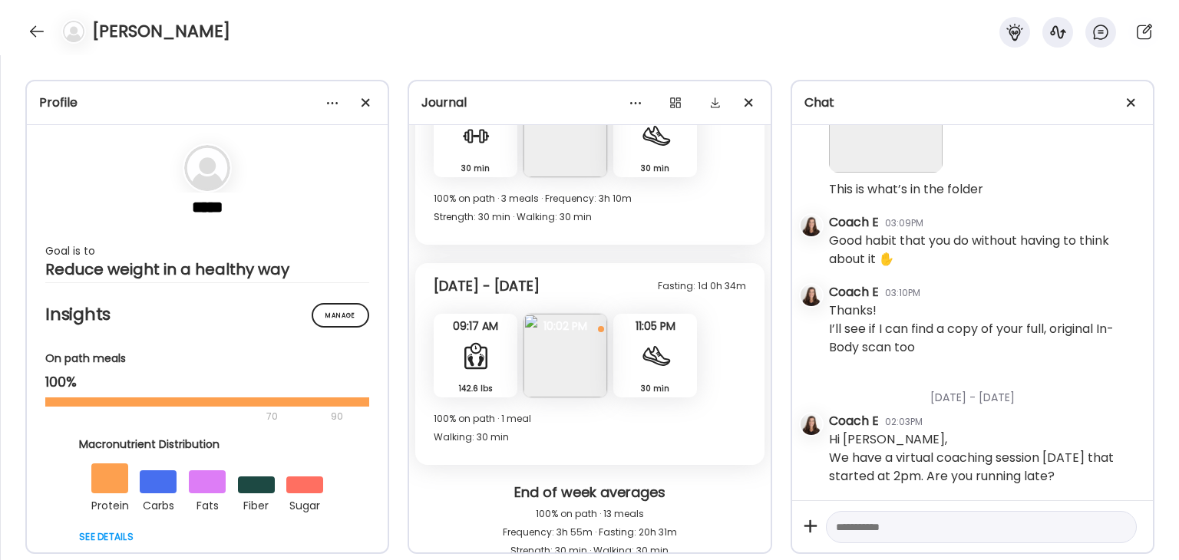
scroll to position [1466, 0]
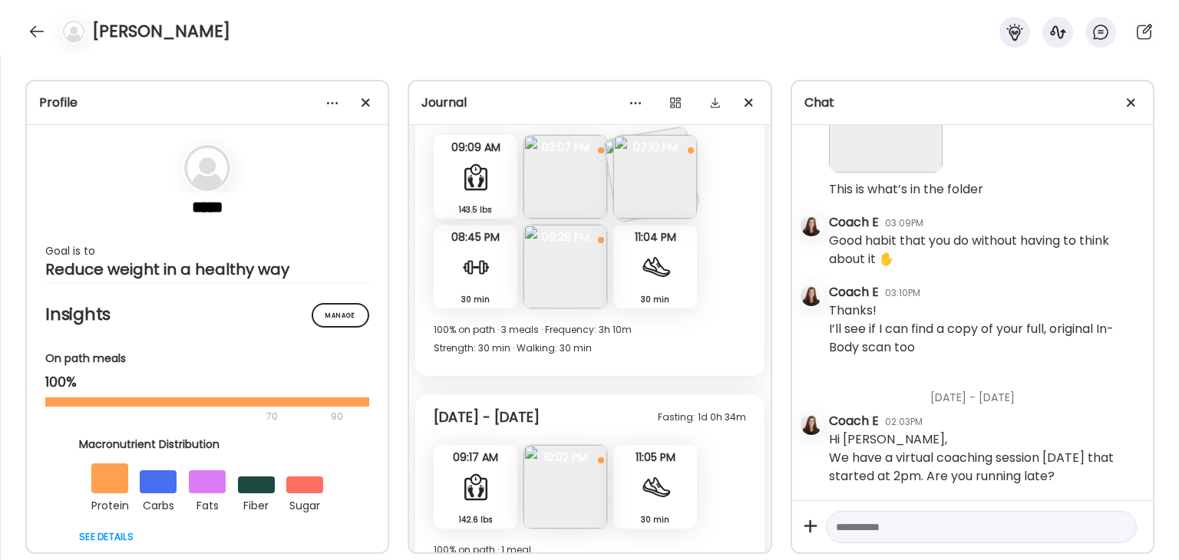
click at [650, 276] on div at bounding box center [655, 267] width 31 height 31
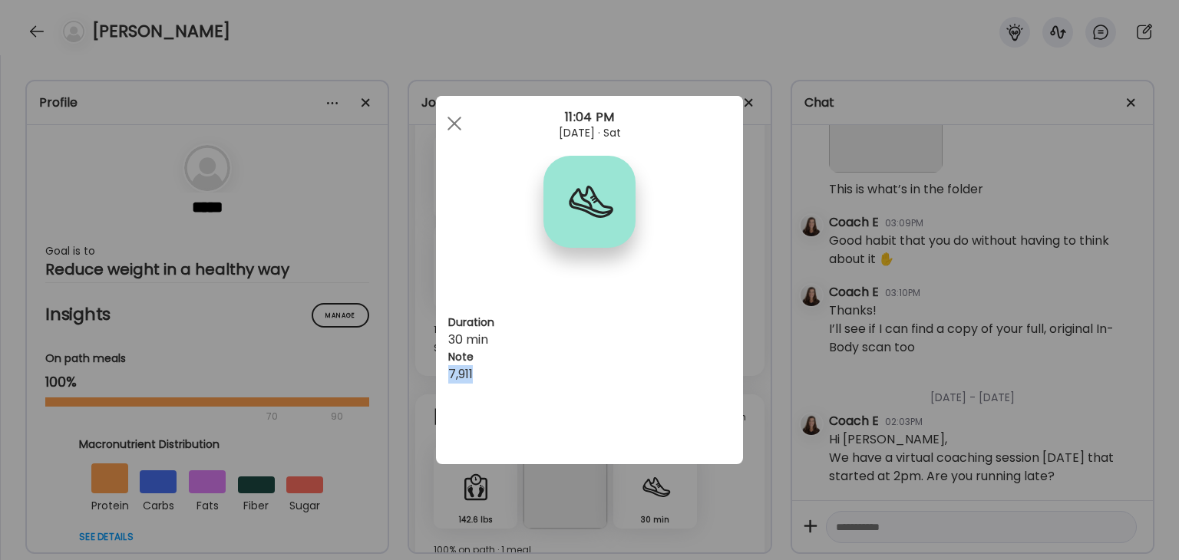
drag, startPoint x: 487, startPoint y: 376, endPoint x: 445, endPoint y: 372, distance: 41.6
click at [445, 372] on div "Duration 30 min Note 7,911" at bounding box center [589, 280] width 307 height 368
click at [454, 127] on div at bounding box center [454, 123] width 31 height 31
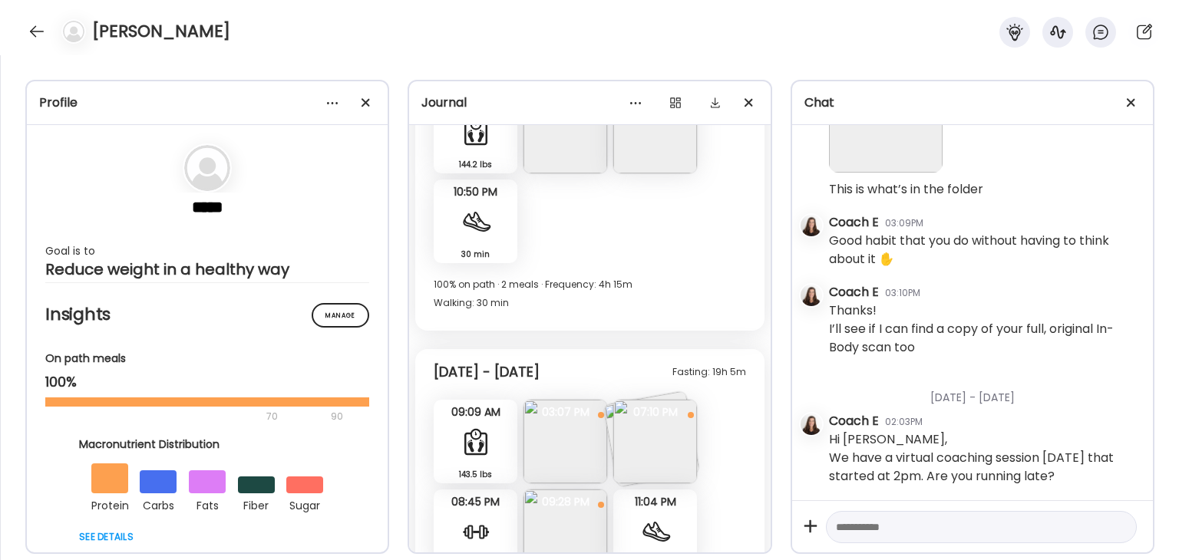
scroll to position [1160, 0]
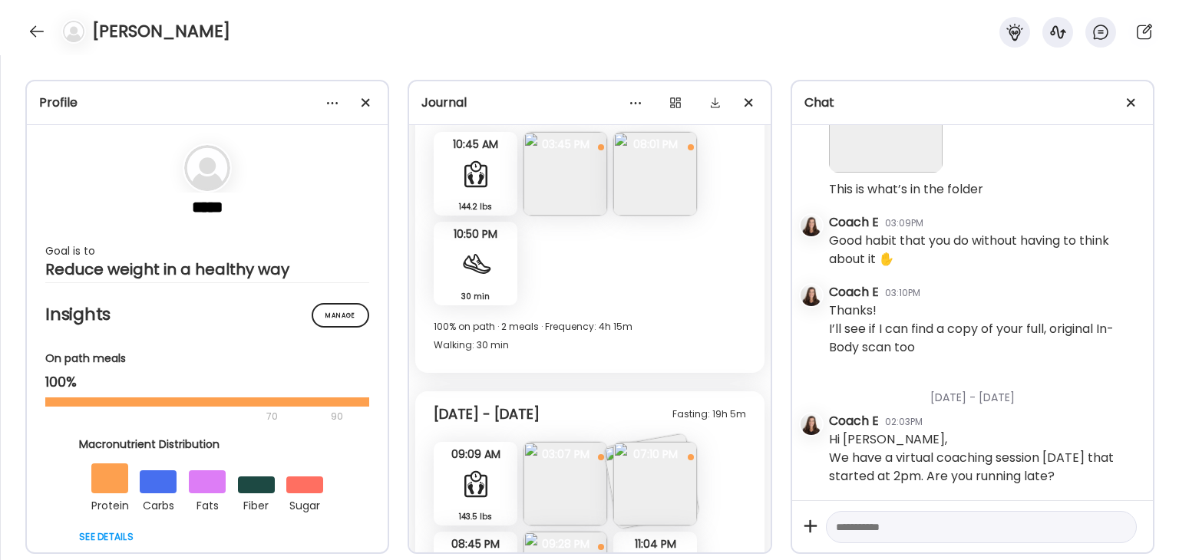
click at [487, 258] on div at bounding box center [475, 264] width 31 height 31
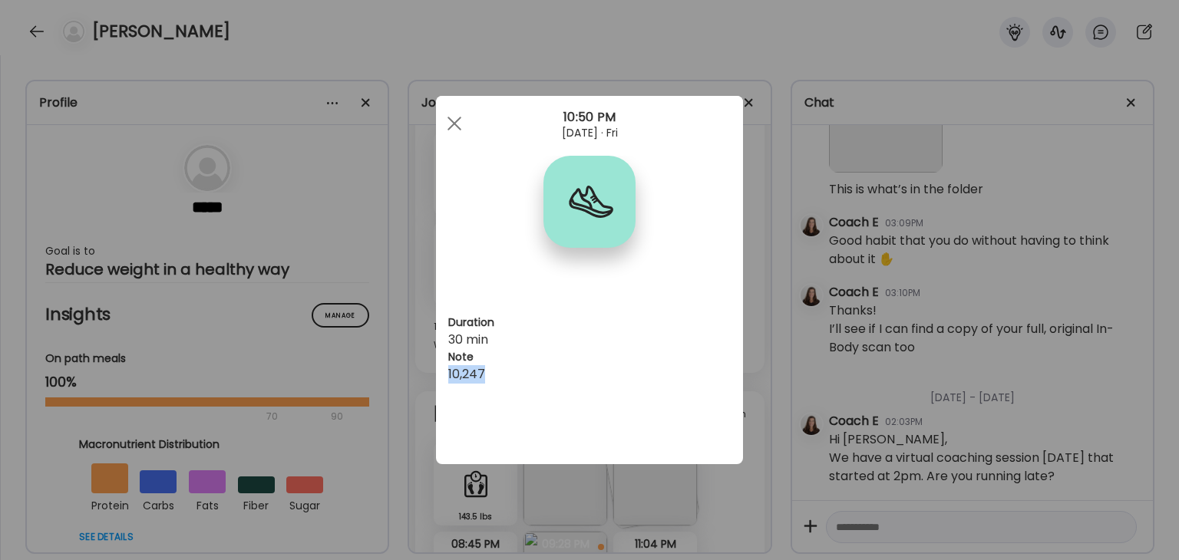
drag, startPoint x: 490, startPoint y: 371, endPoint x: 450, endPoint y: 371, distance: 39.9
click at [450, 371] on div "10,247" at bounding box center [589, 374] width 282 height 18
click at [457, 117] on div at bounding box center [454, 123] width 31 height 31
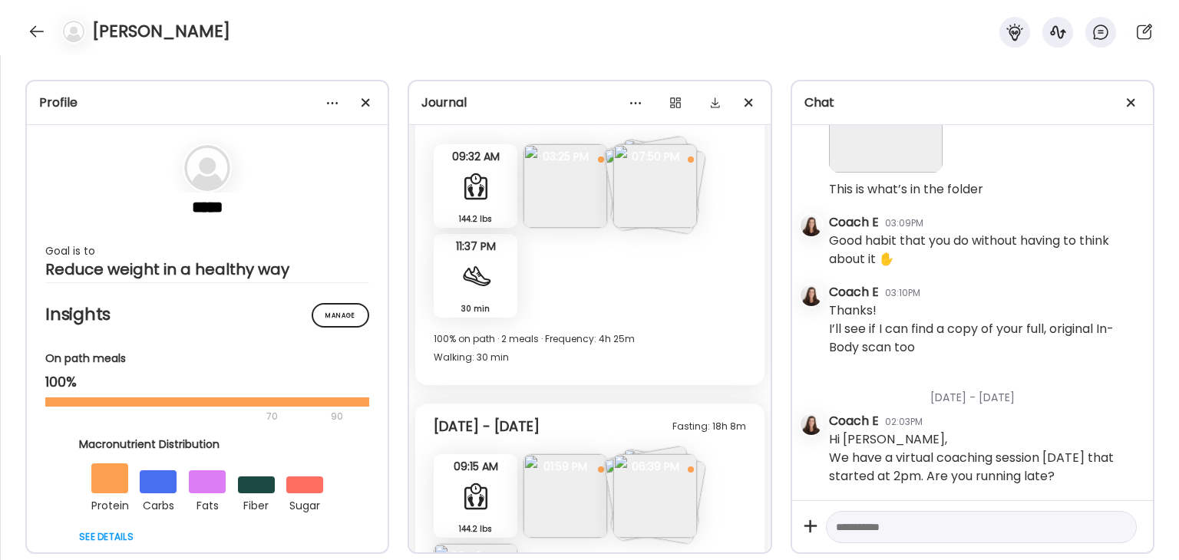
scroll to position [469, 0]
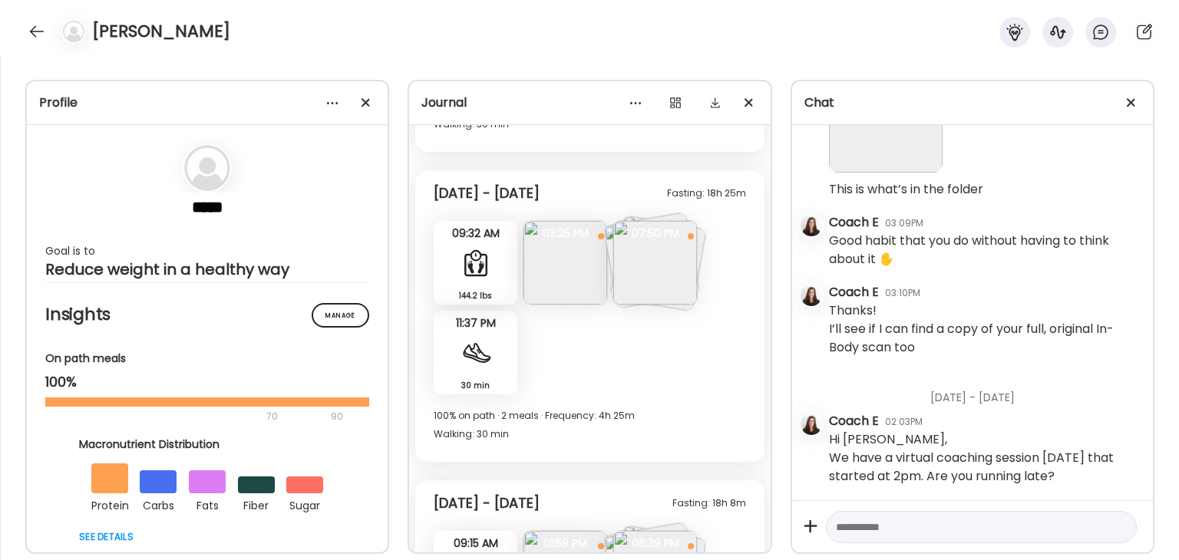
click at [470, 368] on div "30 min Walking" at bounding box center [476, 353] width 84 height 84
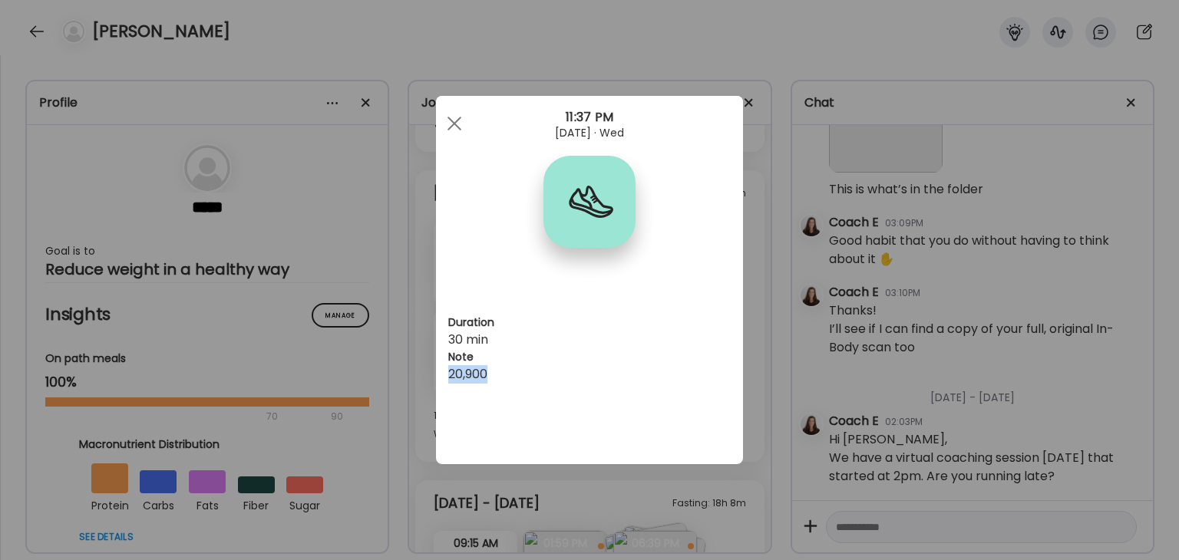
drag, startPoint x: 497, startPoint y: 369, endPoint x: 450, endPoint y: 378, distance: 47.7
click at [450, 378] on div "20,900" at bounding box center [589, 374] width 282 height 18
click at [454, 121] on span at bounding box center [454, 124] width 14 height 14
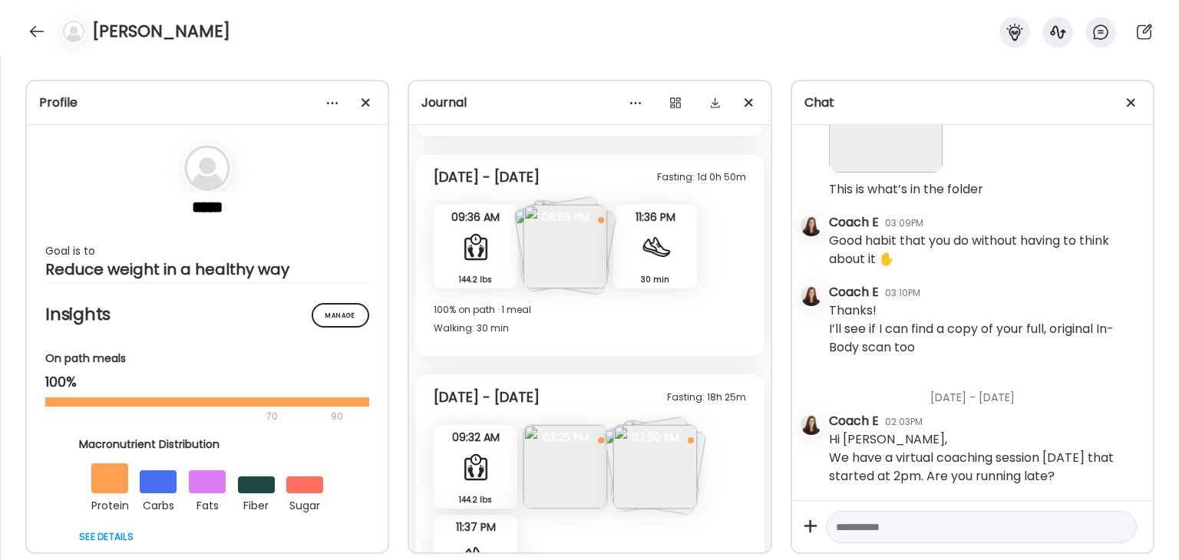
scroll to position [239, 0]
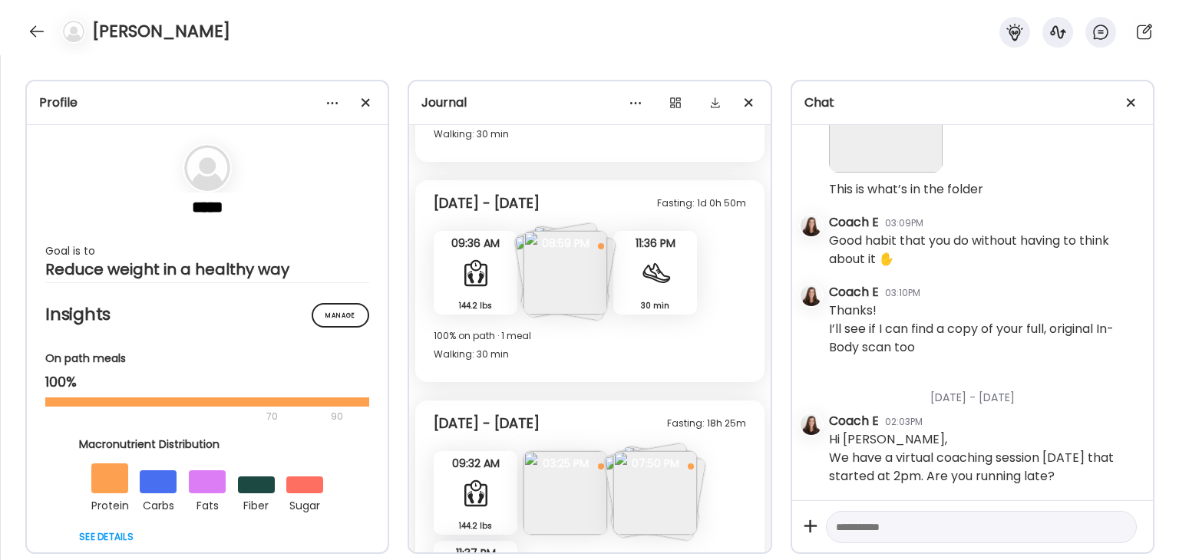
click at [654, 276] on div at bounding box center [655, 273] width 31 height 31
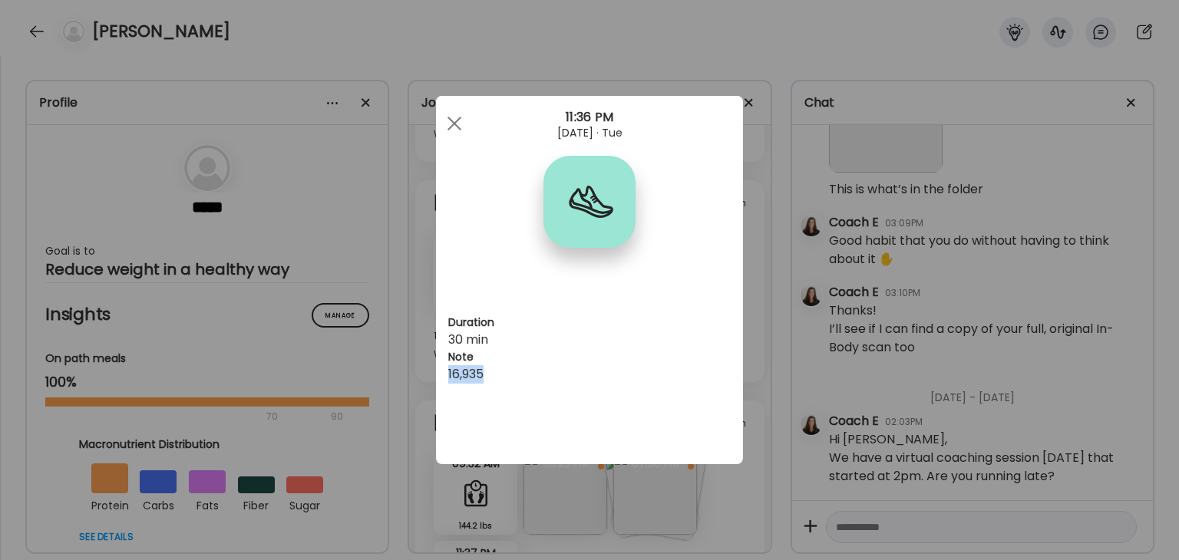
drag, startPoint x: 497, startPoint y: 371, endPoint x: 436, endPoint y: 379, distance: 61.9
click at [436, 379] on div "Duration 30 min Note 16,935" at bounding box center [589, 280] width 307 height 368
click at [448, 120] on div at bounding box center [454, 123] width 31 height 31
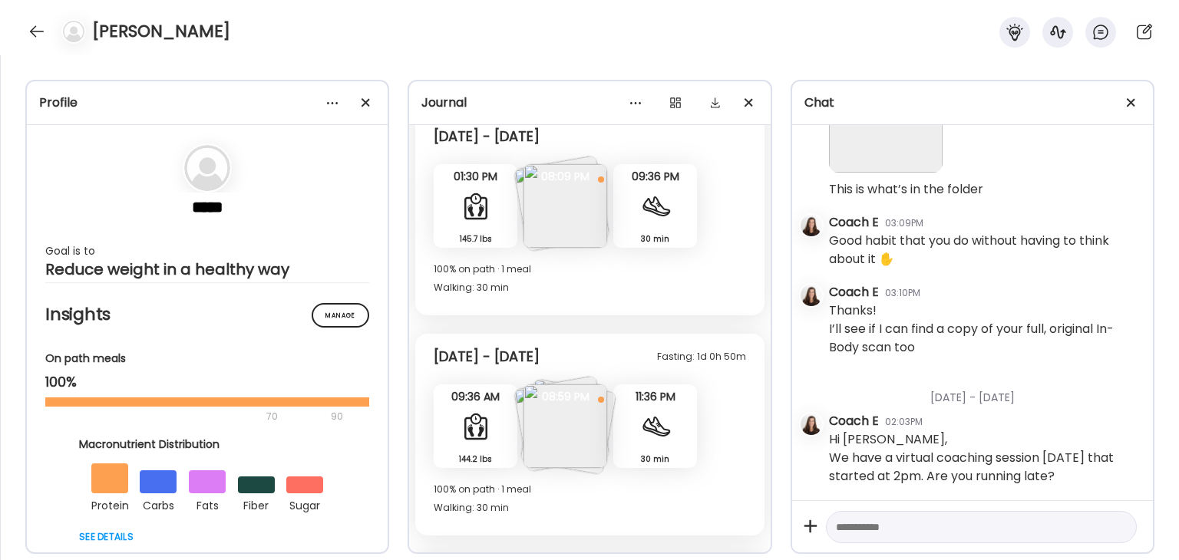
scroll to position [0, 0]
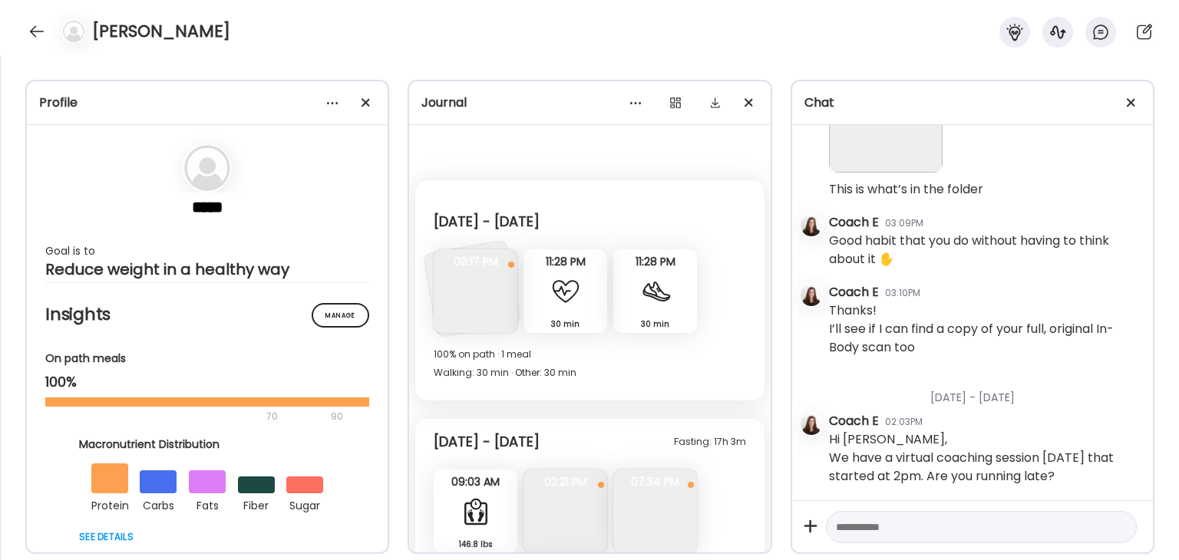
click at [626, 289] on div at bounding box center [590, 280] width 74 height 74
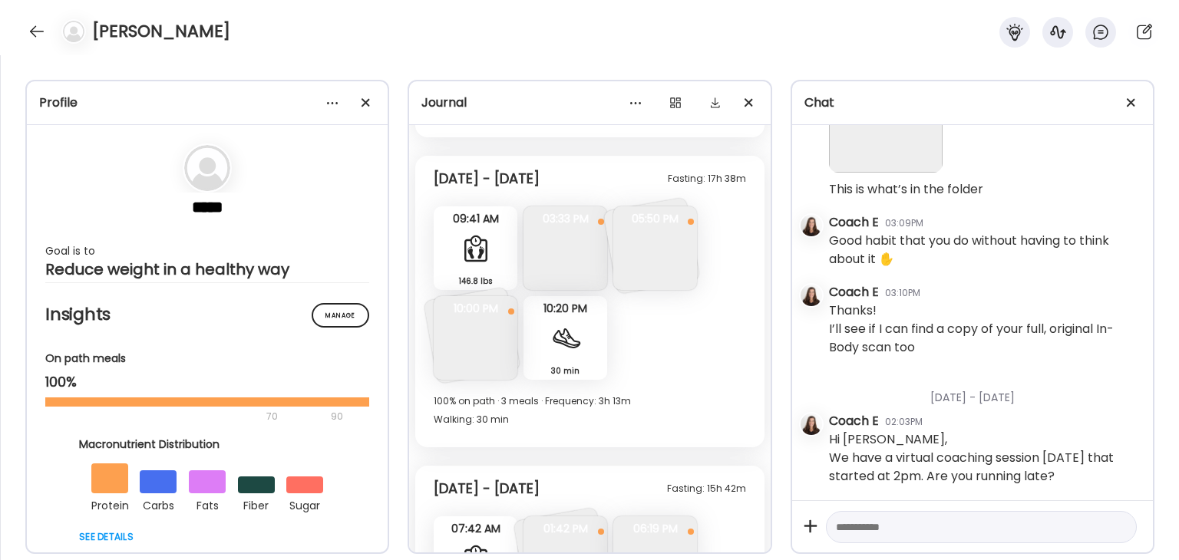
scroll to position [2304, 0]
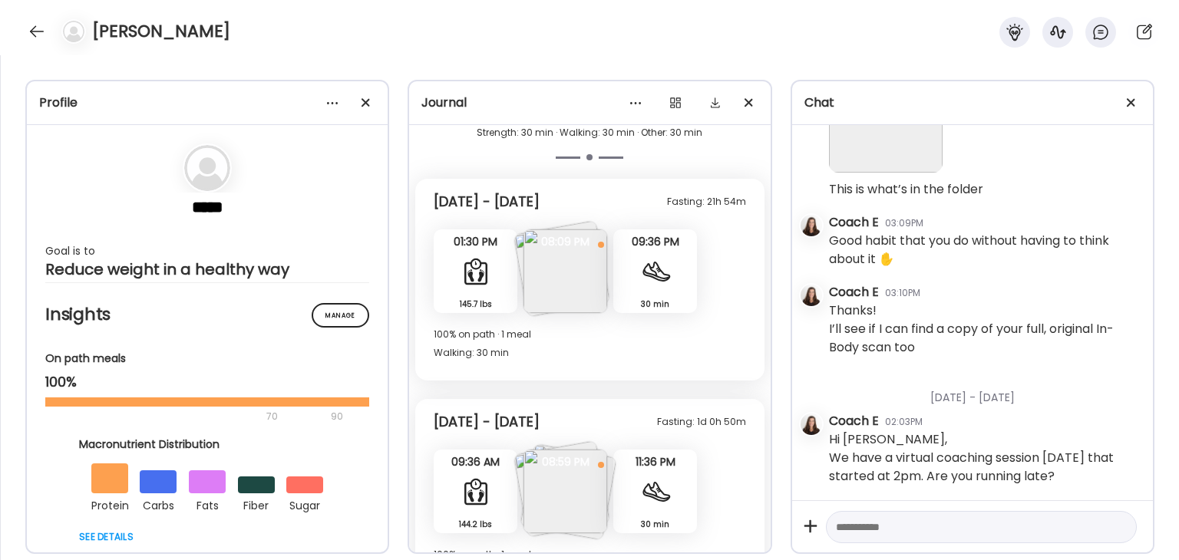
click at [668, 282] on div "30 min Walking" at bounding box center [655, 271] width 84 height 84
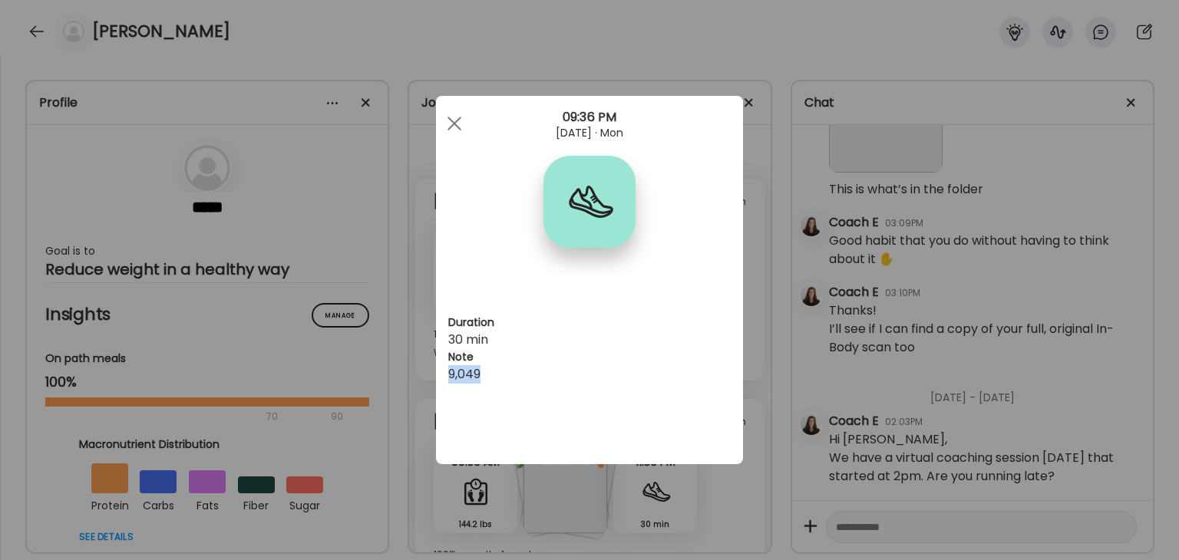
drag, startPoint x: 490, startPoint y: 372, endPoint x: 446, endPoint y: 376, distance: 44.7
click at [446, 376] on div "Duration 30 min Note 9,049" at bounding box center [589, 280] width 307 height 368
click at [453, 114] on div at bounding box center [454, 123] width 31 height 31
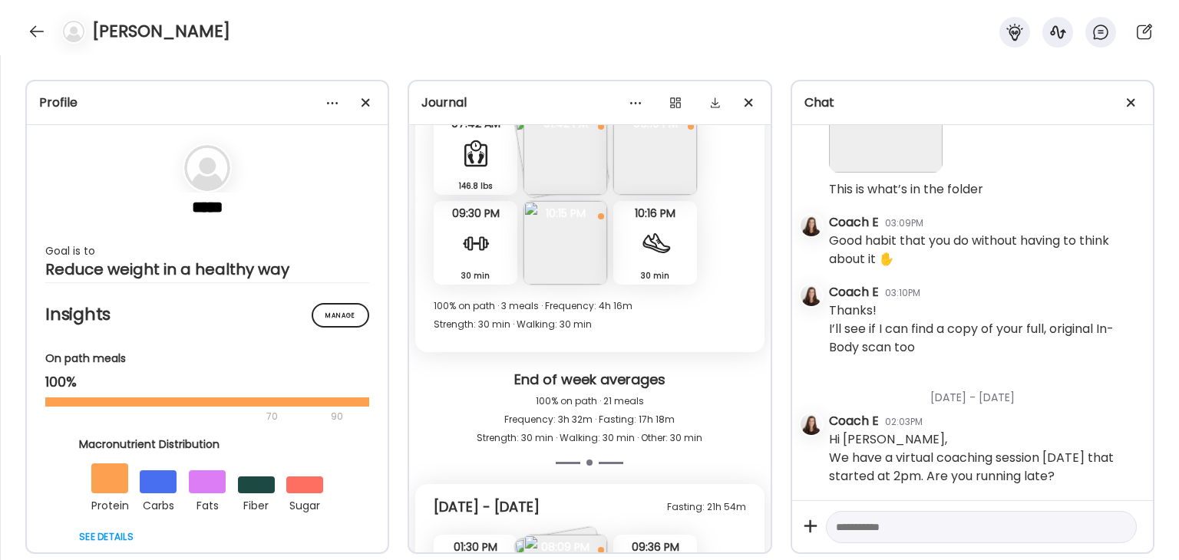
scroll to position [1920, 0]
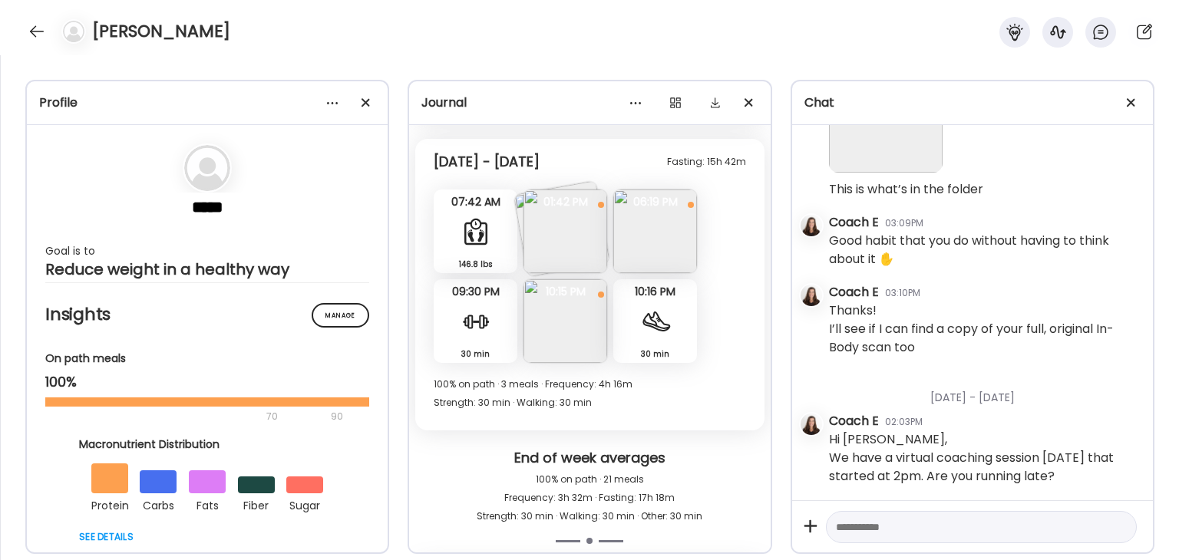
click at [646, 325] on div at bounding box center [655, 321] width 31 height 31
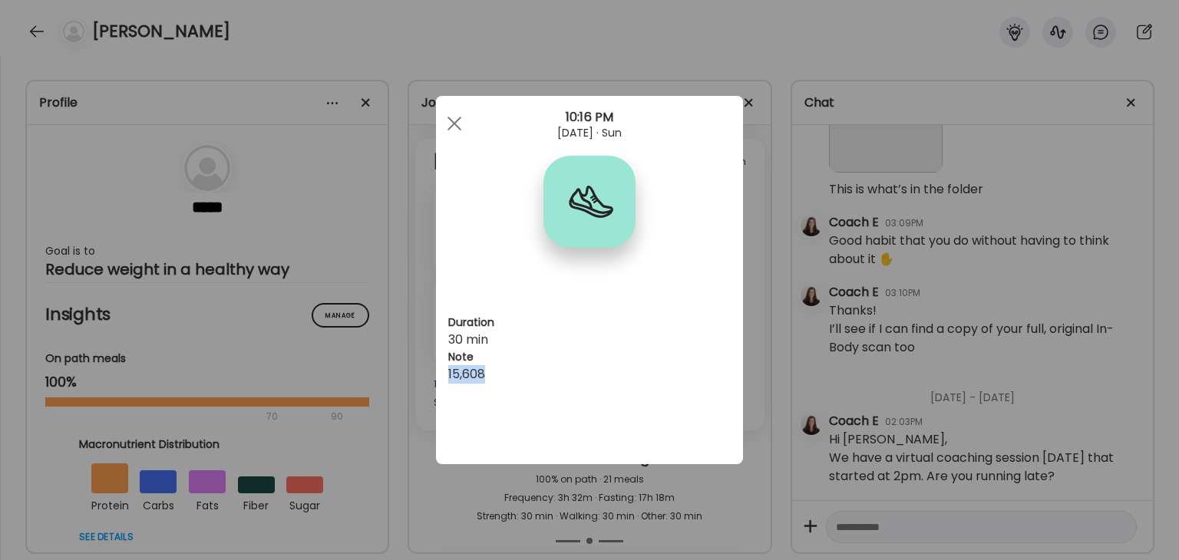
drag, startPoint x: 497, startPoint y: 372, endPoint x: 447, endPoint y: 368, distance: 50.0
click at [447, 373] on div "Duration 30 min Note 15,608" at bounding box center [589, 280] width 307 height 368
click at [454, 120] on div at bounding box center [454, 123] width 31 height 31
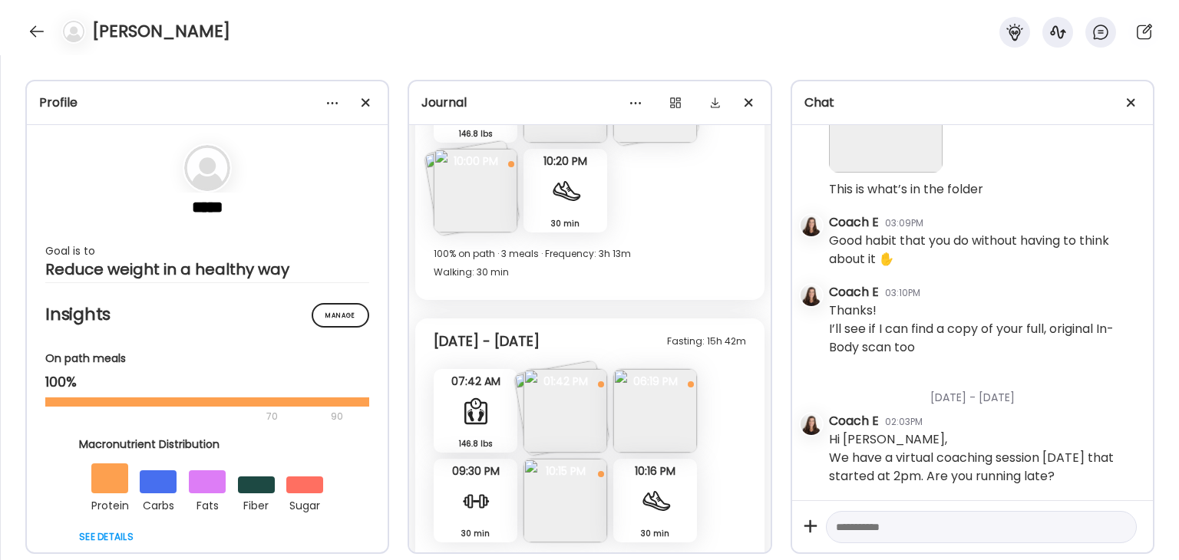
scroll to position [1690, 0]
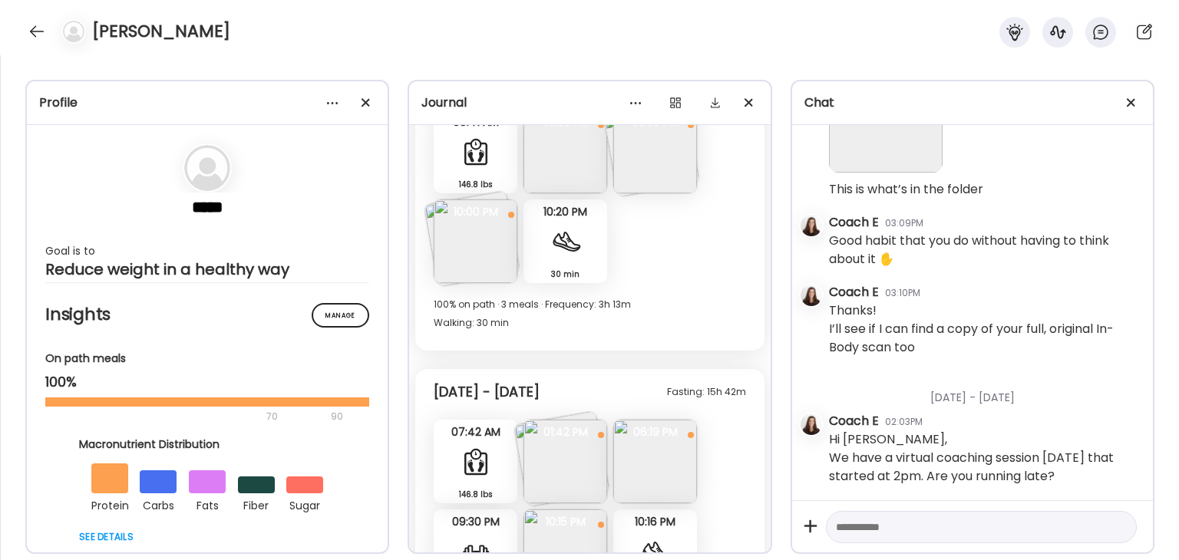
click at [568, 255] on div at bounding box center [565, 241] width 31 height 31
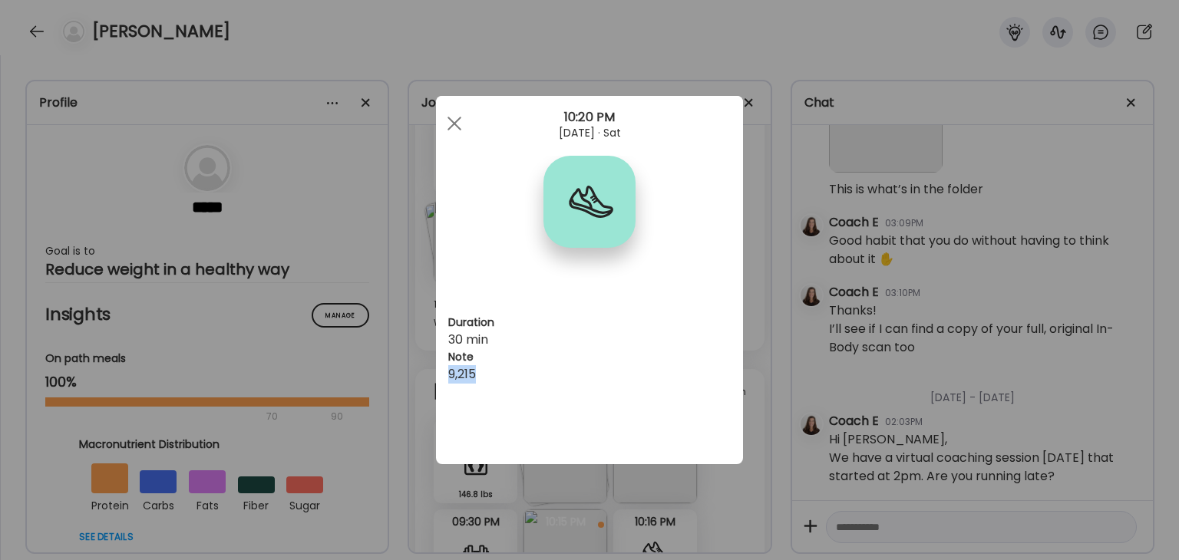
drag, startPoint x: 489, startPoint y: 369, endPoint x: 447, endPoint y: 367, distance: 42.3
click at [448, 371] on div "9,215" at bounding box center [589, 374] width 282 height 18
click at [451, 128] on div at bounding box center [454, 123] width 31 height 31
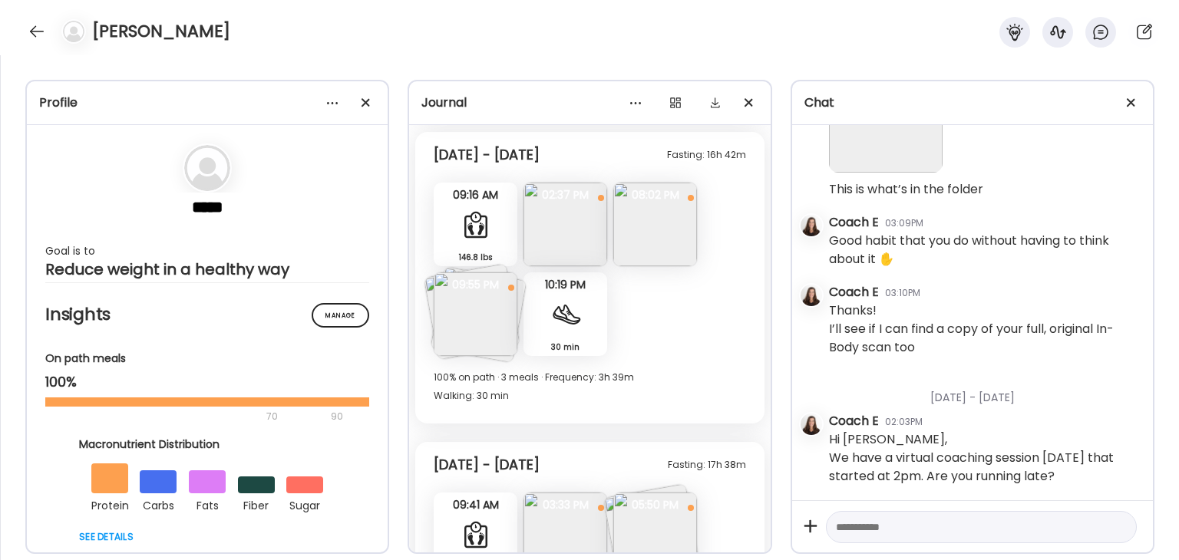
scroll to position [1306, 0]
click at [570, 335] on div "30 min Walking" at bounding box center [565, 315] width 84 height 84
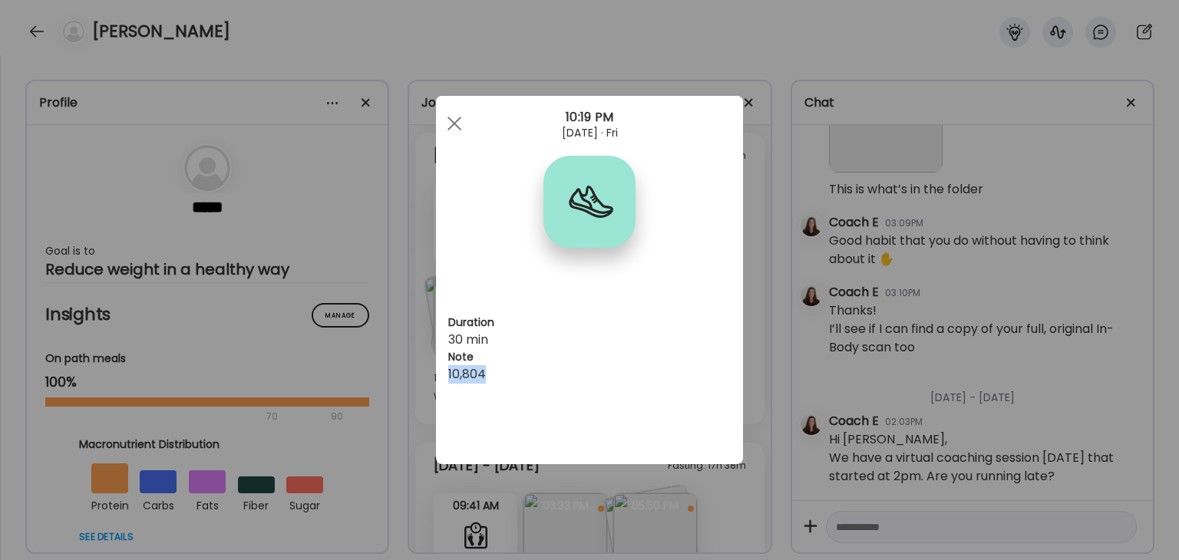
drag, startPoint x: 490, startPoint y: 370, endPoint x: 450, endPoint y: 371, distance: 39.9
click at [450, 371] on div "10,804" at bounding box center [589, 374] width 282 height 18
click at [459, 120] on div at bounding box center [454, 123] width 31 height 31
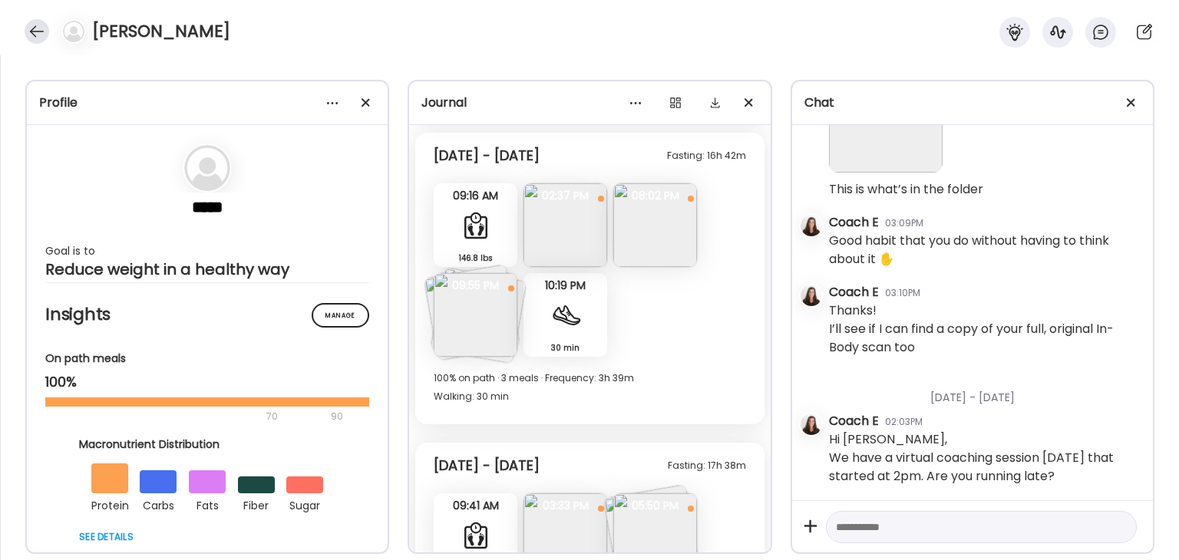
click at [37, 31] on div at bounding box center [37, 31] width 25 height 25
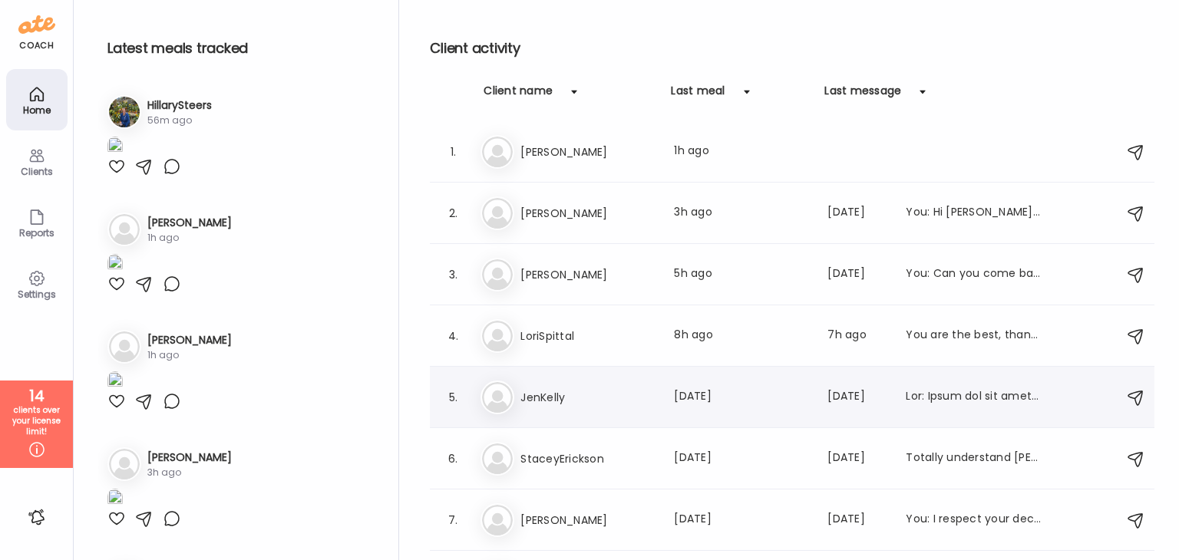
click at [575, 400] on h3 "JenKelly" at bounding box center [587, 397] width 135 height 18
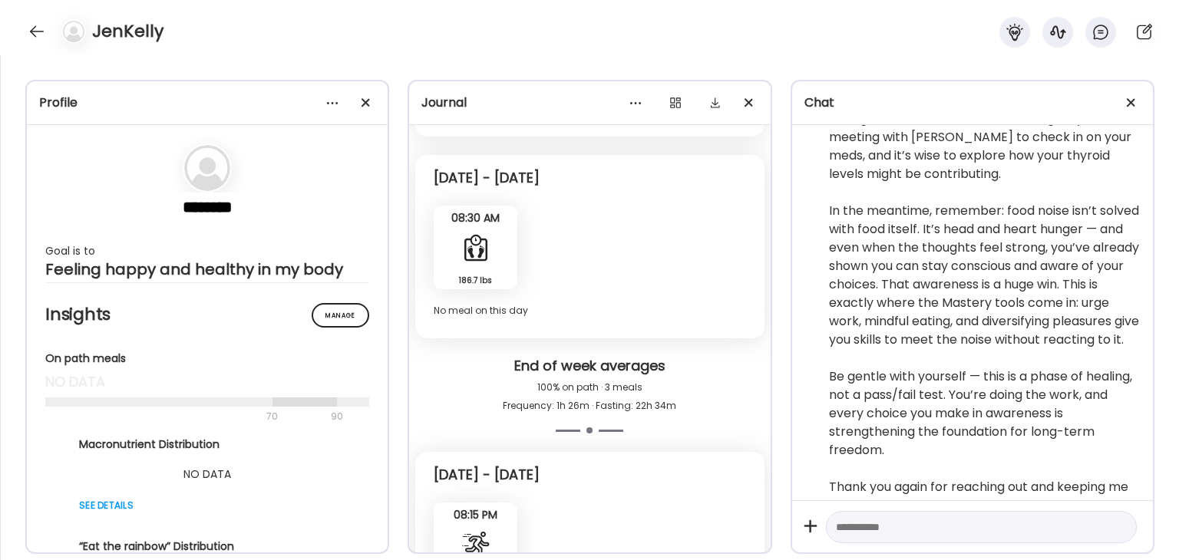
scroll to position [3226, 0]
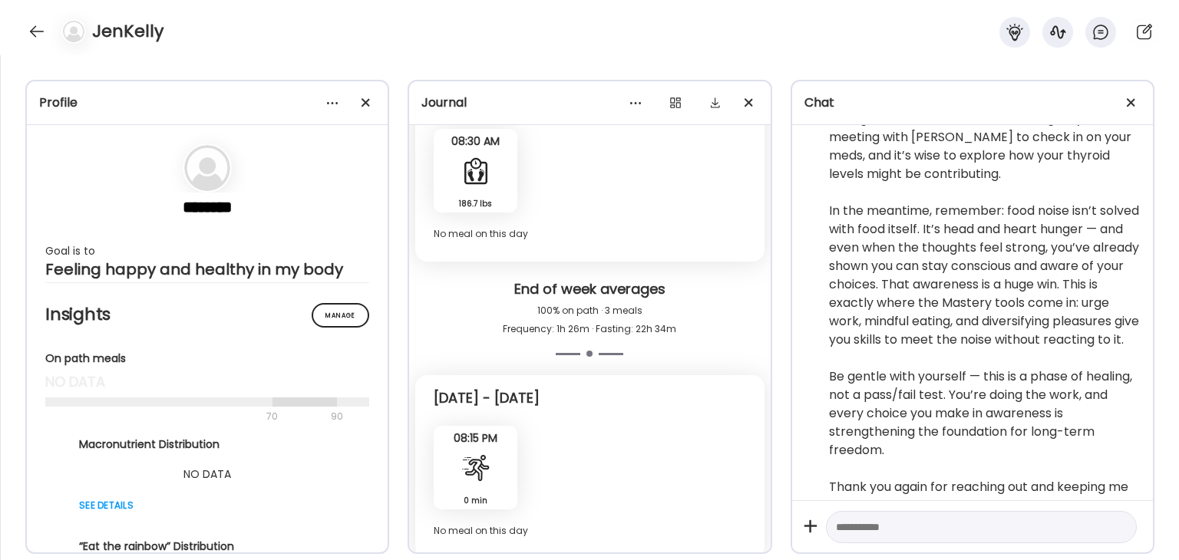
click at [494, 455] on div "0 min Cardio" at bounding box center [476, 468] width 84 height 84
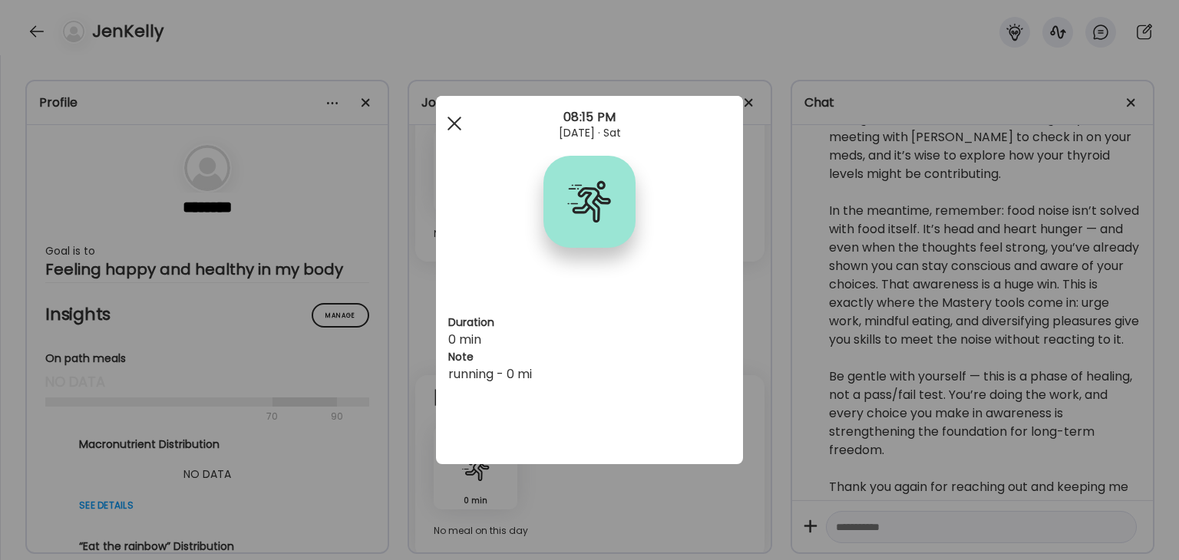
click at [454, 133] on div at bounding box center [454, 123] width 31 height 31
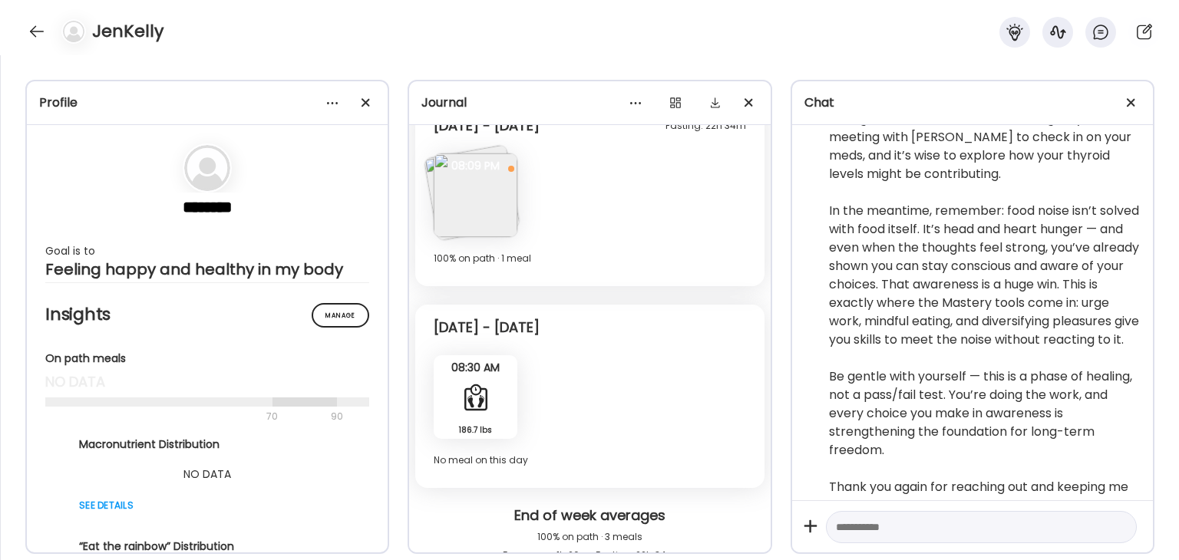
scroll to position [2996, 0]
click at [36, 30] on div at bounding box center [37, 31] width 25 height 25
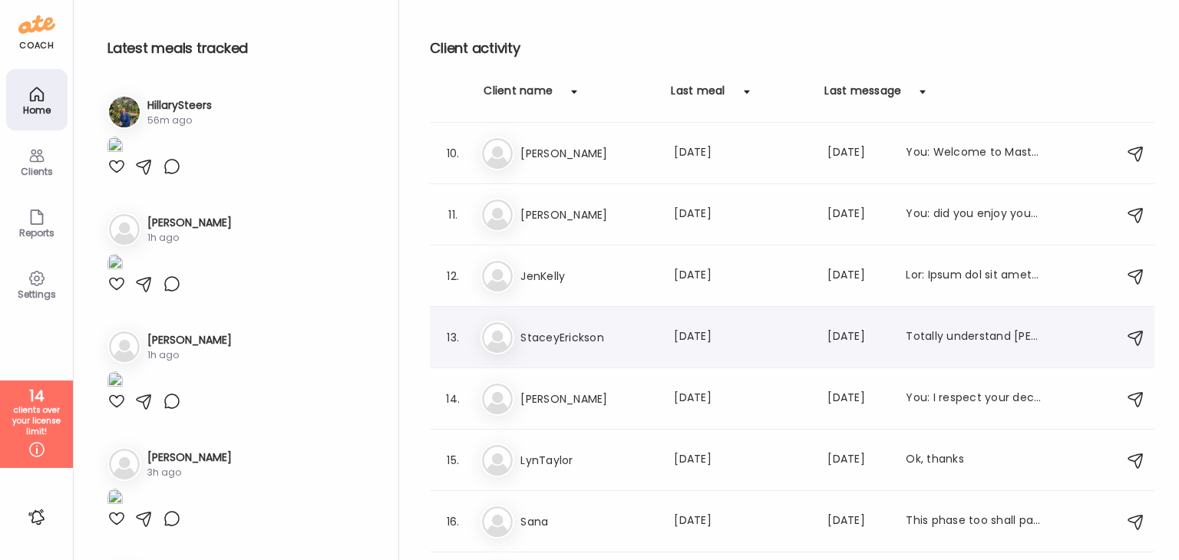
scroll to position [568, 0]
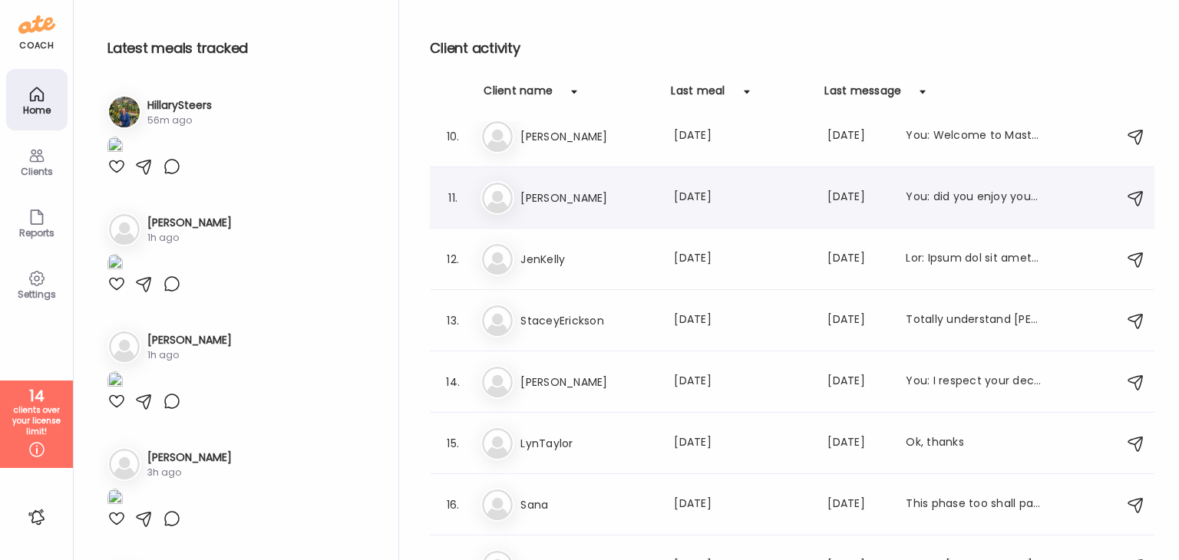
click at [585, 199] on h3 "[PERSON_NAME]" at bounding box center [587, 198] width 135 height 18
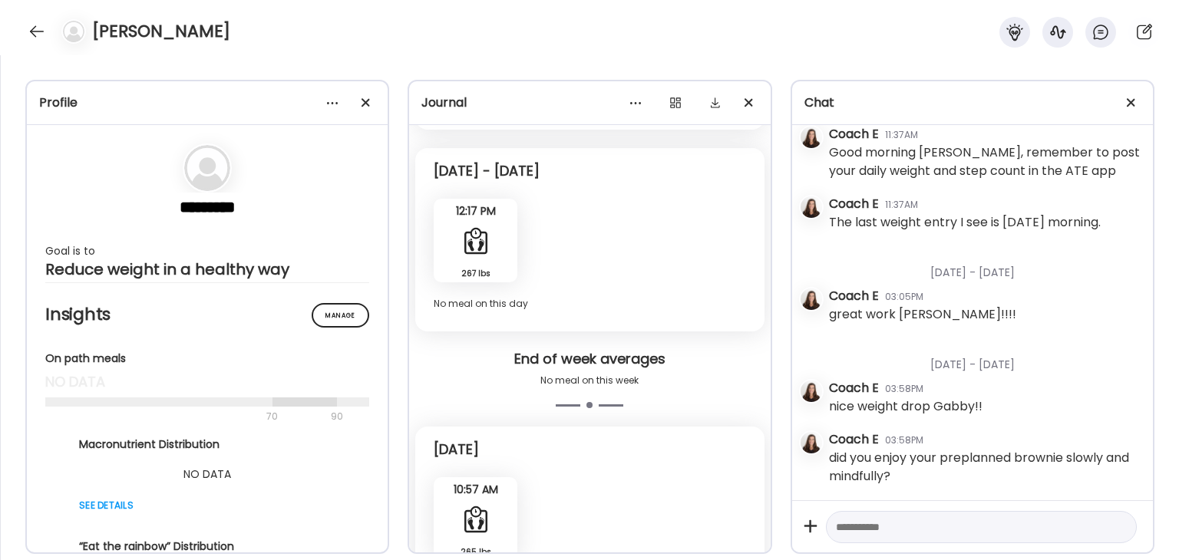
scroll to position [3082, 0]
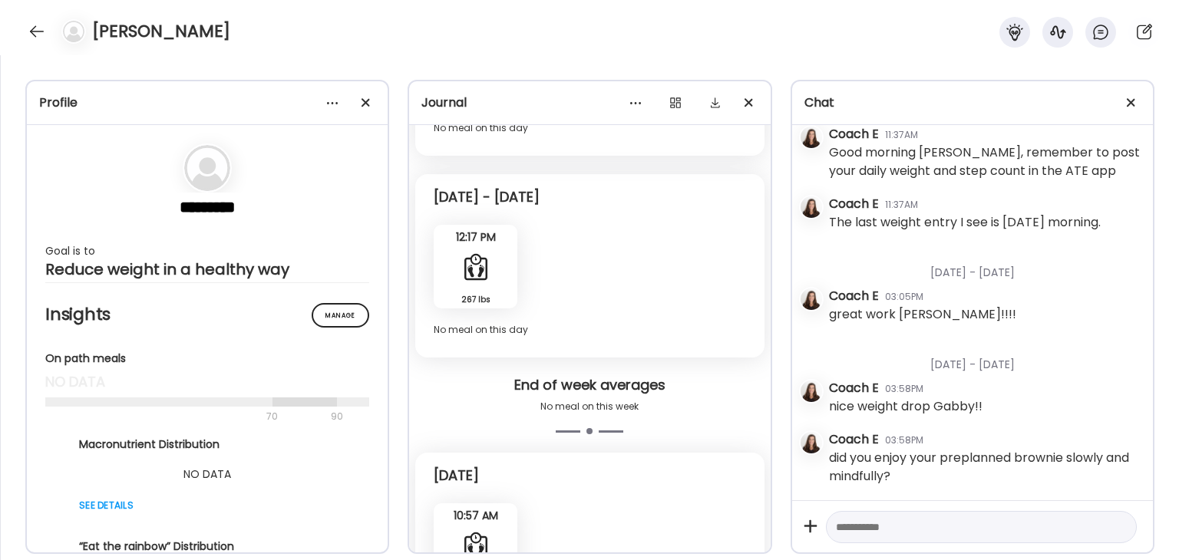
click at [493, 276] on div "267 lbs Body Weight" at bounding box center [476, 267] width 84 height 84
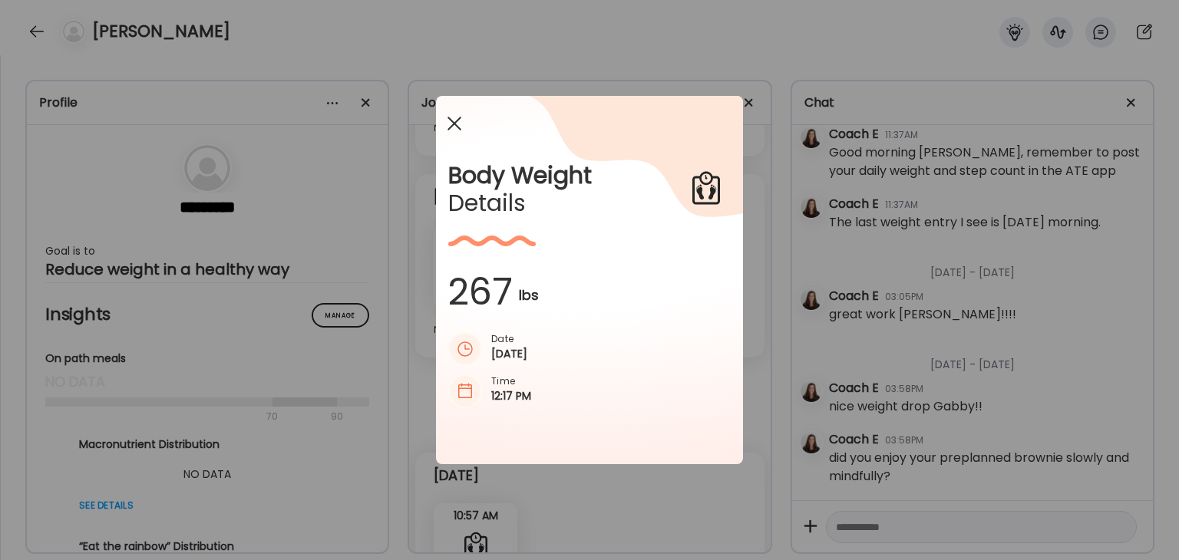
click at [450, 127] on span at bounding box center [454, 124] width 14 height 14
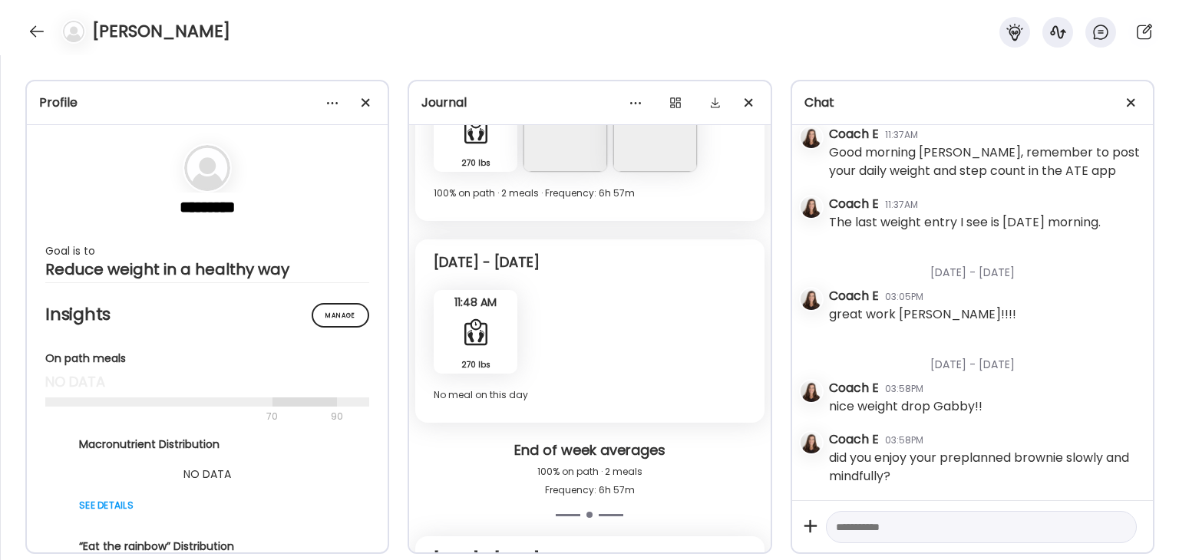
scroll to position [1547, 0]
